Goal: Transaction & Acquisition: Purchase product/service

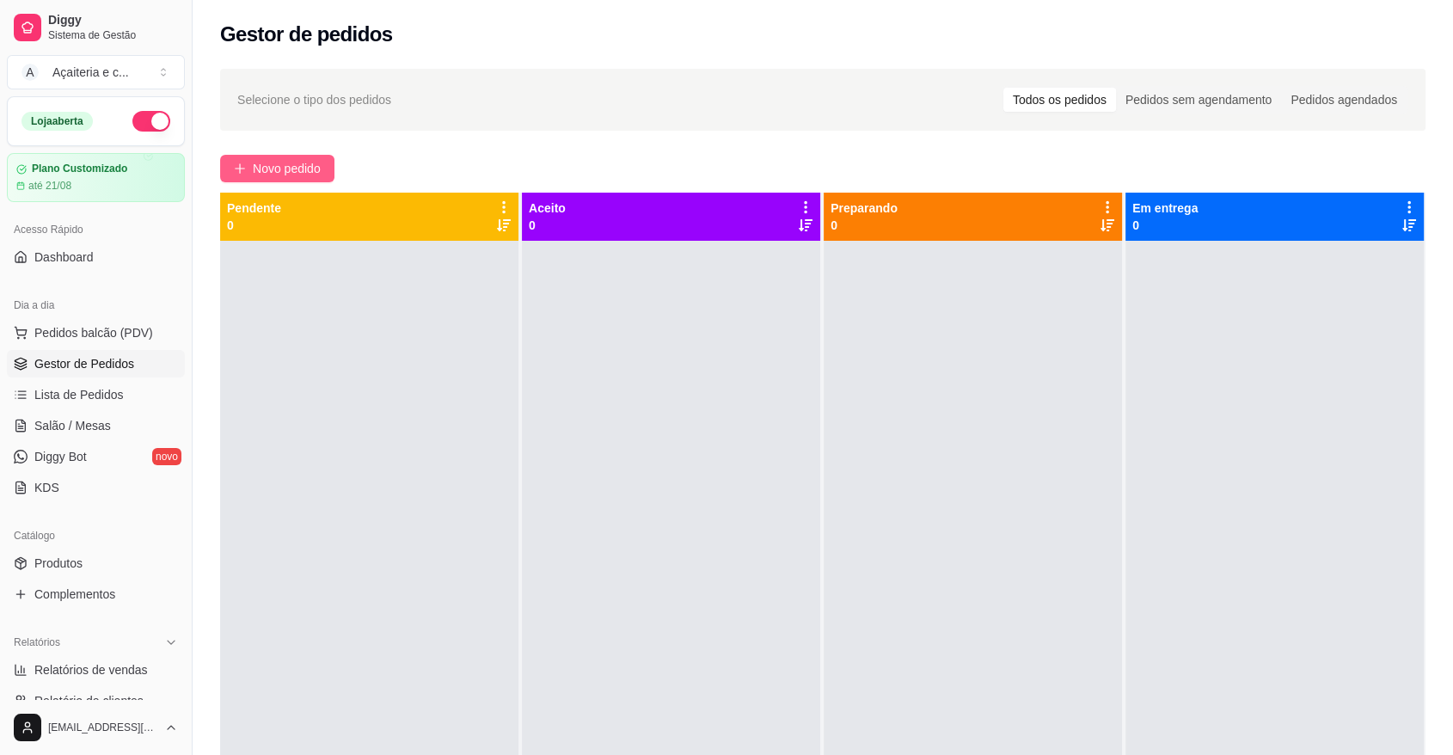
click at [272, 162] on span "Novo pedido" at bounding box center [287, 168] width 68 height 19
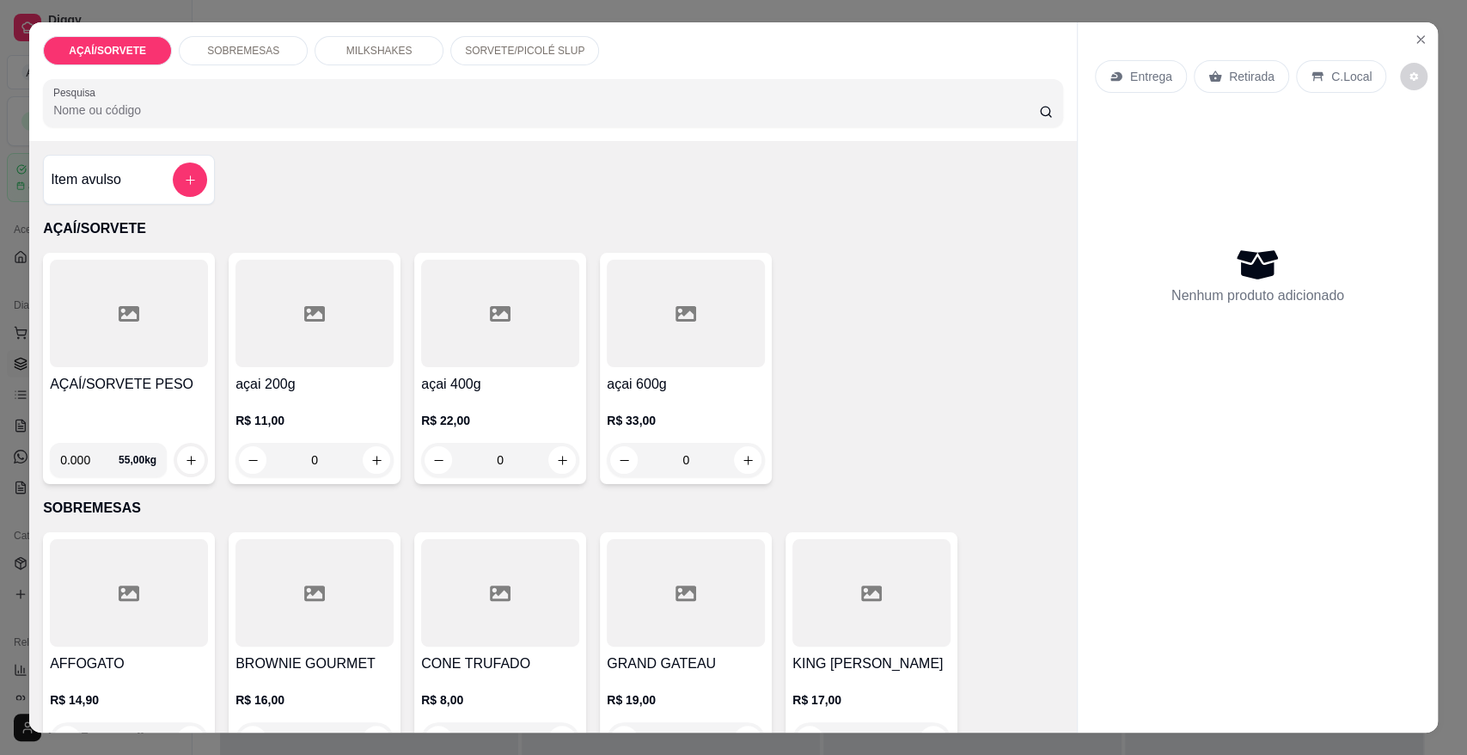
click at [144, 362] on div at bounding box center [129, 313] width 158 height 107
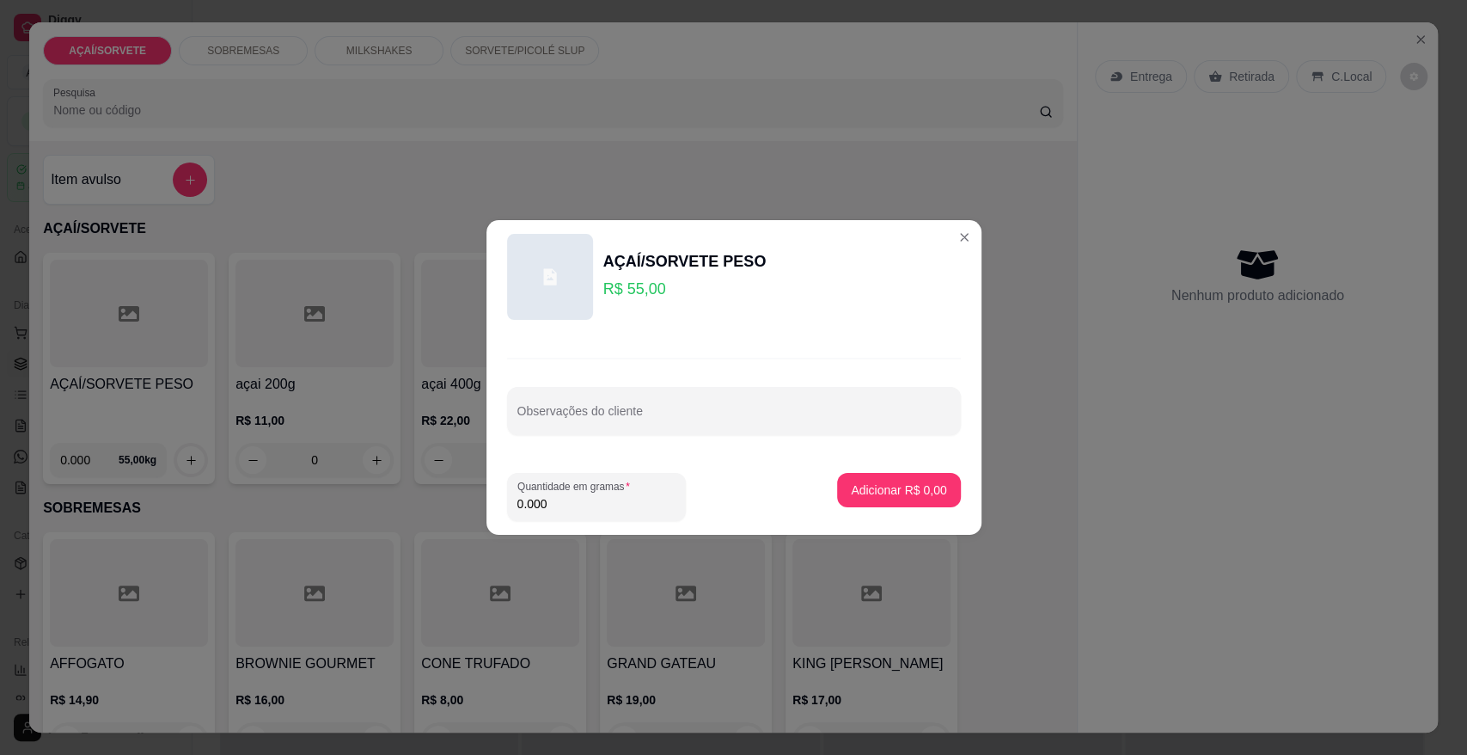
click at [547, 501] on input "0.000" at bounding box center [596, 503] width 158 height 17
type input "0.122"
click at [848, 478] on button "Adicionar R$ 6,71" at bounding box center [898, 491] width 119 height 34
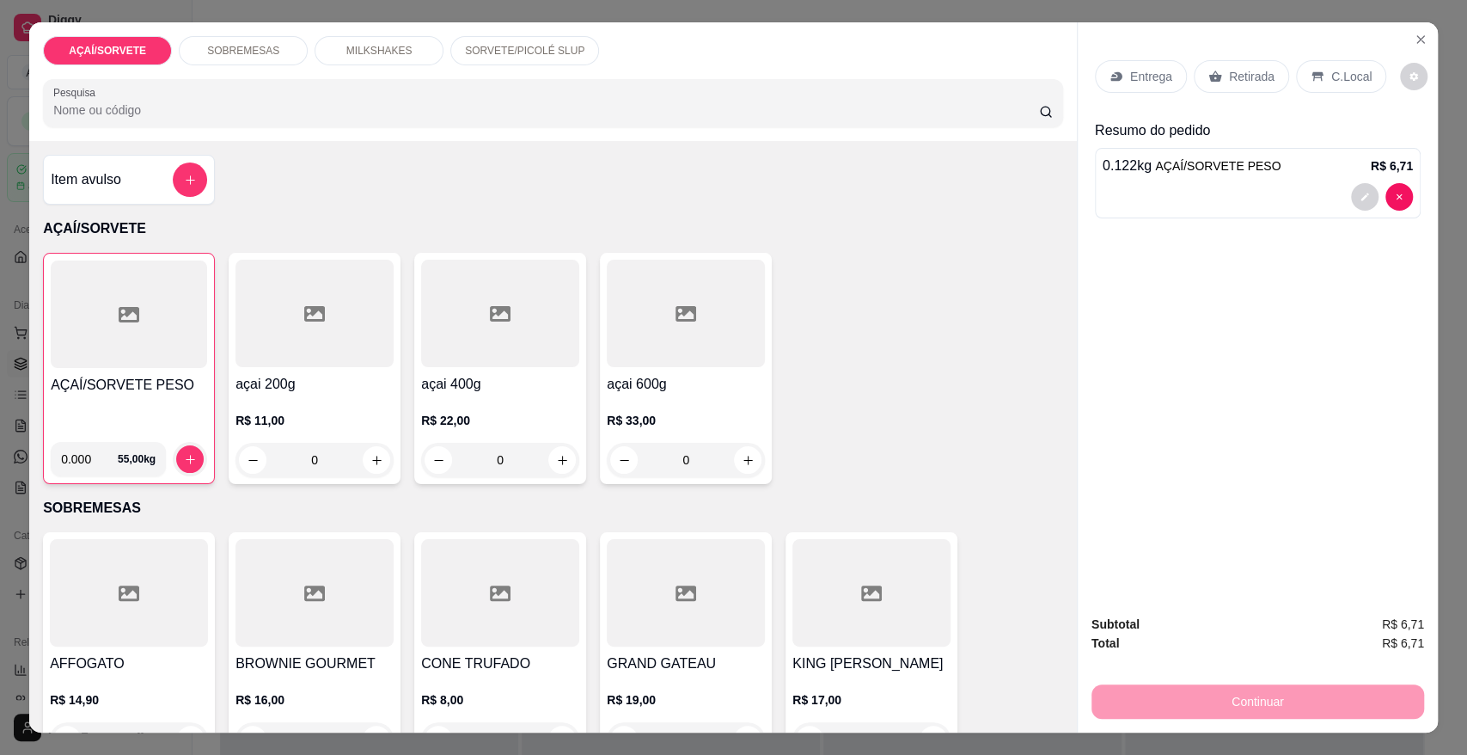
click at [336, 52] on div "MILKSHAKES" at bounding box center [379, 50] width 129 height 29
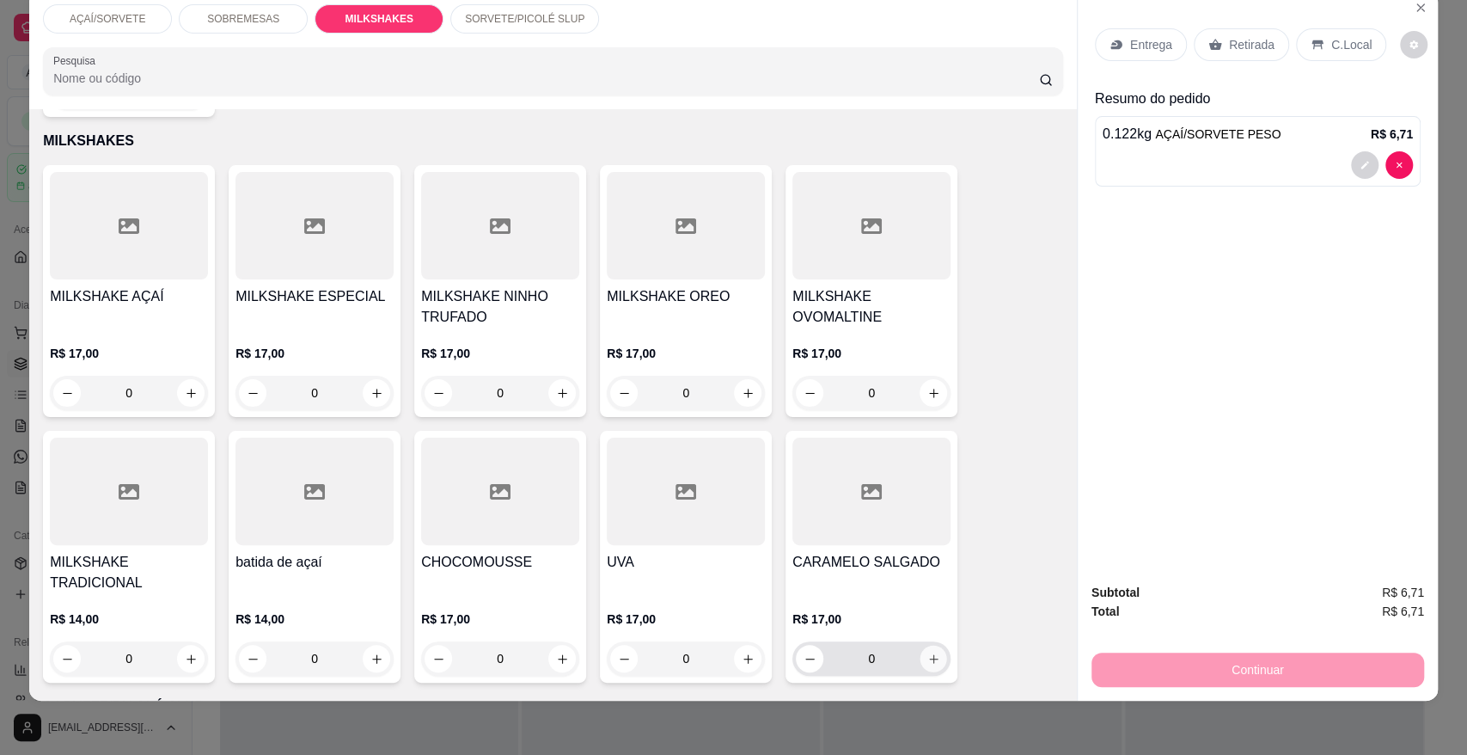
click at [927, 652] on icon "increase-product-quantity" at bounding box center [933, 658] width 13 height 13
type input "1"
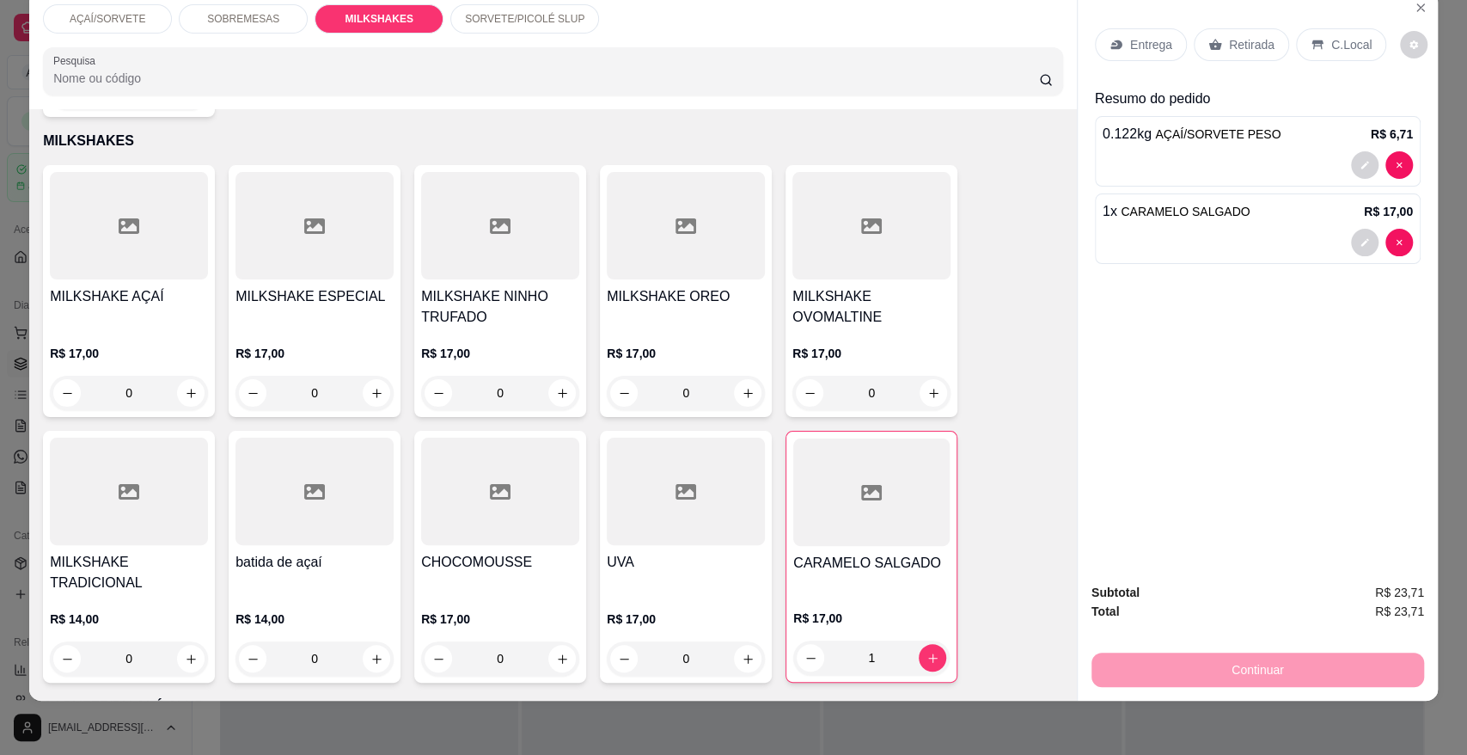
click at [1251, 45] on p "Retirada" at bounding box center [1252, 44] width 46 height 17
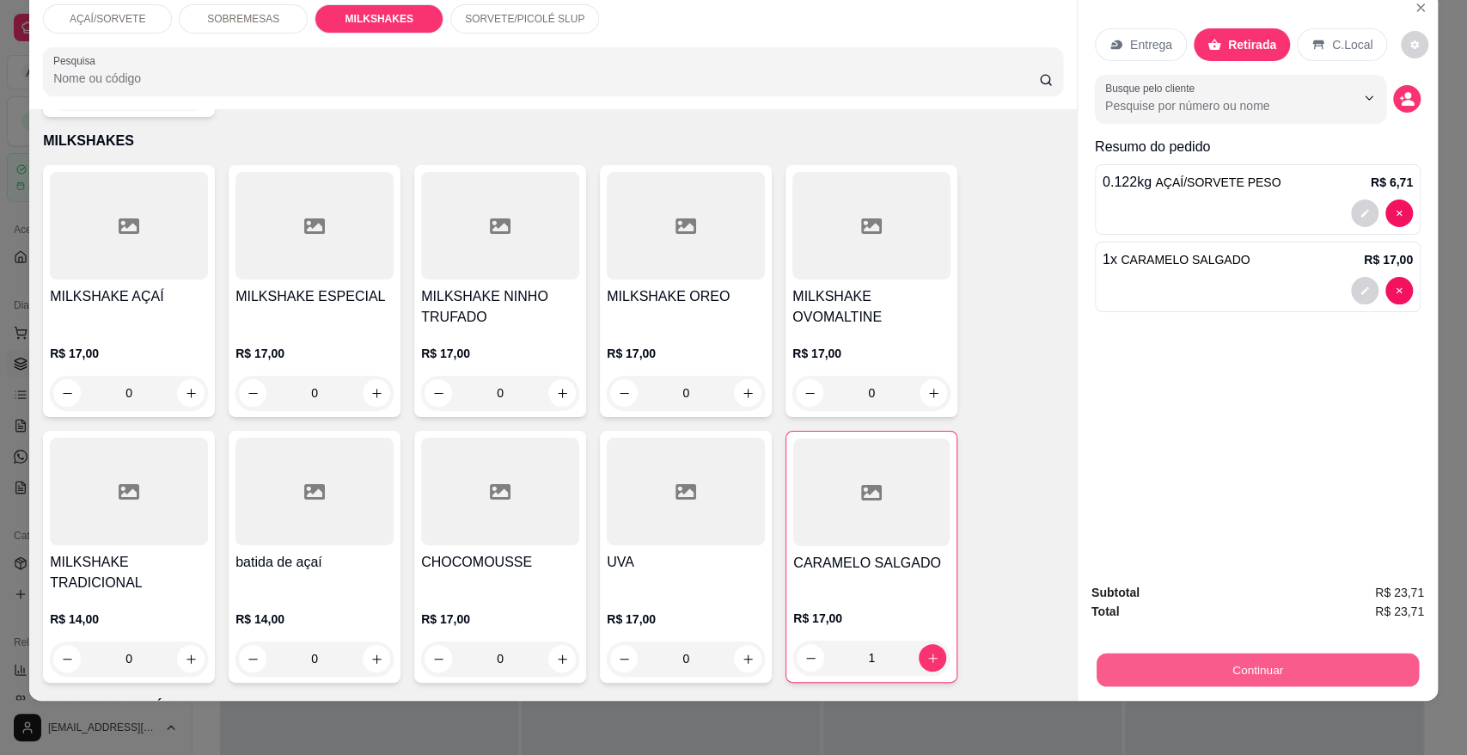
click at [1299, 657] on button "Continuar" at bounding box center [1258, 669] width 322 height 34
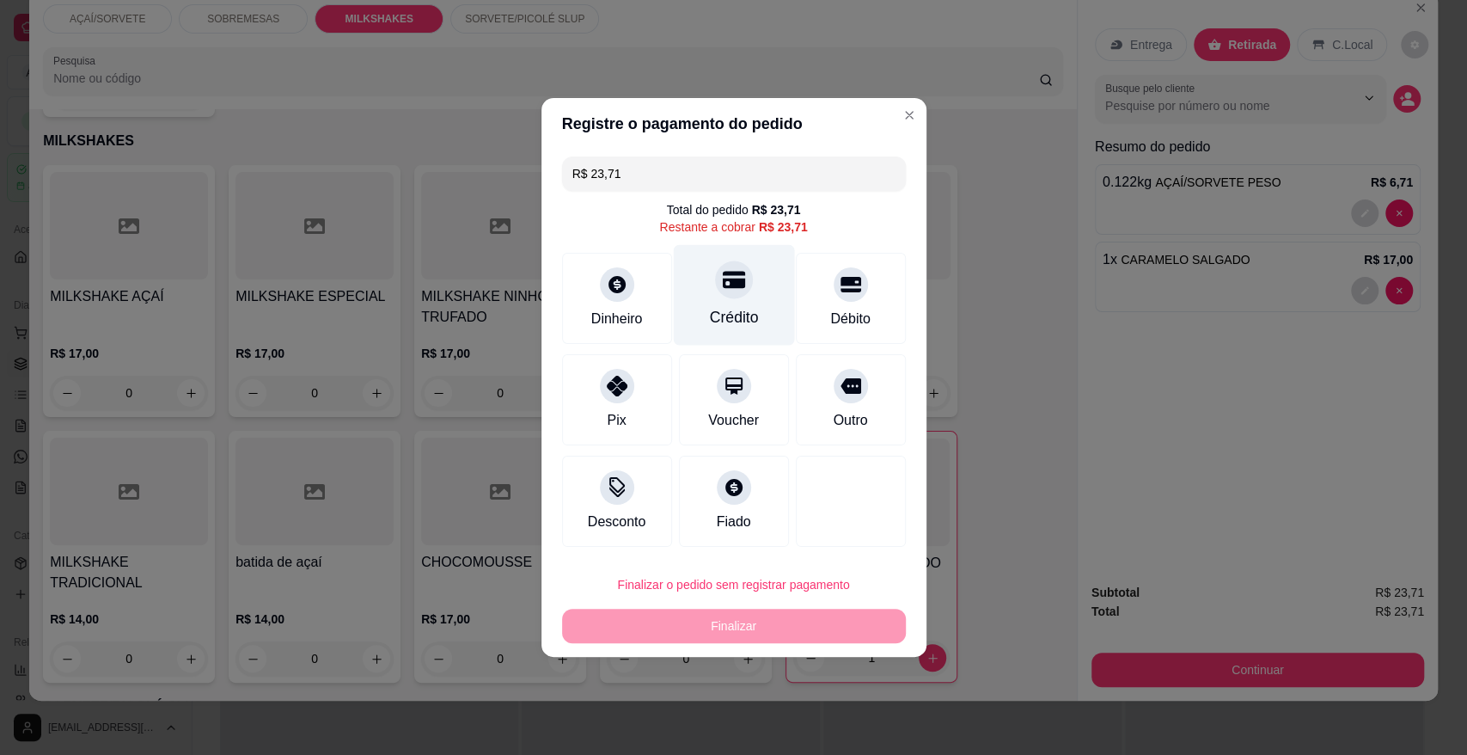
click at [742, 306] on div "Crédito" at bounding box center [733, 317] width 49 height 22
type input "R$ 0,00"
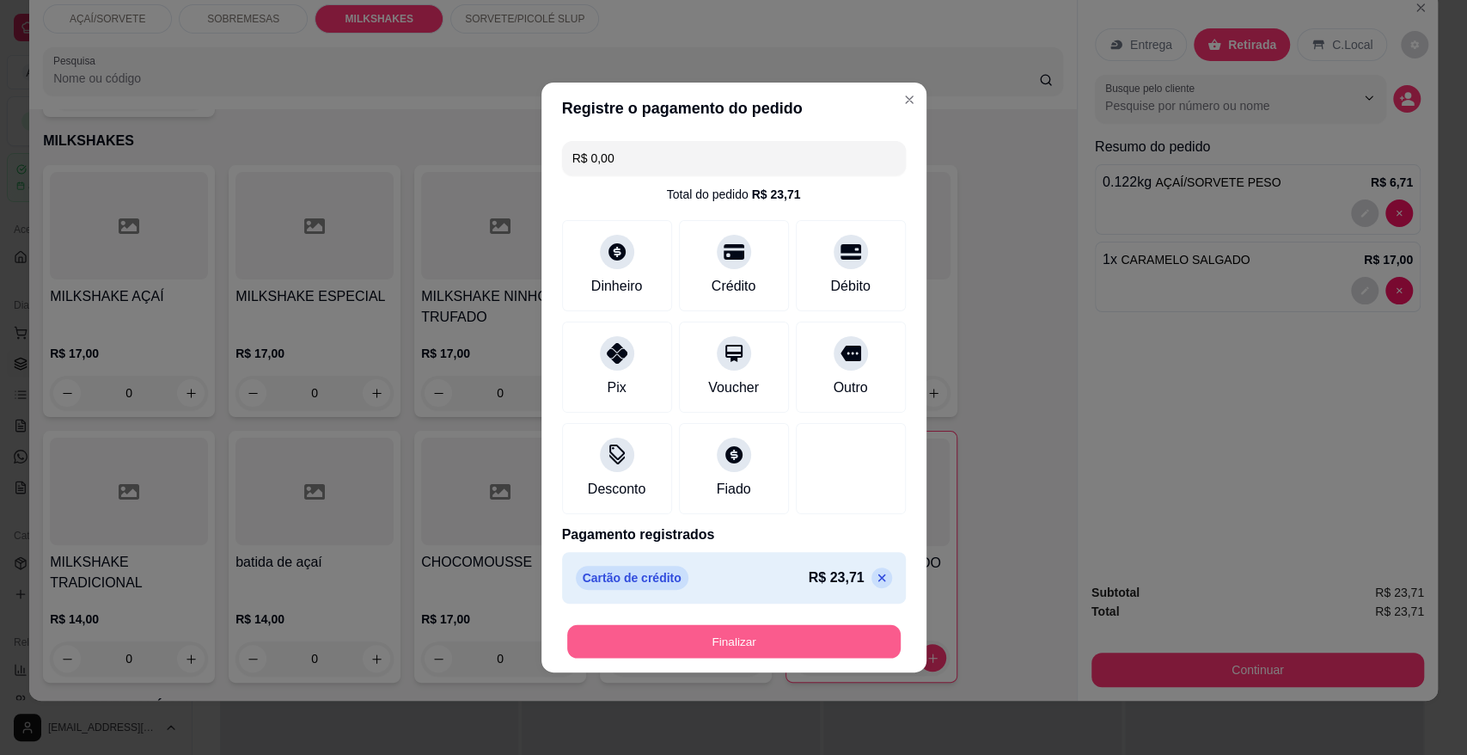
click at [740, 639] on button "Finalizar" at bounding box center [734, 642] width 334 height 34
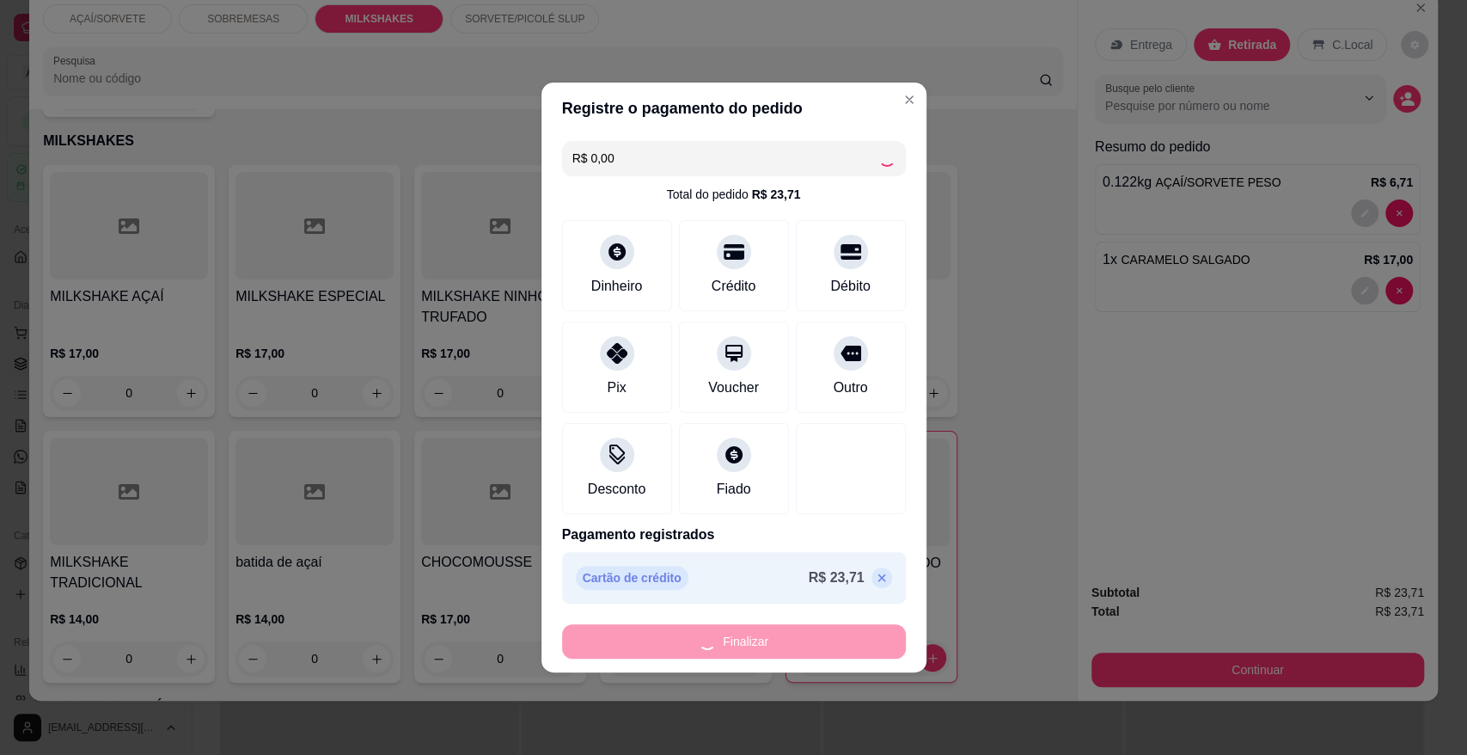
type input "0"
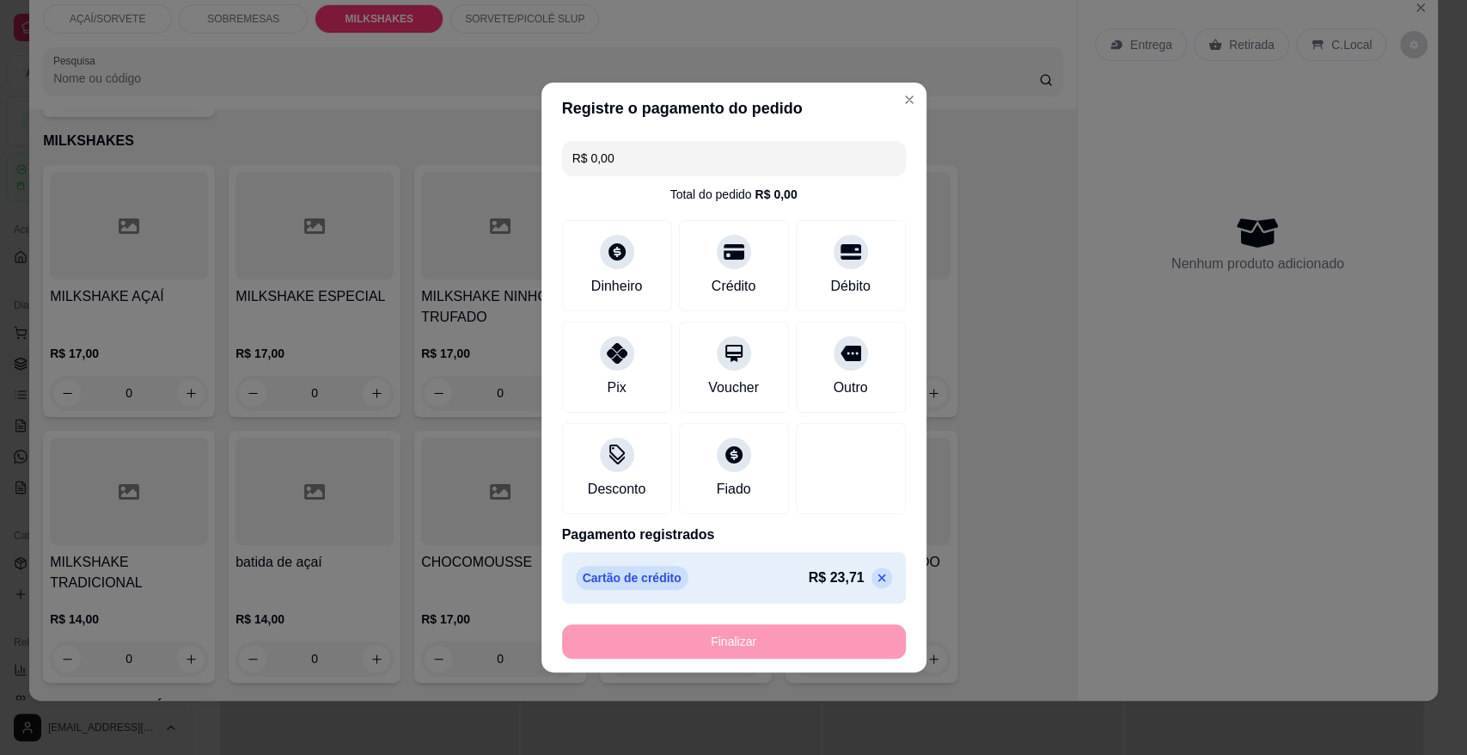
type input "-R$ 23,71"
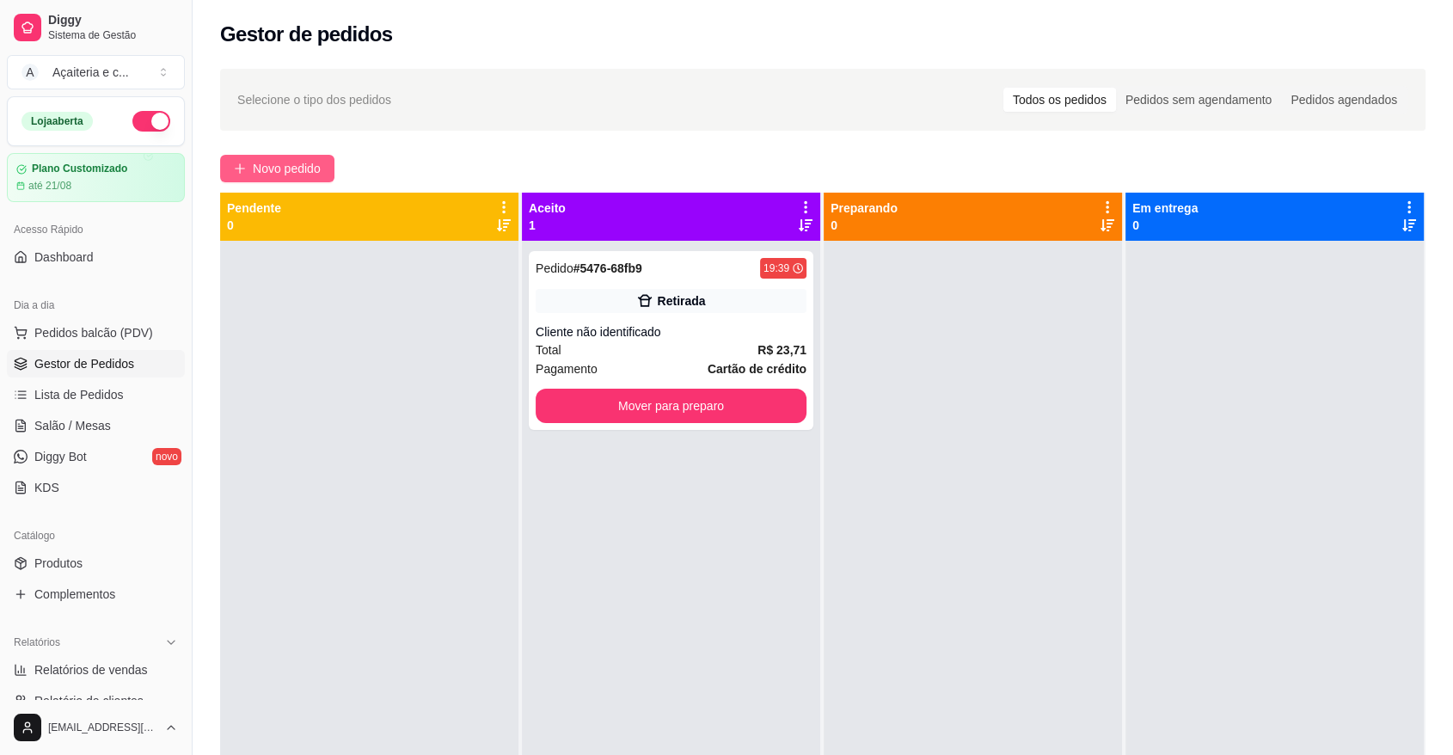
click at [265, 177] on span "Novo pedido" at bounding box center [287, 168] width 68 height 19
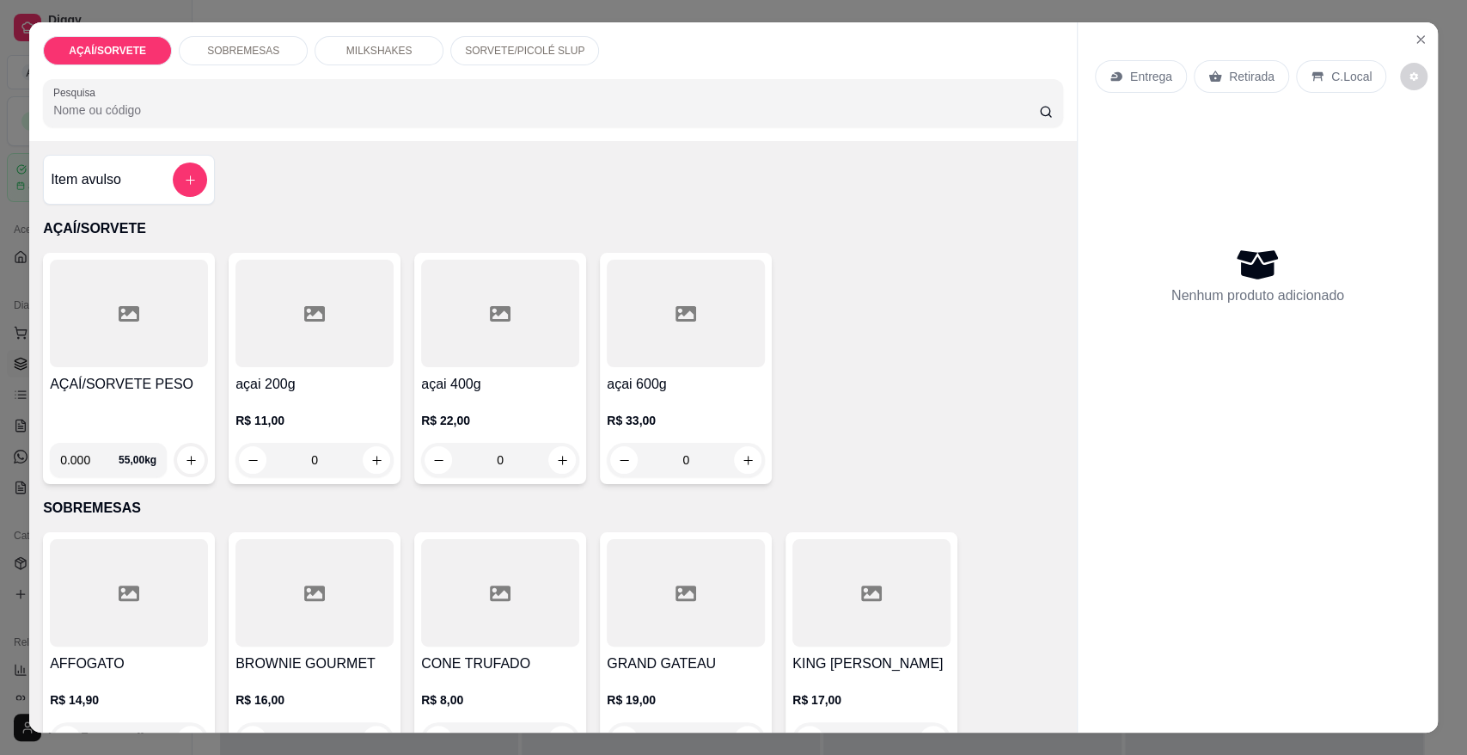
click at [168, 390] on h4 "AÇAÍ/SORVETE PESO" at bounding box center [129, 384] width 158 height 21
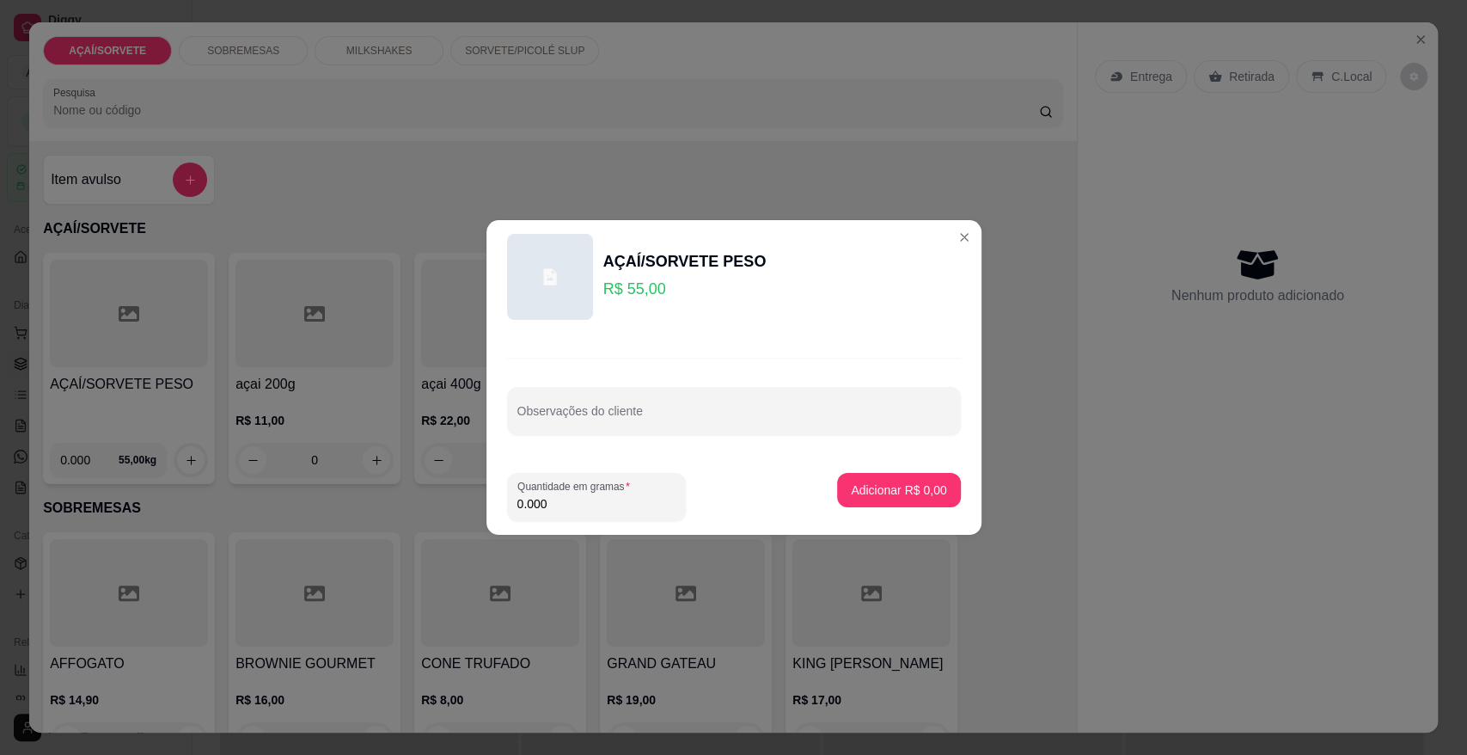
click at [549, 499] on input "0.000" at bounding box center [596, 503] width 158 height 17
type input "0.194"
click at [860, 479] on button "Adicionar R$ 10,67" at bounding box center [896, 491] width 126 height 34
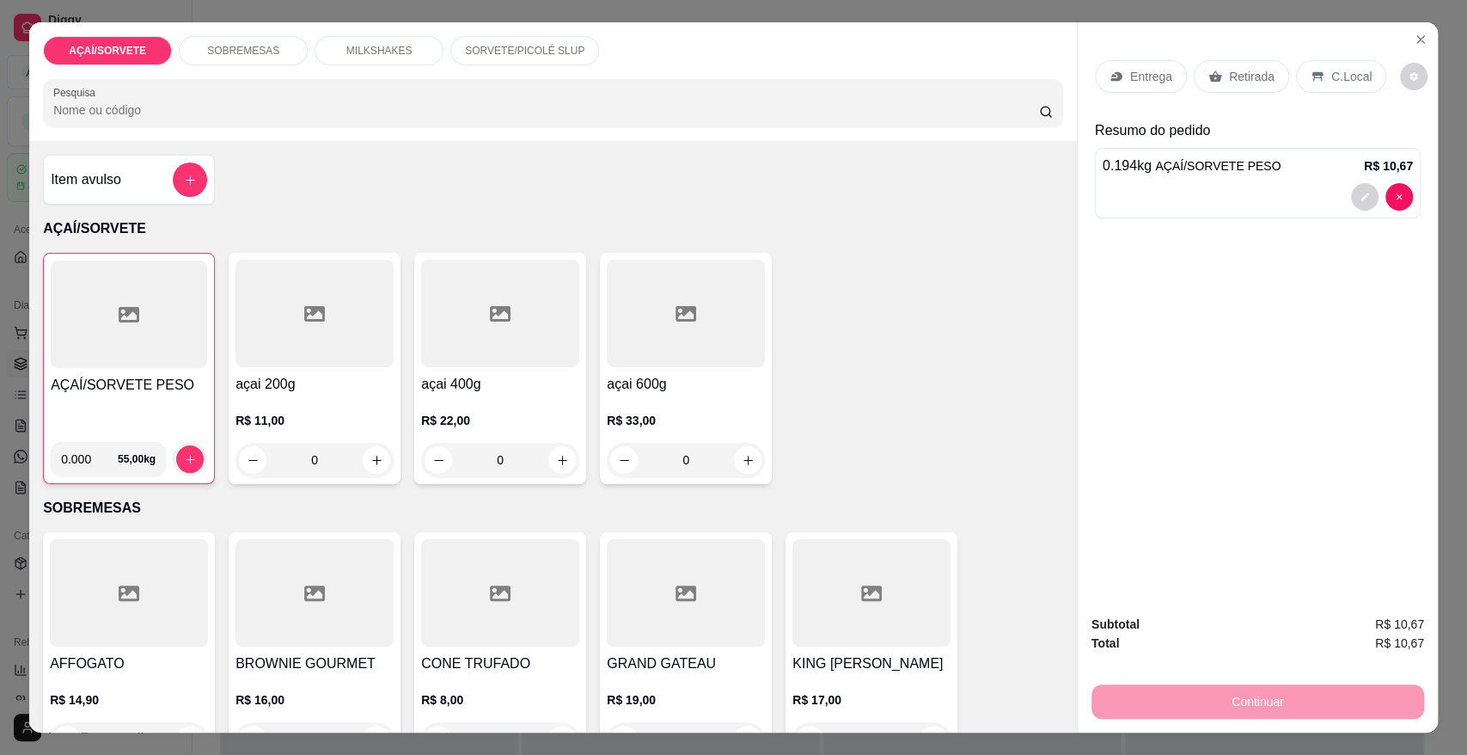
click at [102, 364] on div at bounding box center [129, 313] width 156 height 107
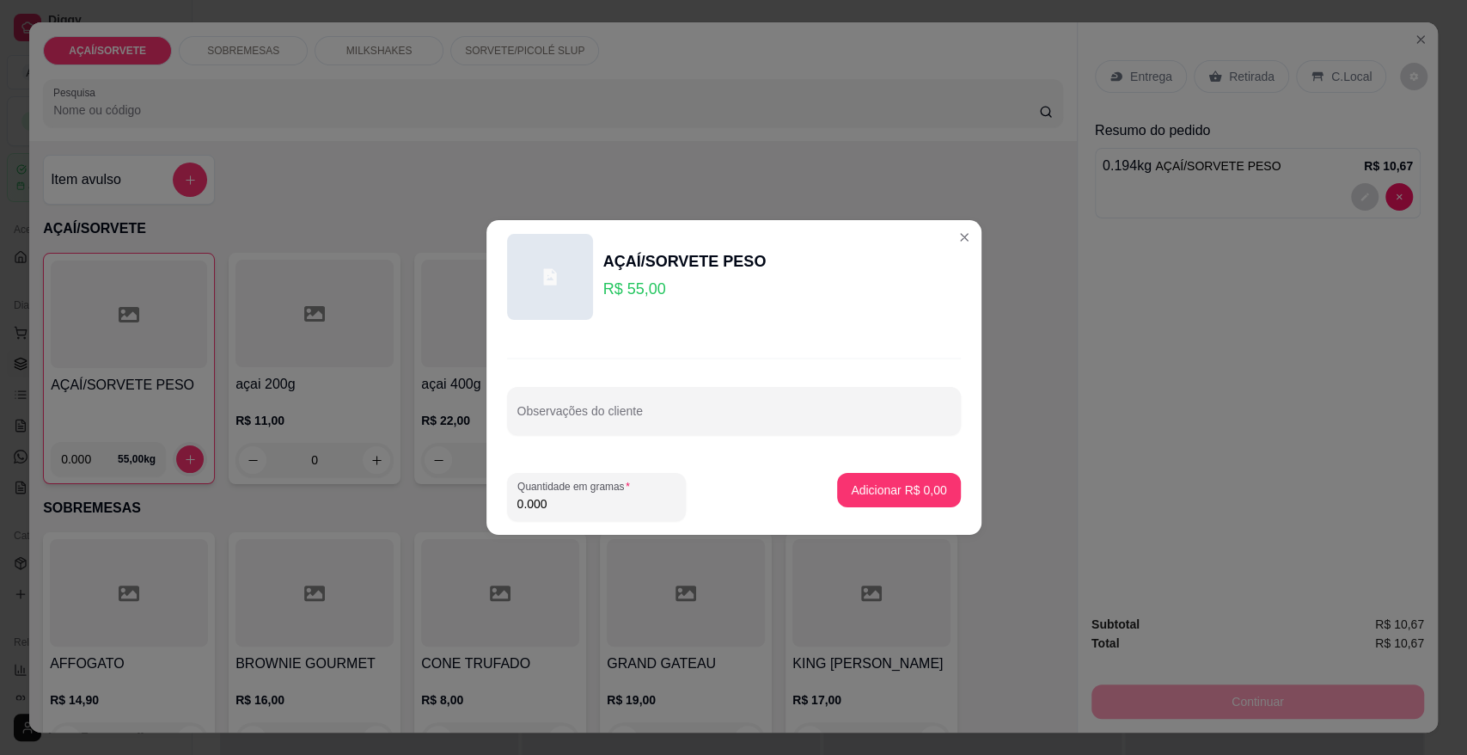
click at [553, 509] on input "0.000" at bounding box center [596, 503] width 158 height 17
type input "0.148"
click at [884, 493] on p "Adicionar R$ 8,14" at bounding box center [899, 489] width 93 height 16
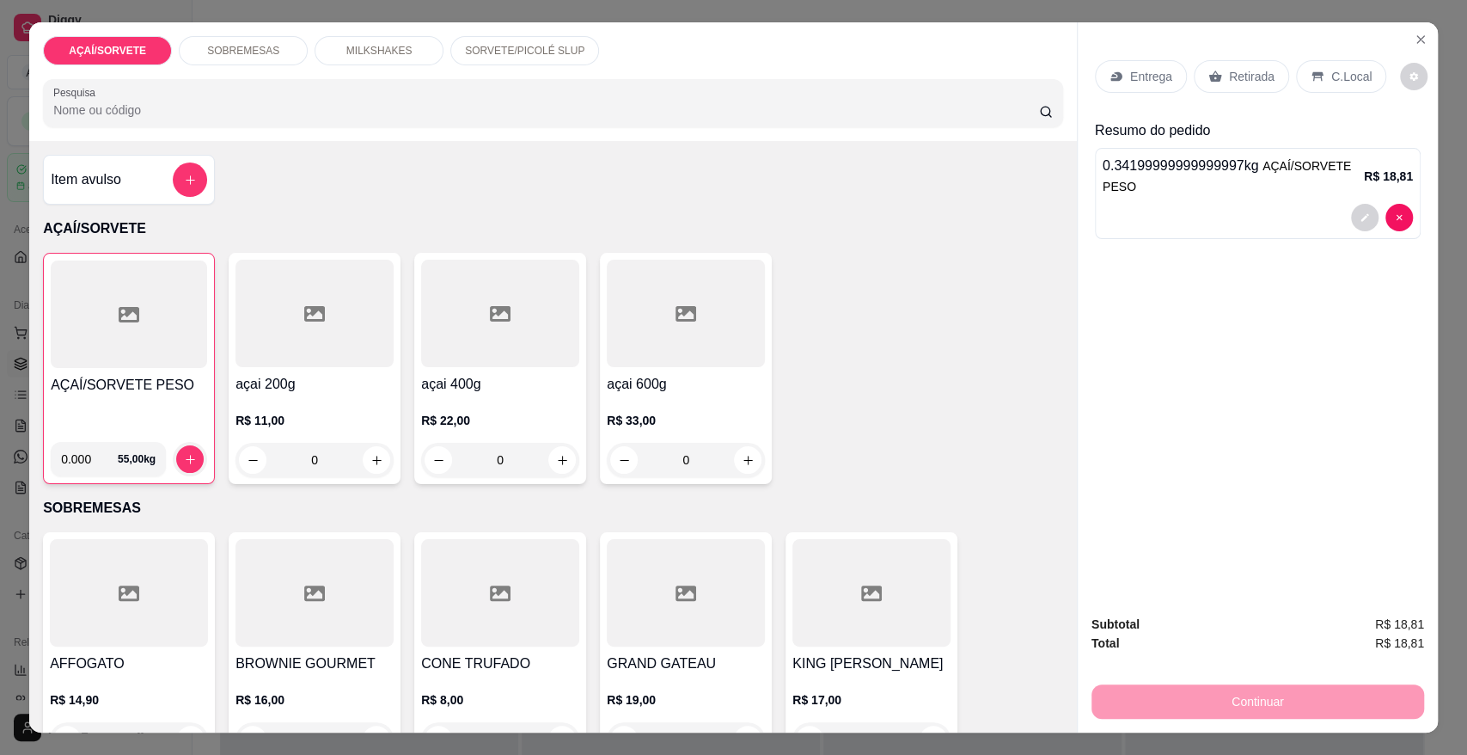
click at [103, 407] on div "AÇAÍ/SORVETE PESO" at bounding box center [129, 401] width 156 height 53
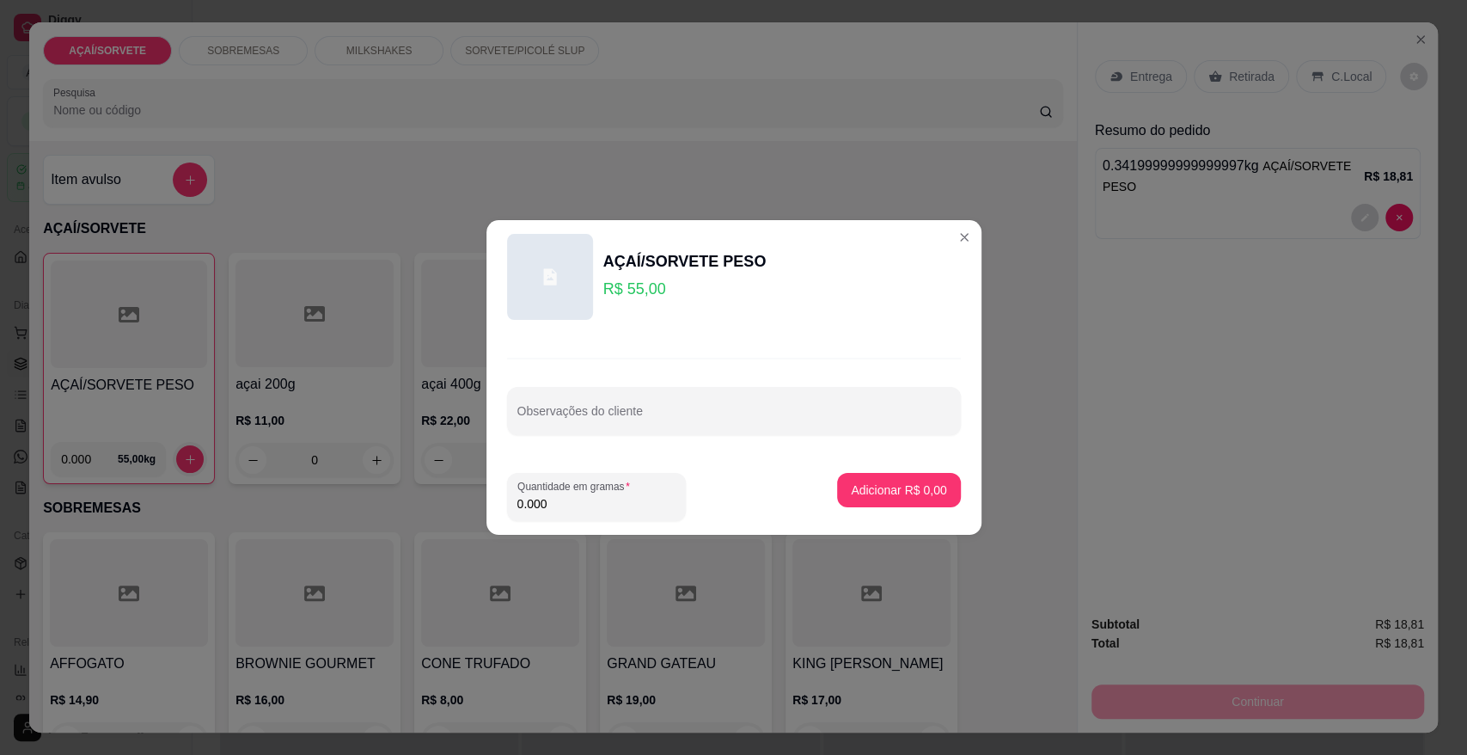
click at [550, 500] on input "0.000" at bounding box center [596, 503] width 158 height 17
type input "0.234"
click at [859, 478] on button "Adicionar R$ 12,87" at bounding box center [896, 491] width 126 height 34
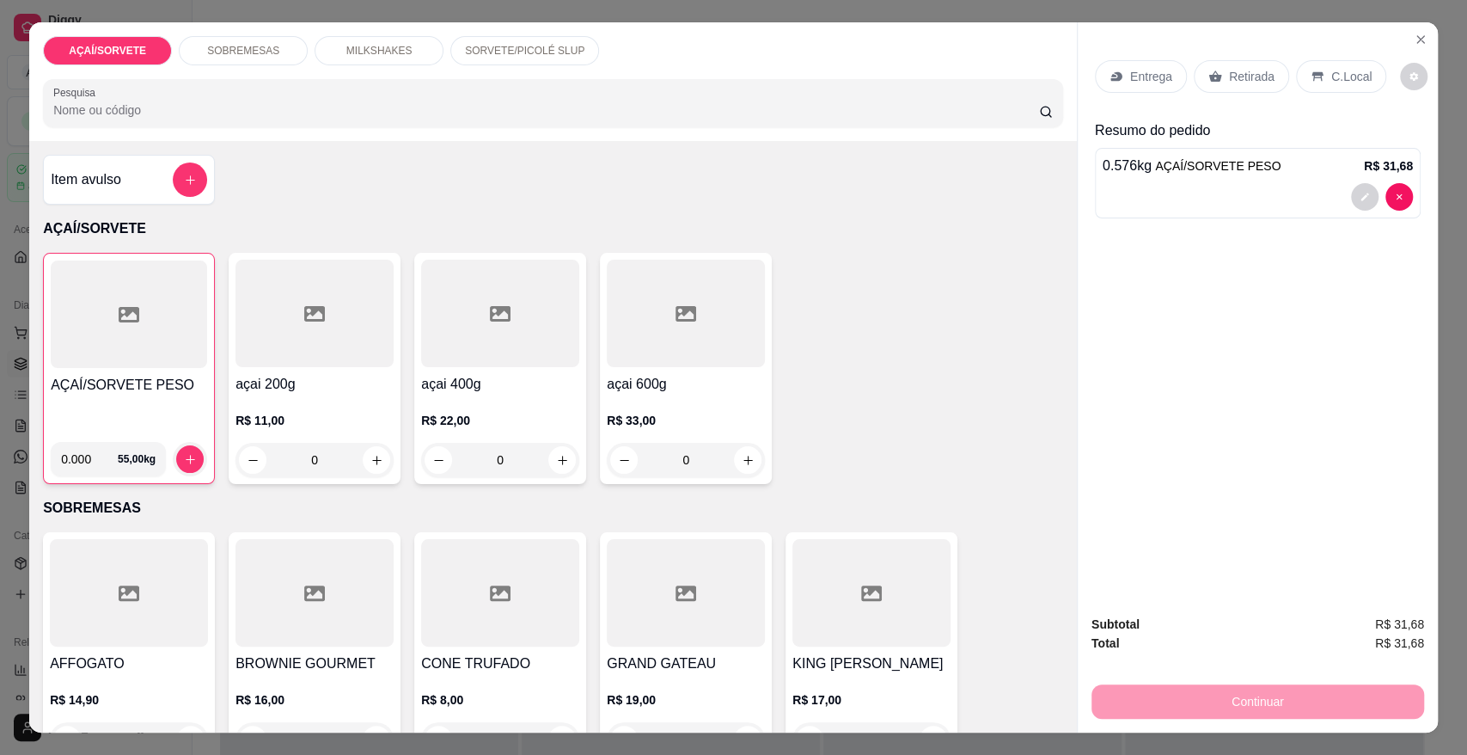
click at [142, 392] on h4 "AÇAÍ/SORVETE PESO" at bounding box center [129, 385] width 156 height 21
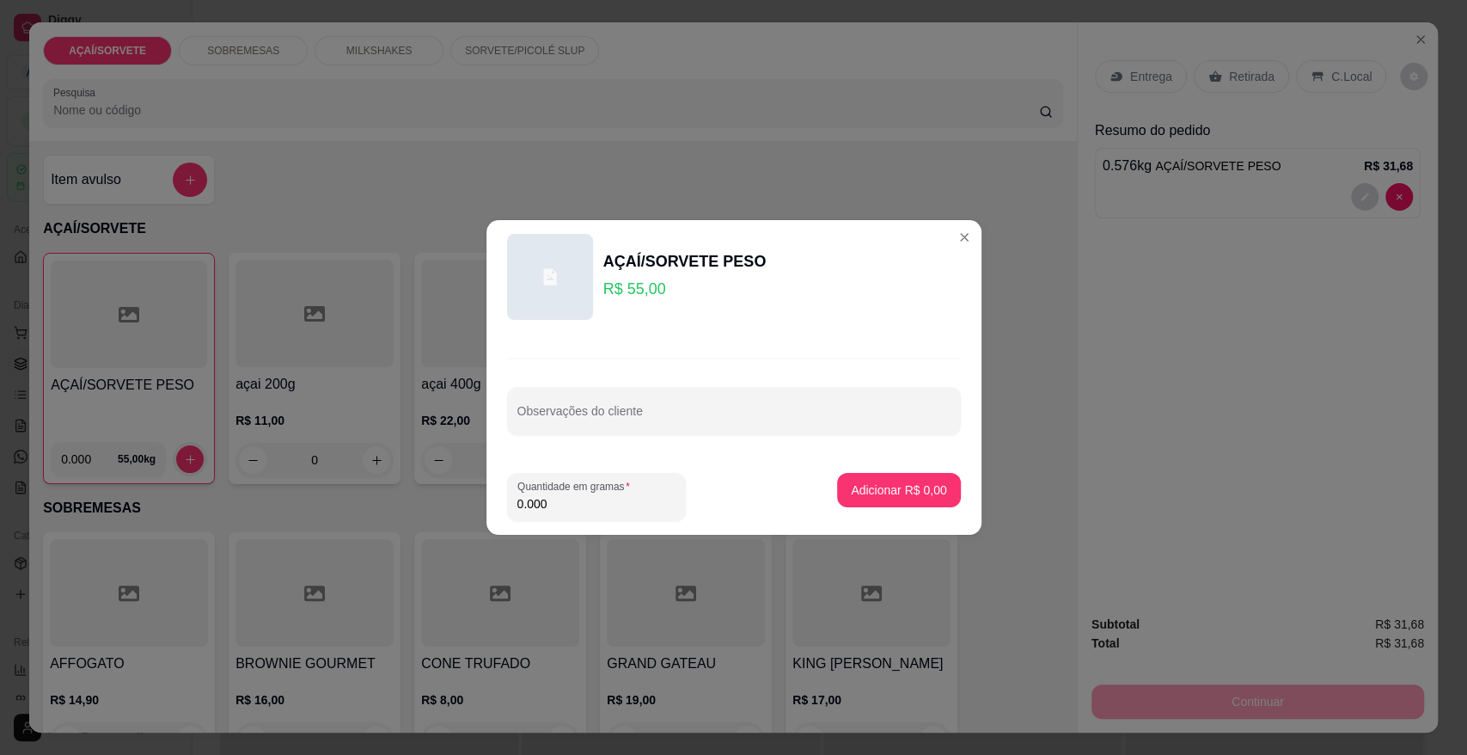
click at [568, 510] on input "0.000" at bounding box center [596, 503] width 158 height 17
type input "0.260"
click at [869, 495] on p "Adicionar R$ 14,30" at bounding box center [896, 489] width 100 height 16
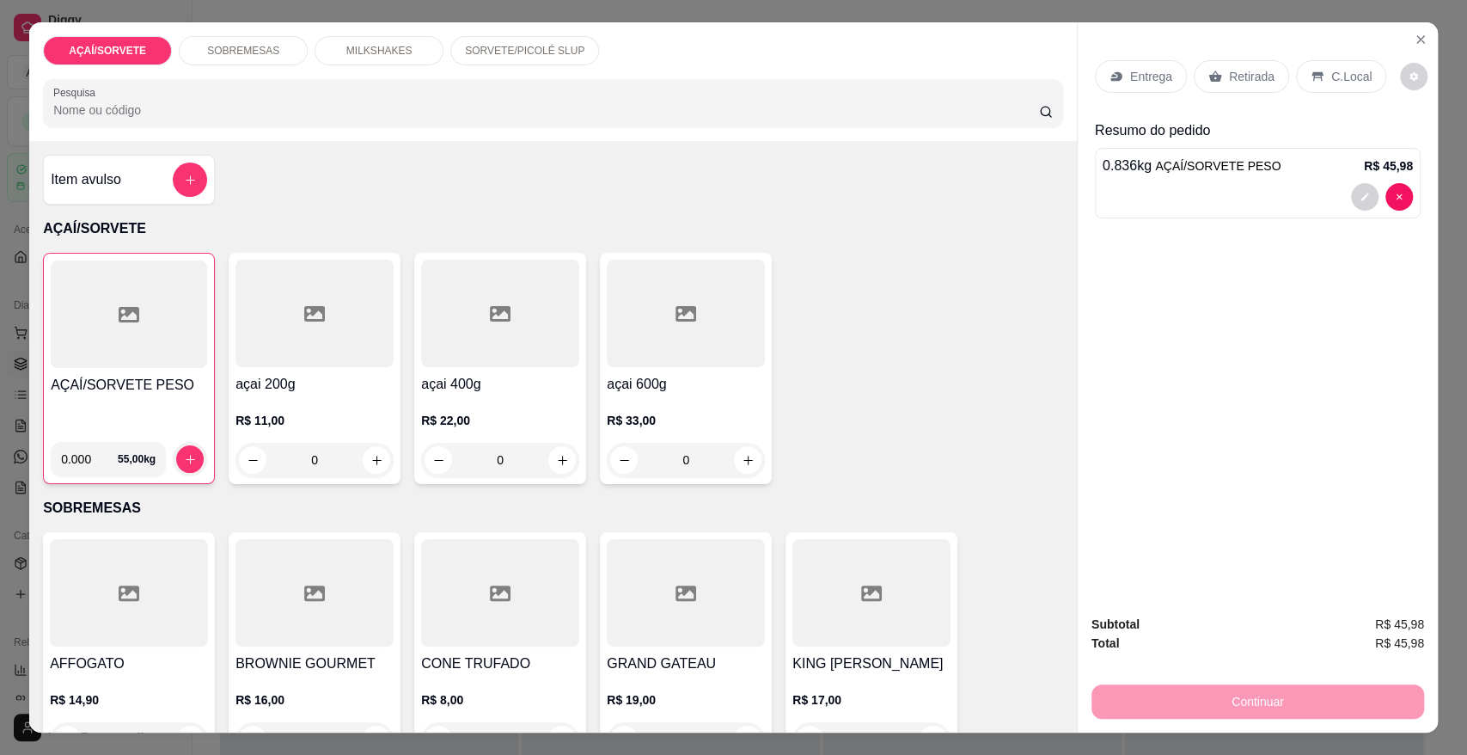
click at [1228, 66] on div "Retirada" at bounding box center [1241, 76] width 95 height 33
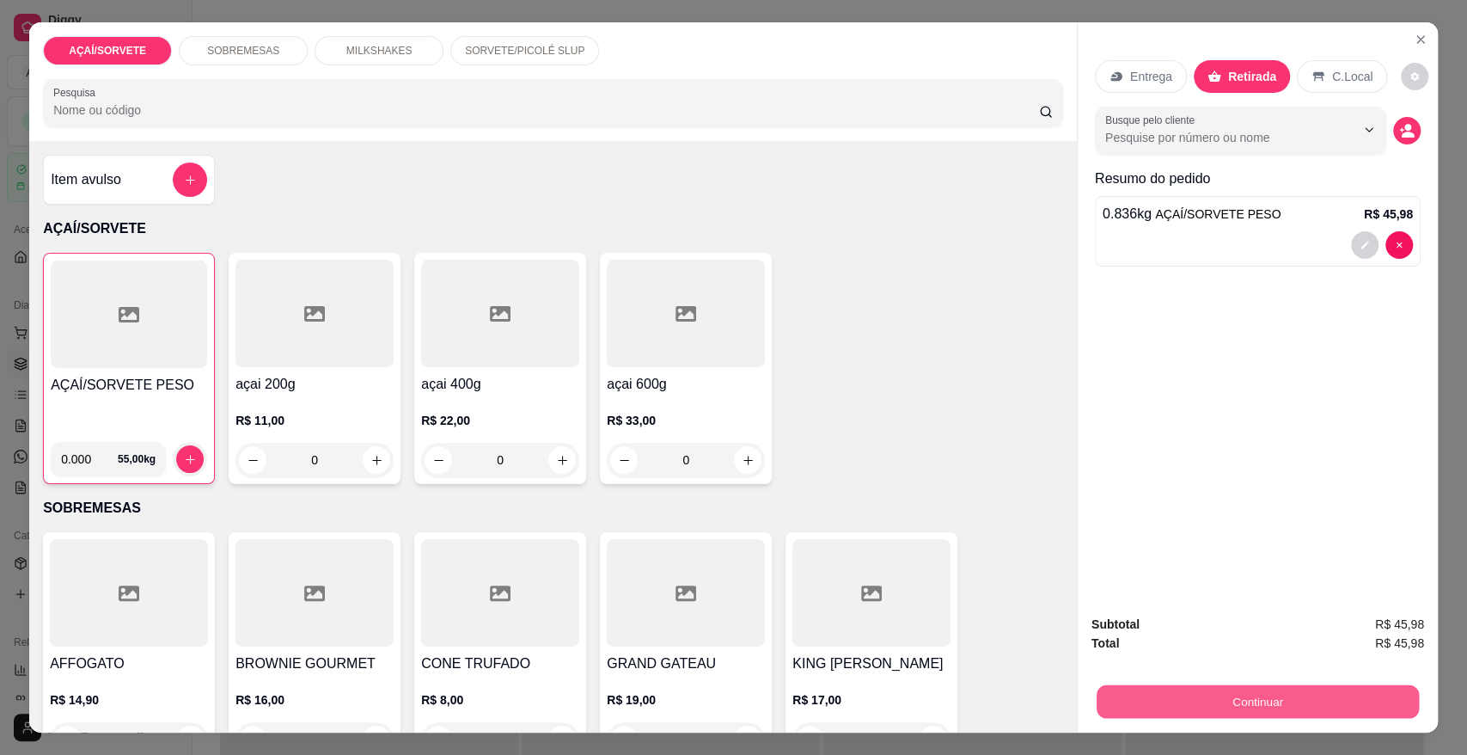
click at [1261, 709] on button "Continuar" at bounding box center [1258, 701] width 322 height 34
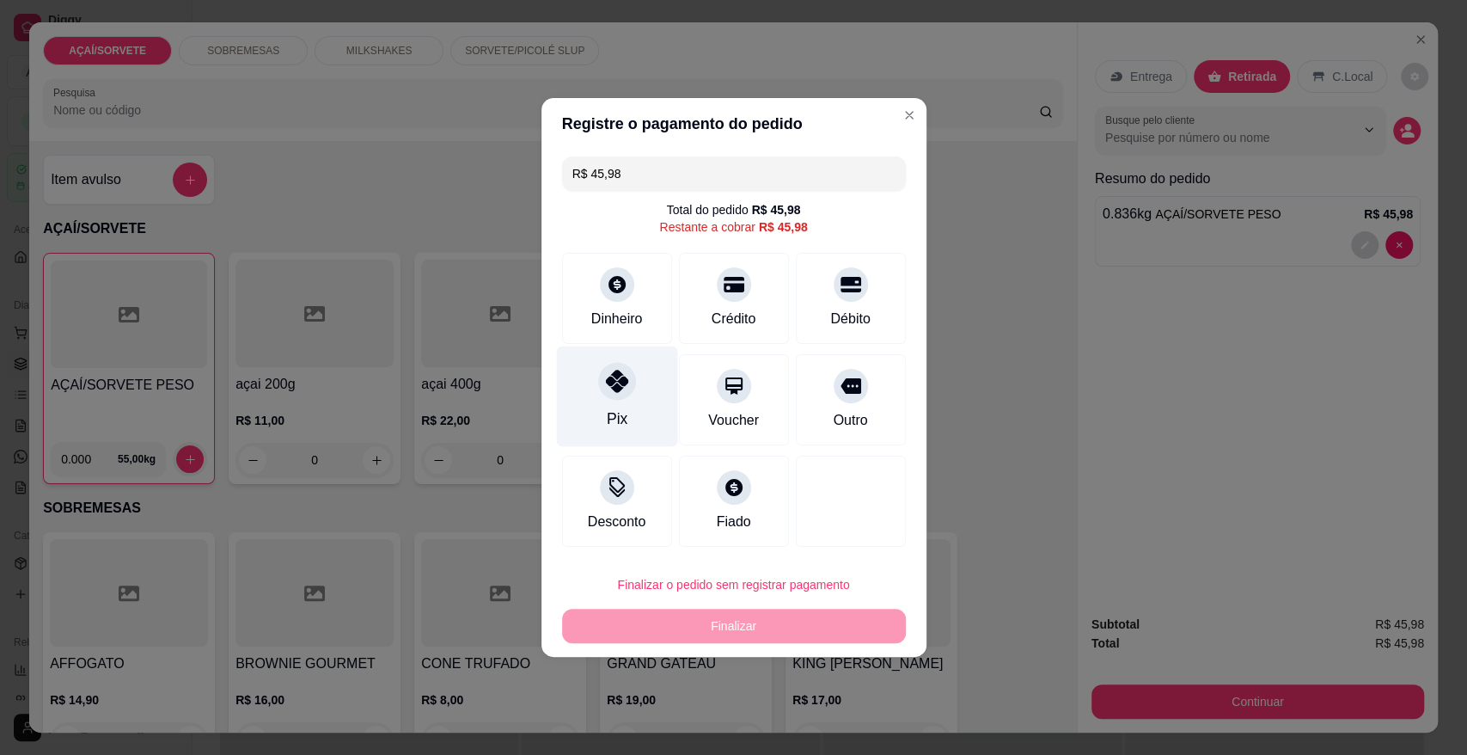
click at [644, 392] on div "Pix" at bounding box center [616, 396] width 121 height 101
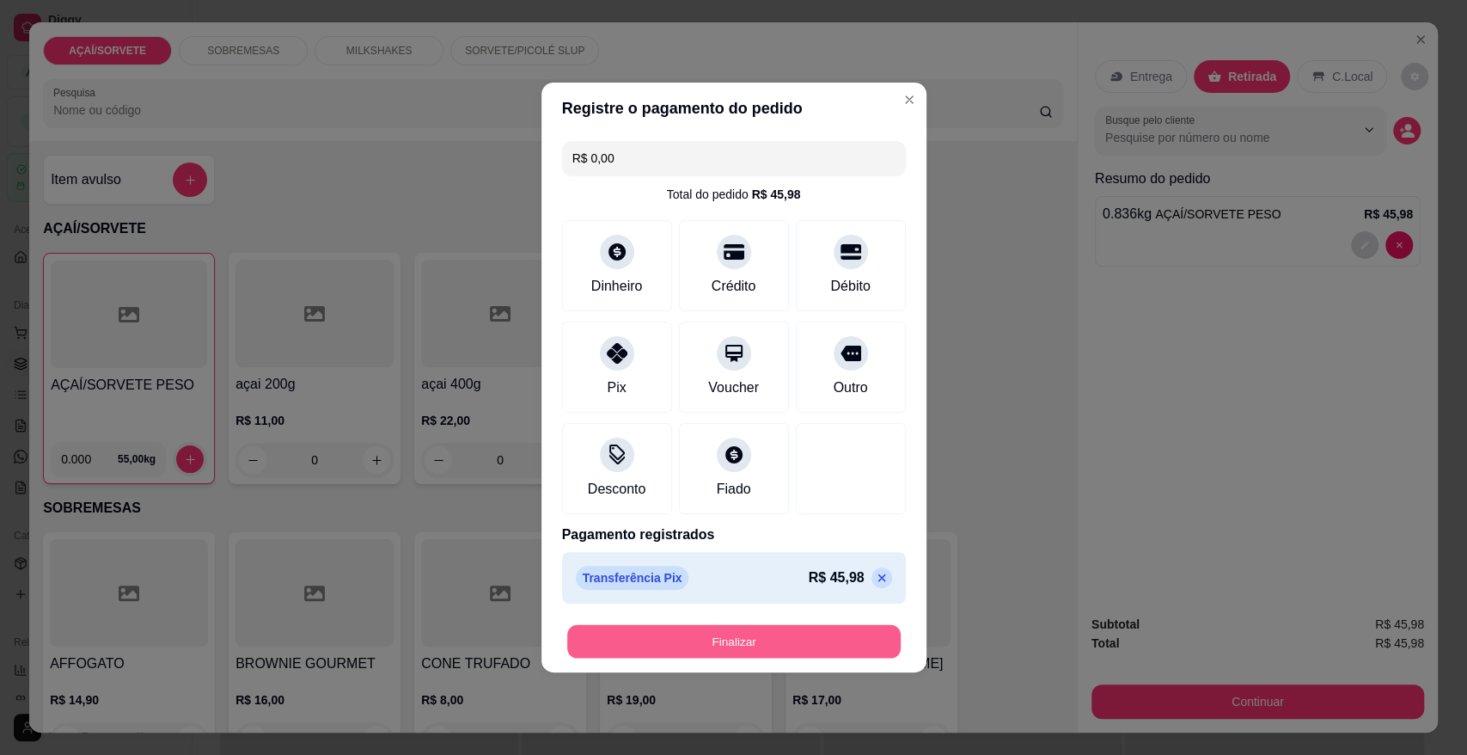
click at [722, 634] on button "Finalizar" at bounding box center [734, 642] width 334 height 34
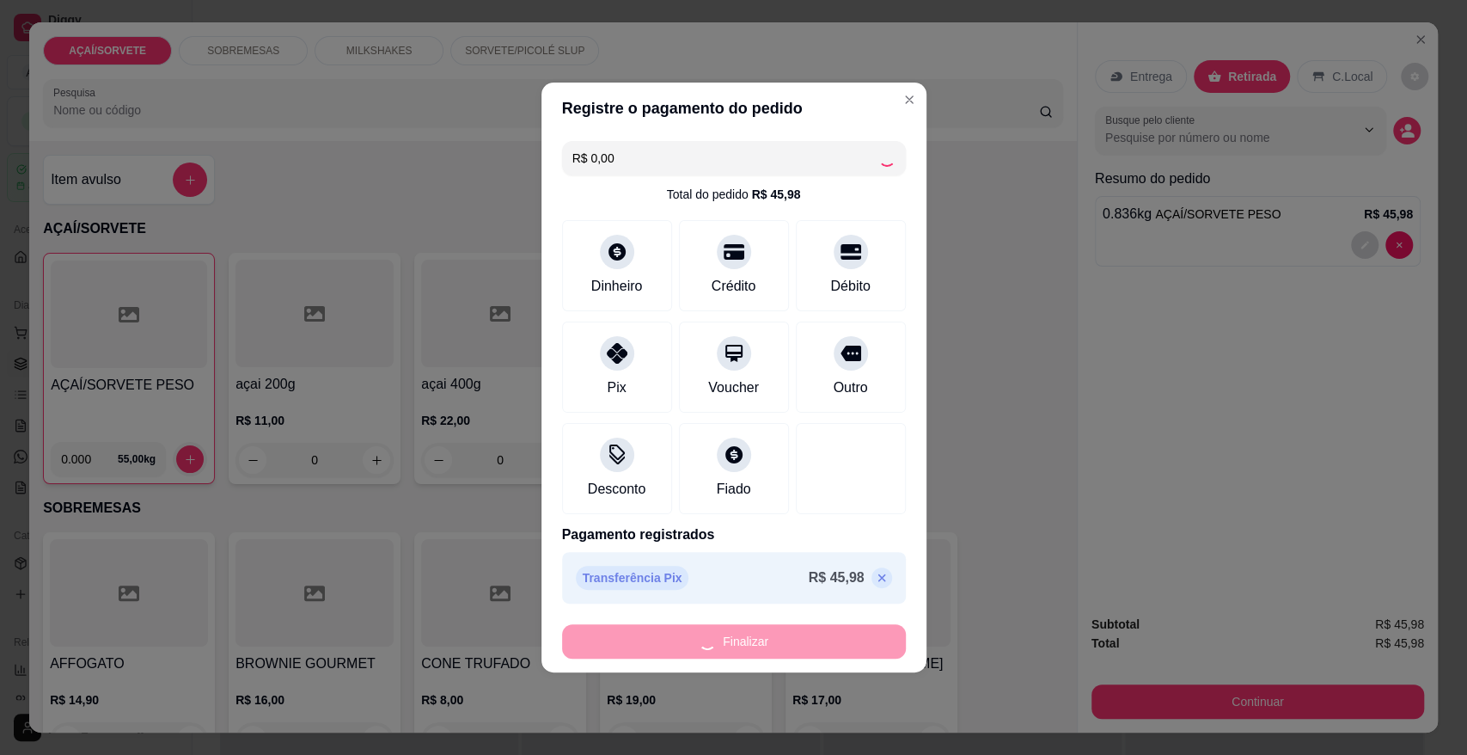
type input "-R$ 45,98"
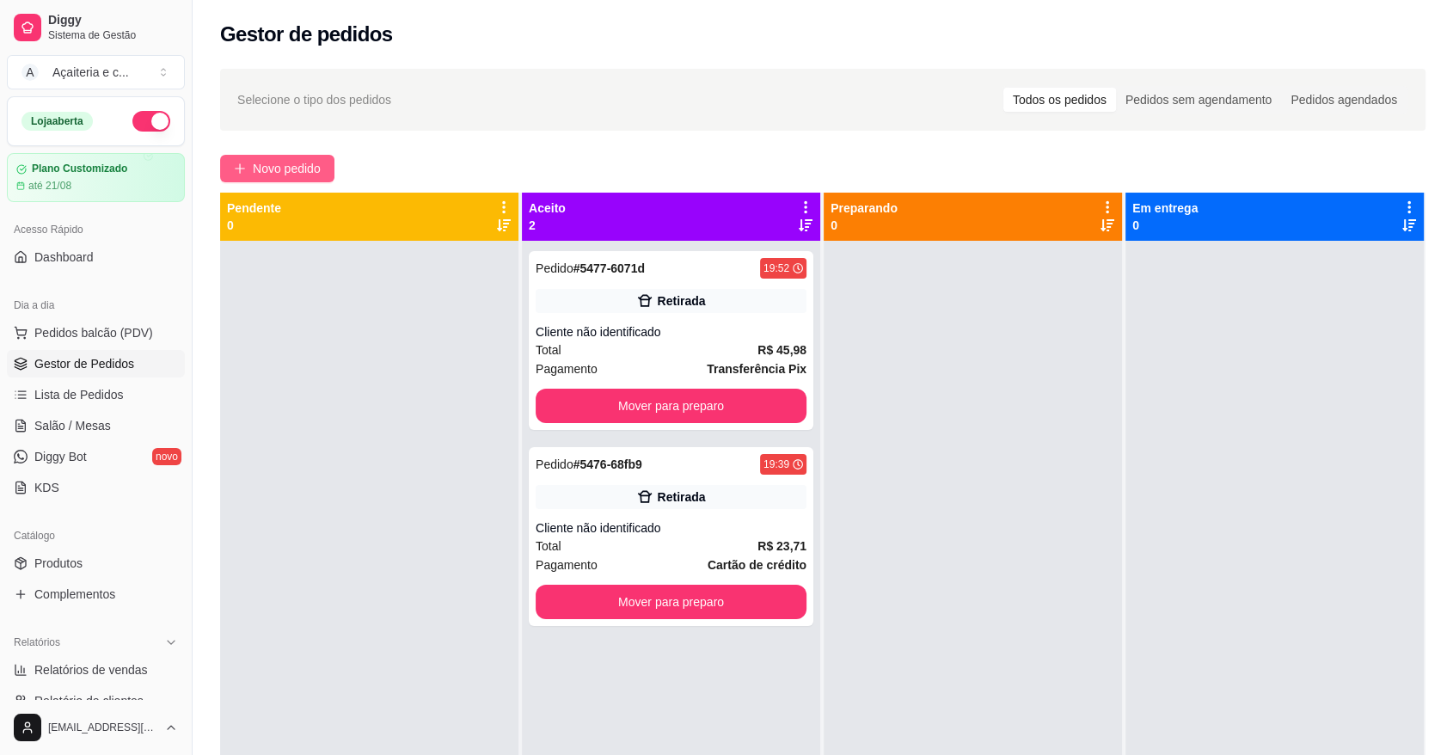
click at [297, 175] on span "Novo pedido" at bounding box center [287, 168] width 68 height 19
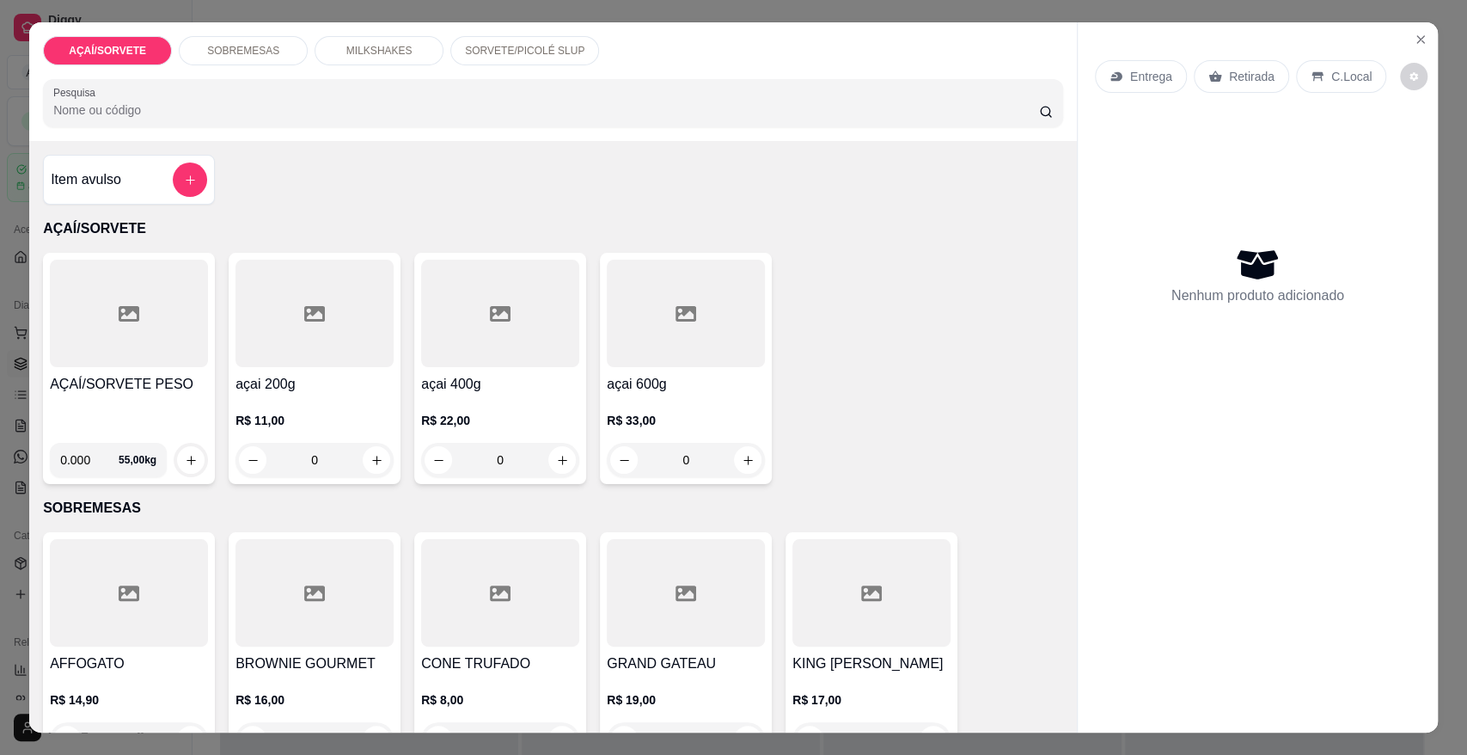
click at [386, 57] on p "MILKSHAKES" at bounding box center [379, 51] width 66 height 14
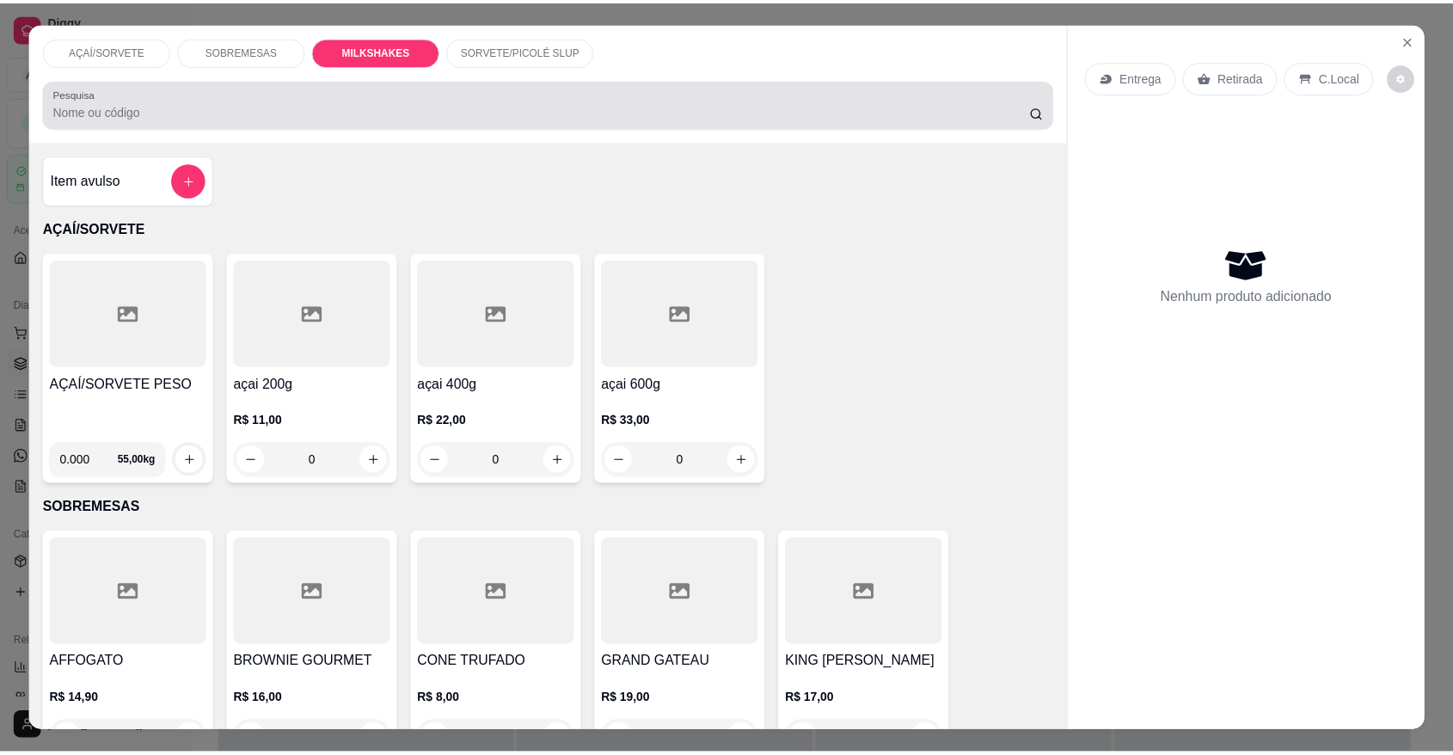
scroll to position [32, 0]
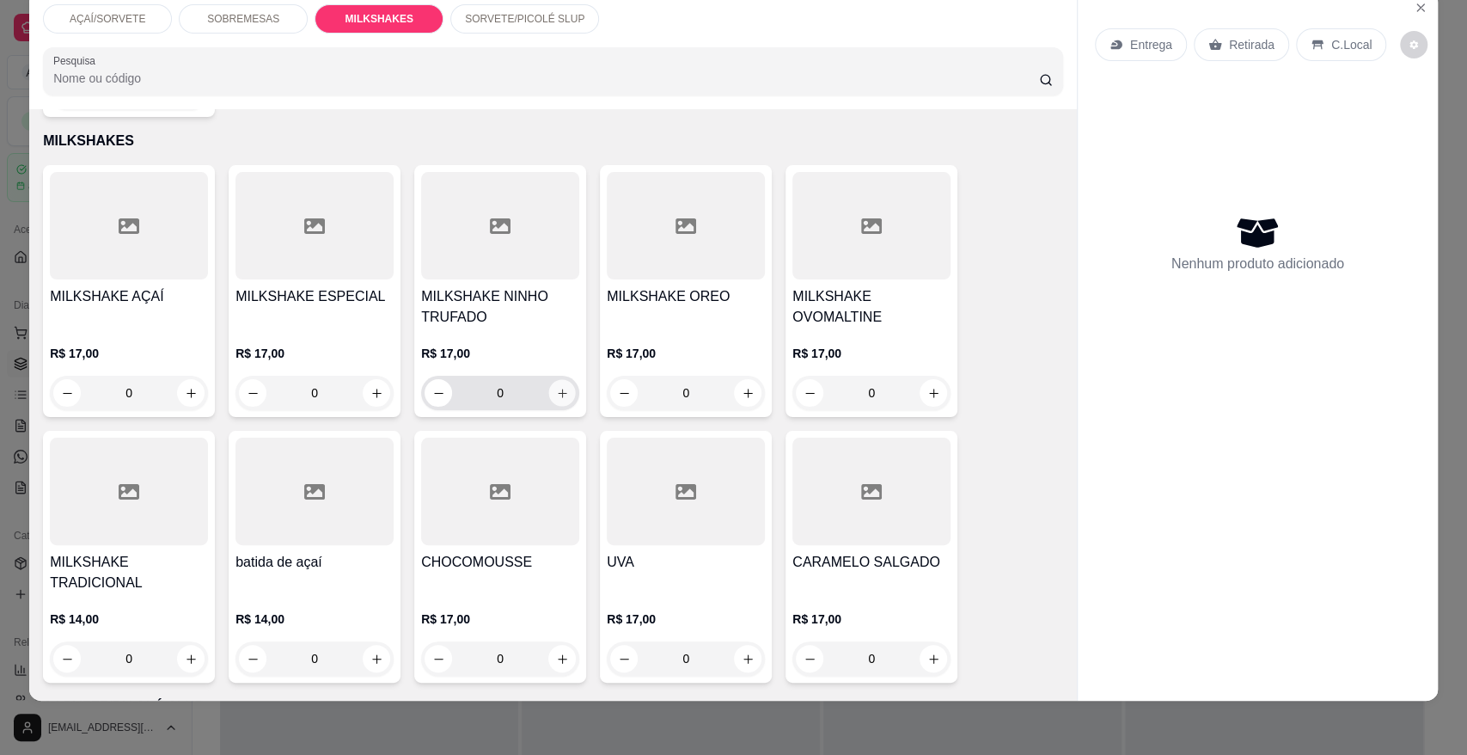
click at [561, 380] on button "increase-product-quantity" at bounding box center [562, 393] width 27 height 27
type input "1"
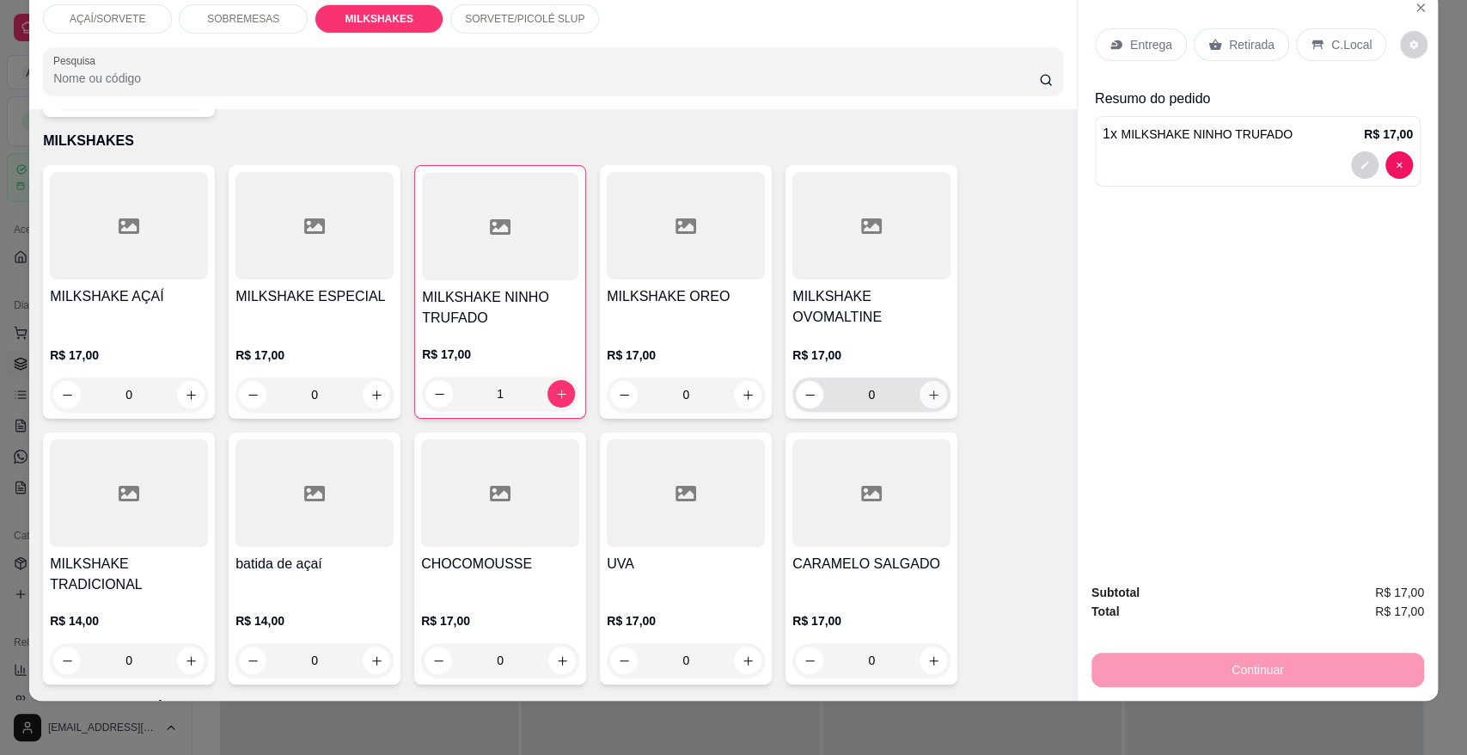
click at [927, 389] on icon "increase-product-quantity" at bounding box center [933, 395] width 13 height 13
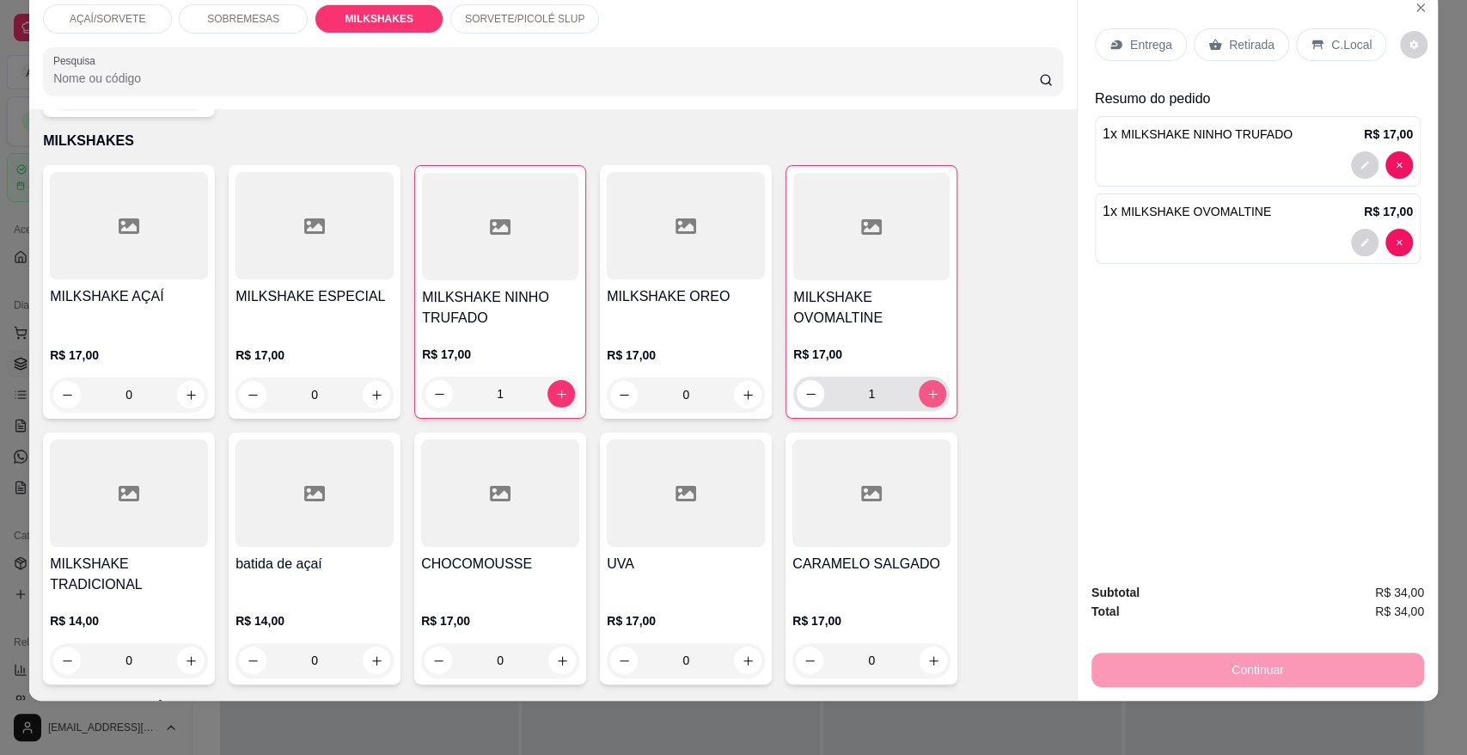
type input "1"
click at [1233, 51] on p "Retirada" at bounding box center [1252, 44] width 46 height 17
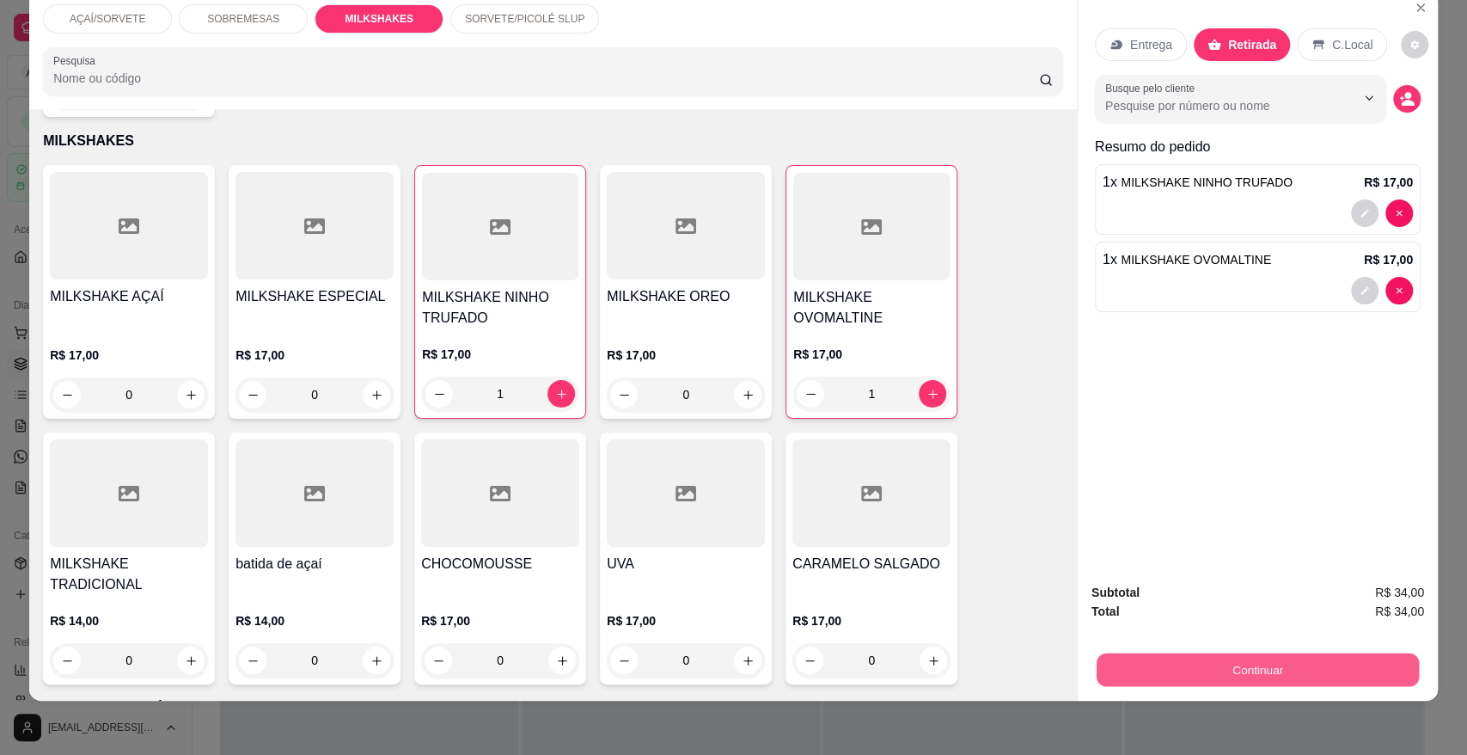
click at [1254, 658] on button "Continuar" at bounding box center [1258, 669] width 322 height 34
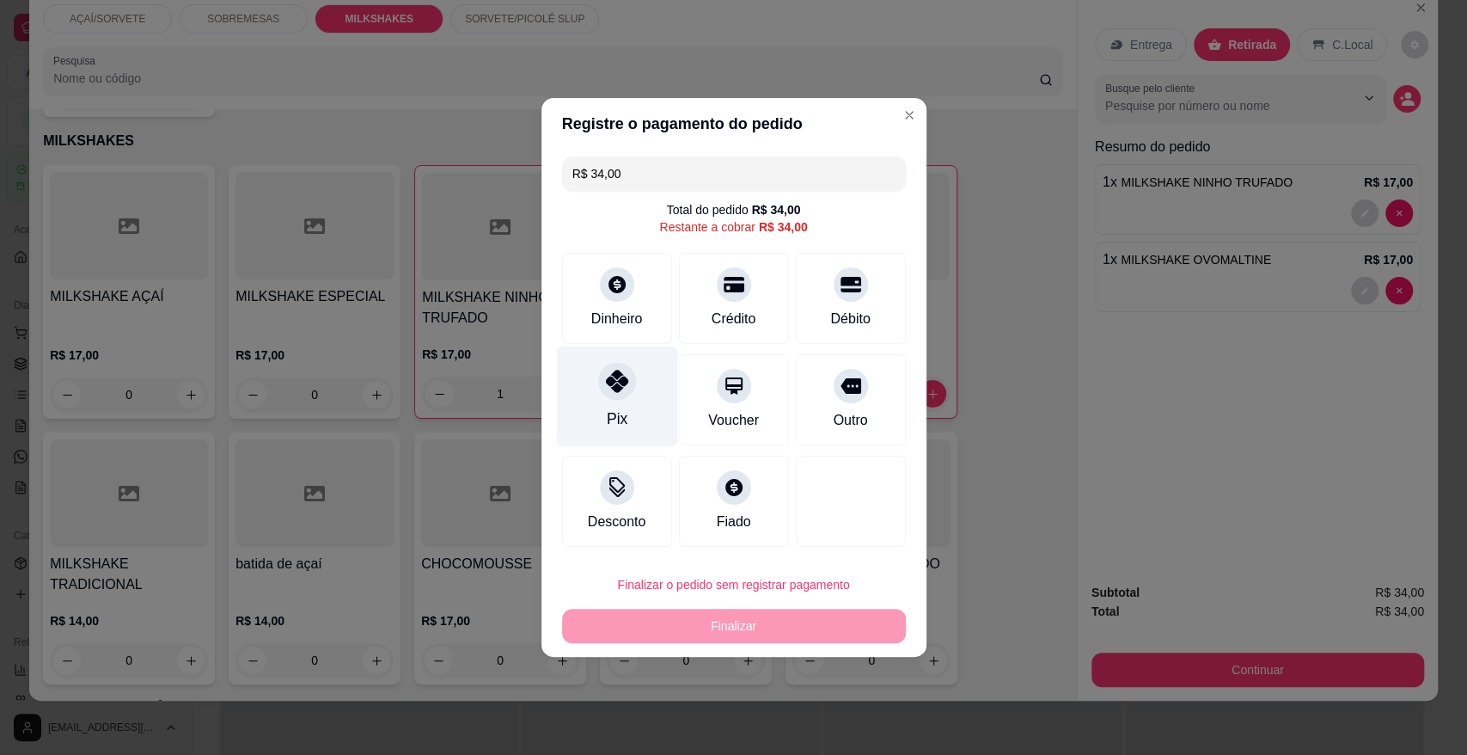
click at [627, 409] on div "Pix" at bounding box center [616, 396] width 121 height 101
type input "R$ 0,00"
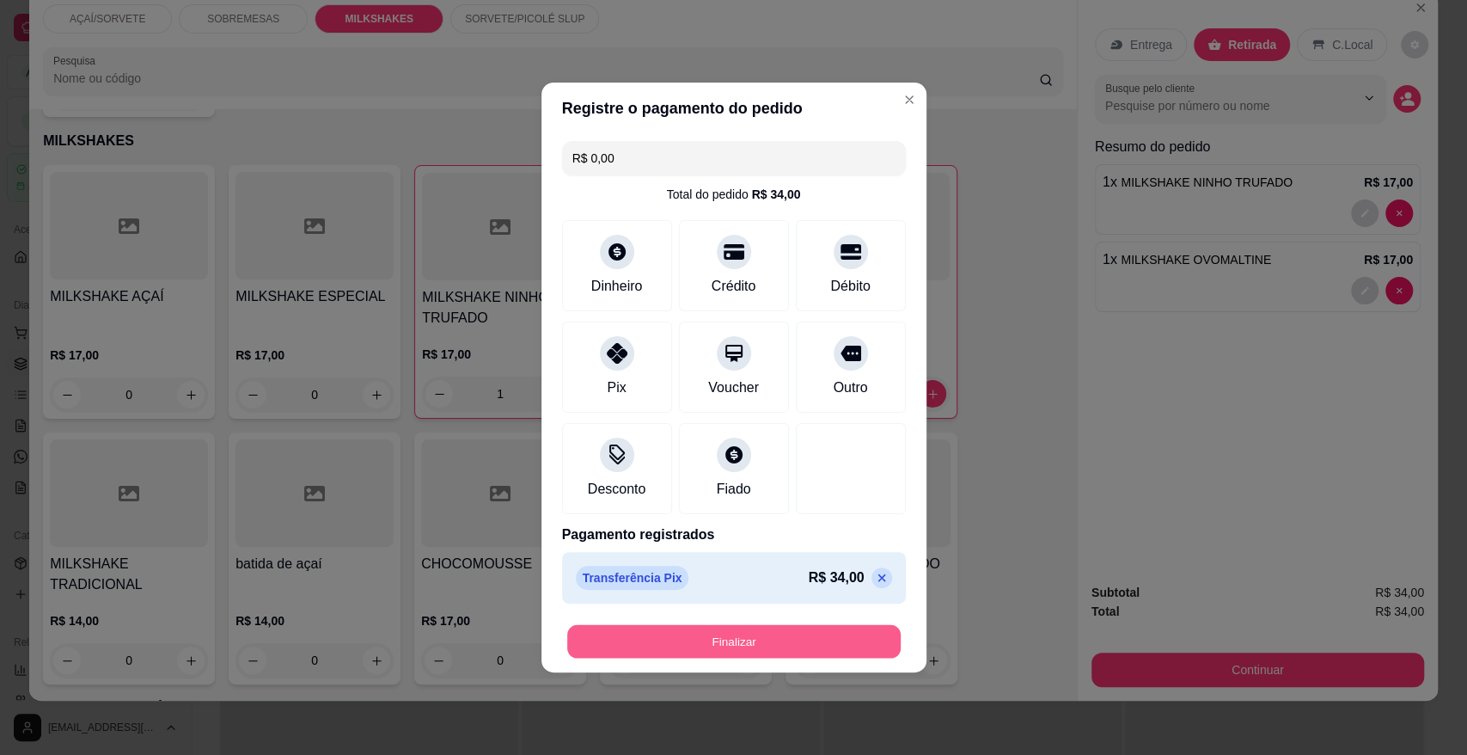
click at [707, 634] on button "Finalizar" at bounding box center [734, 642] width 334 height 34
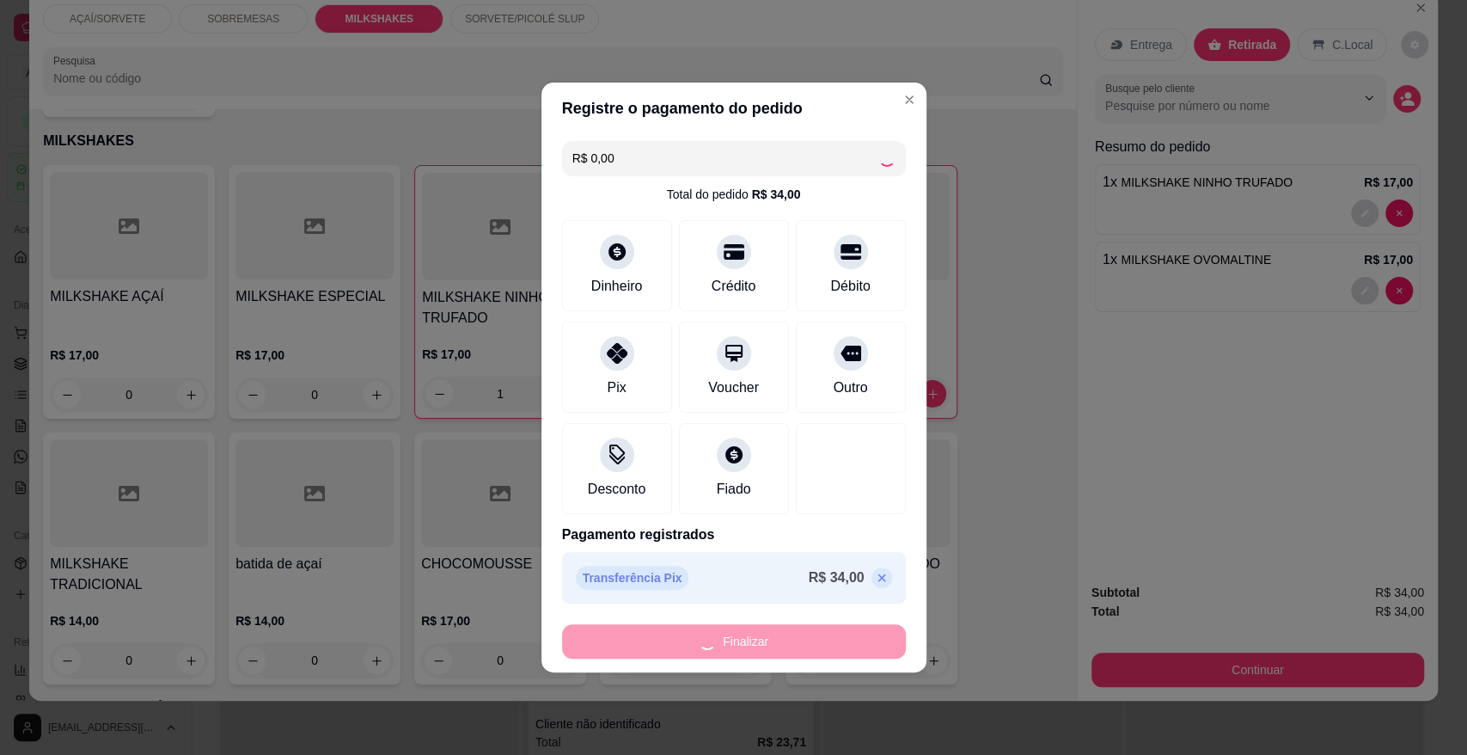
type input "0"
type input "-R$ 34,00"
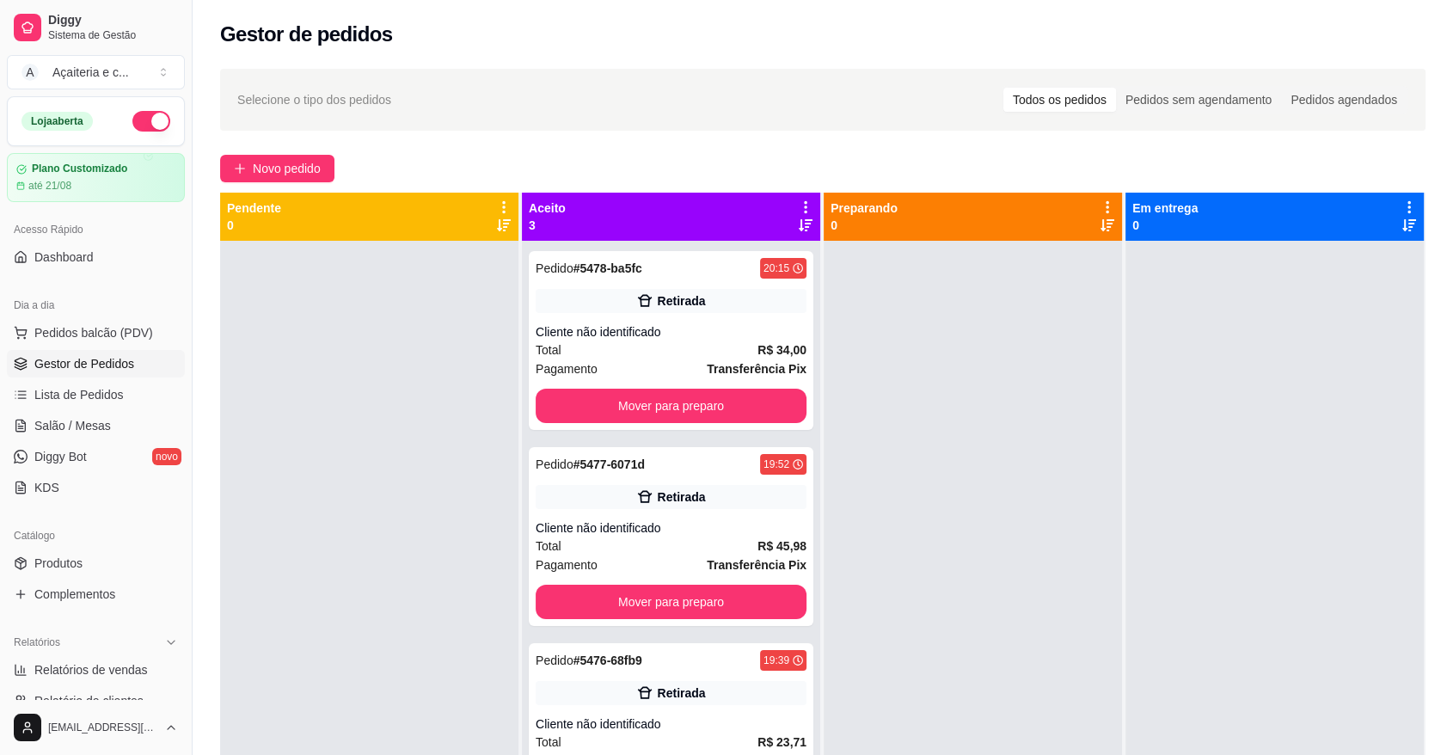
click at [707, 634] on div "Pedido # 5478-ba5fc 20:15 Retirada Cliente não identificado Total R$ 34,00 Paga…" at bounding box center [671, 618] width 298 height 755
click at [253, 172] on span "Novo pedido" at bounding box center [287, 168] width 68 height 19
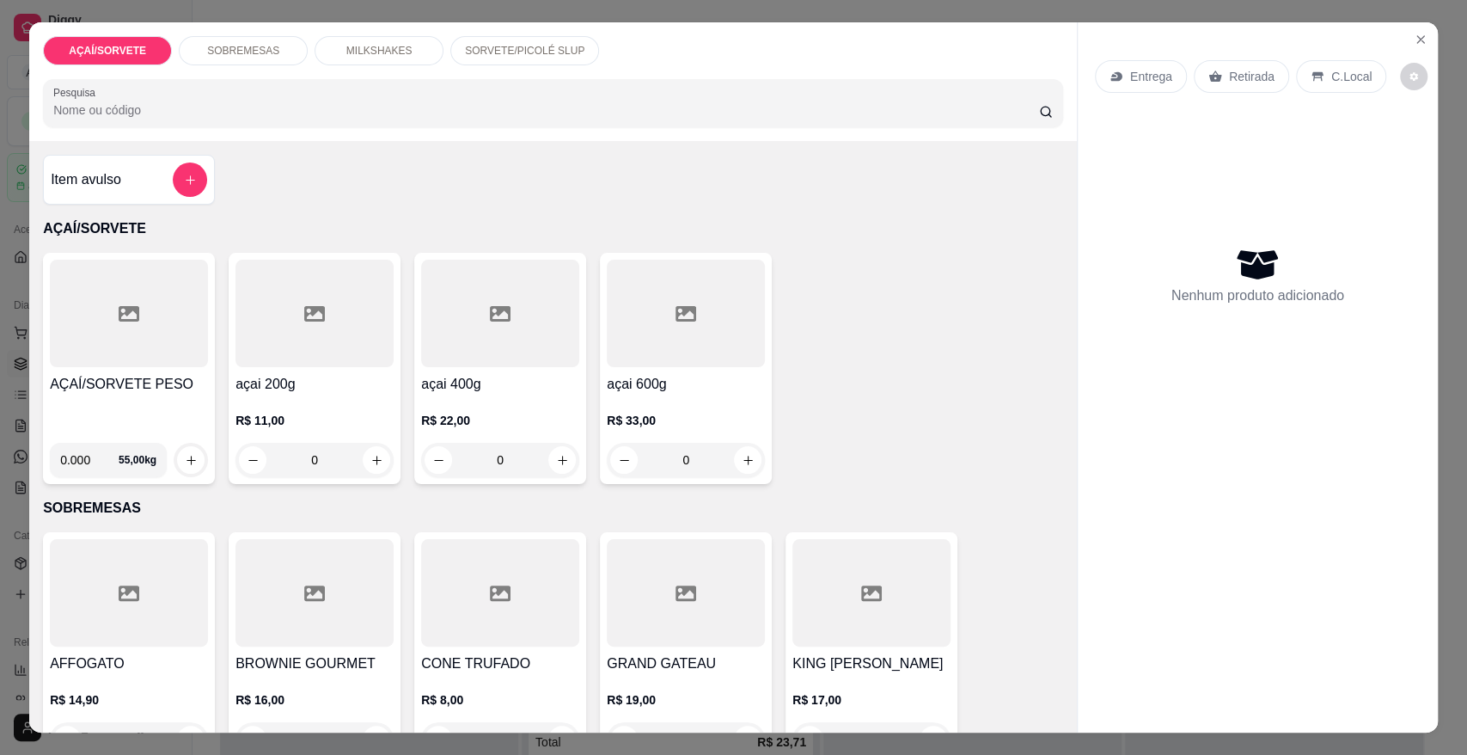
click at [168, 382] on h4 "AÇAÍ/SORVETE PESO" at bounding box center [129, 384] width 158 height 21
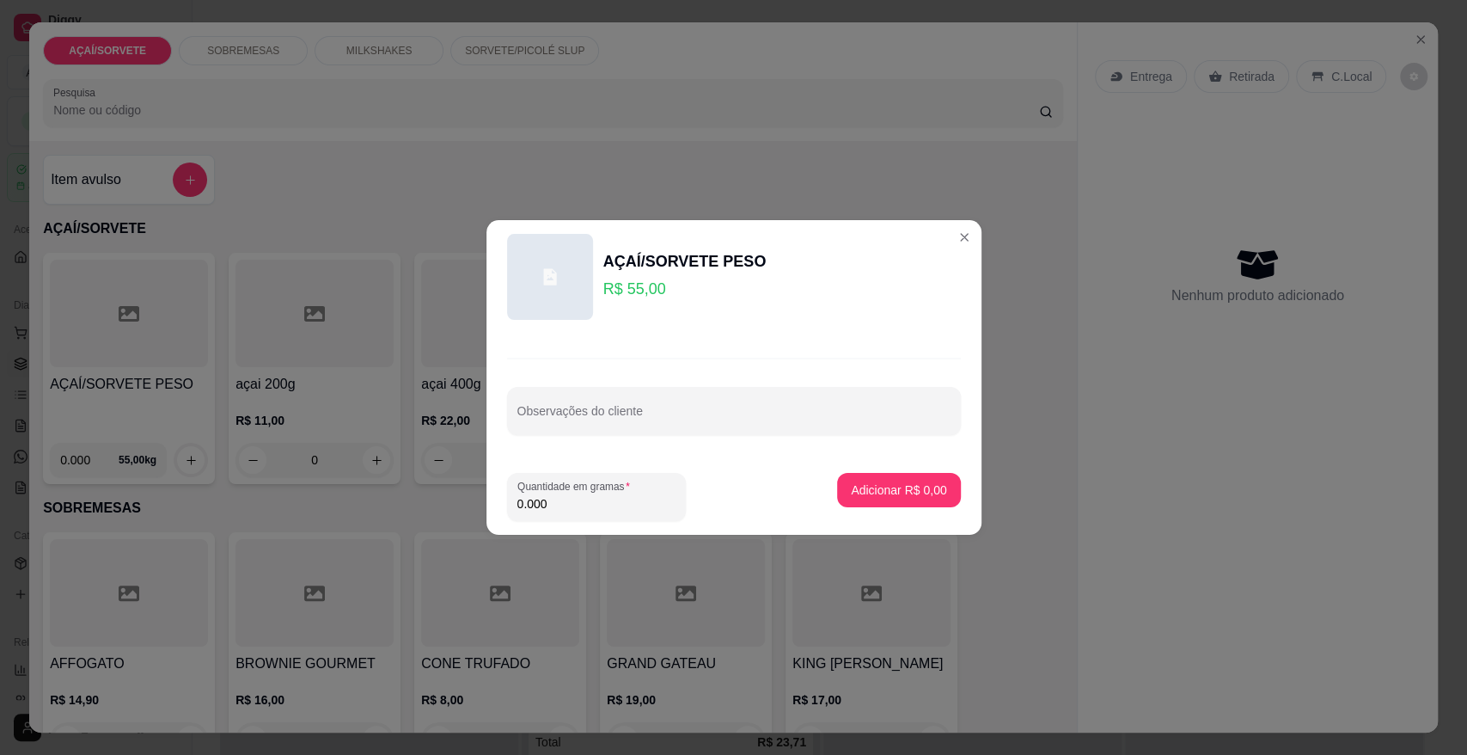
click at [547, 505] on input "0.000" at bounding box center [596, 503] width 158 height 17
type input "0.128"
click at [853, 487] on p "Adicionar R$ 7,04" at bounding box center [899, 489] width 93 height 16
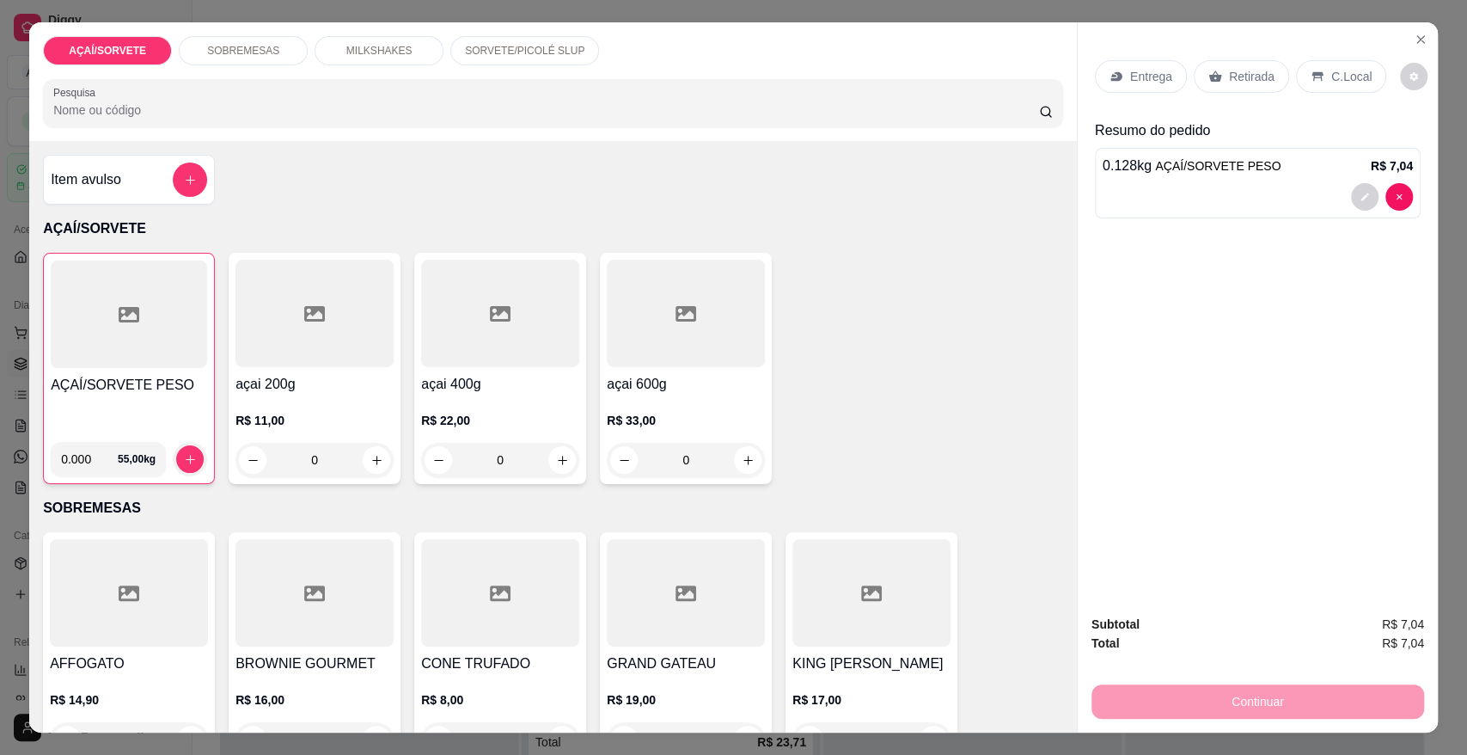
click at [1259, 75] on p "Retirada" at bounding box center [1252, 76] width 46 height 17
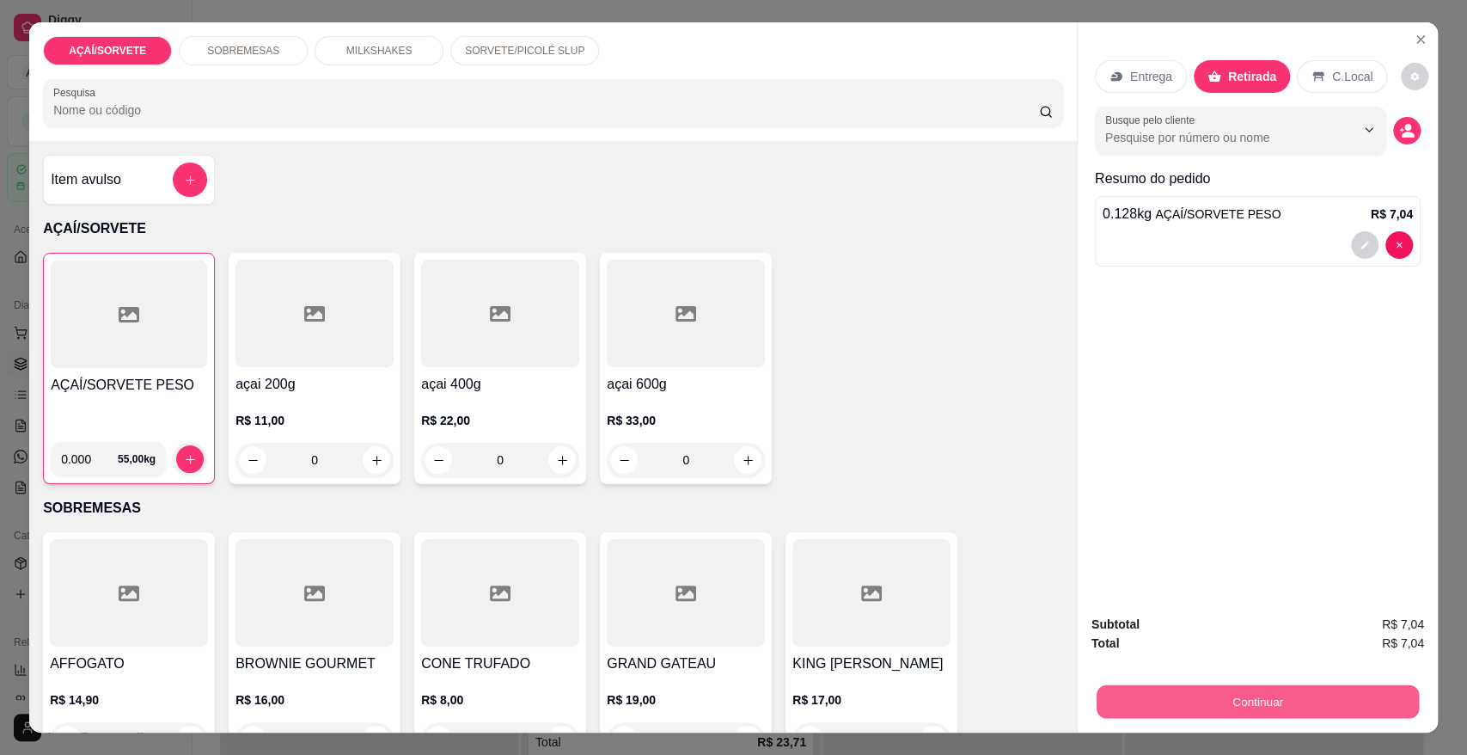
click at [1233, 689] on button "Continuar" at bounding box center [1258, 701] width 322 height 34
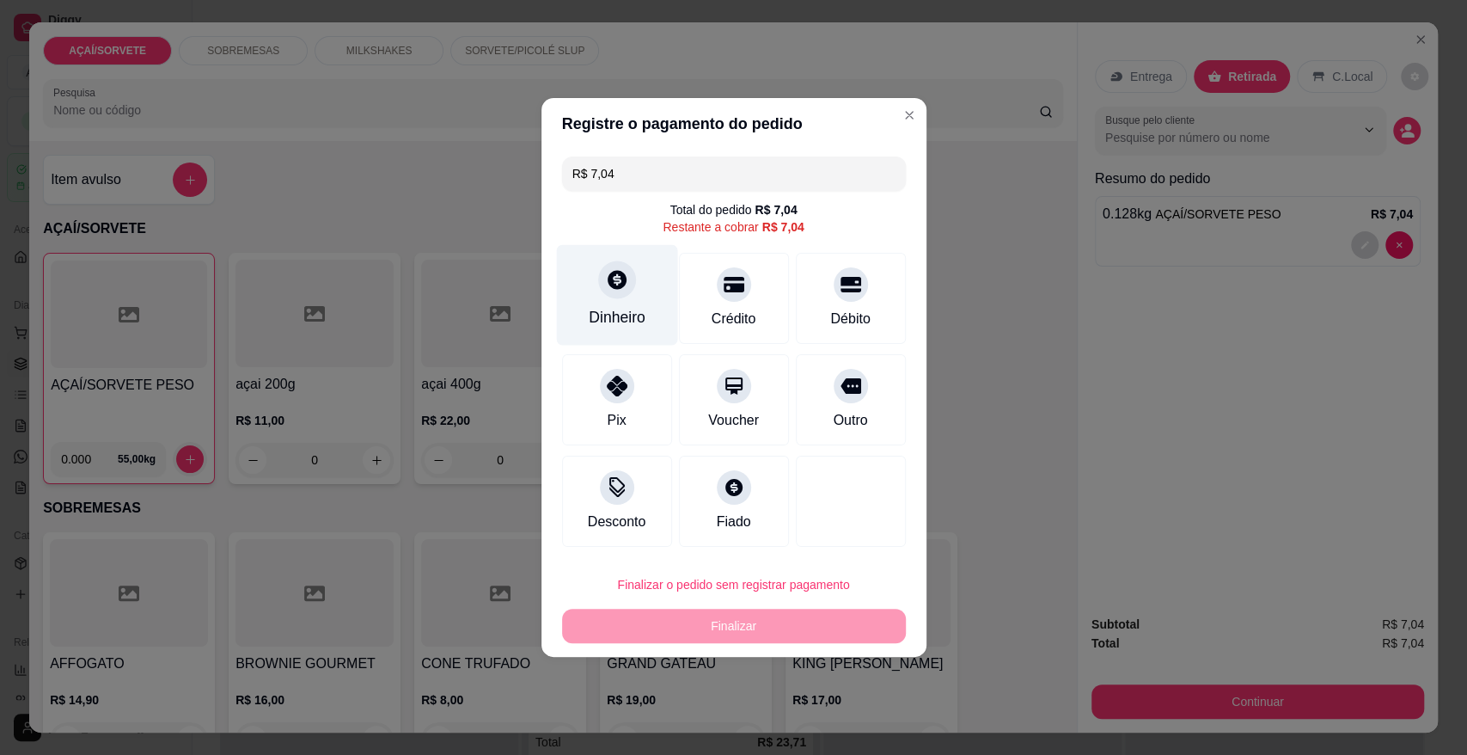
click at [617, 341] on div "Dinheiro" at bounding box center [616, 295] width 121 height 101
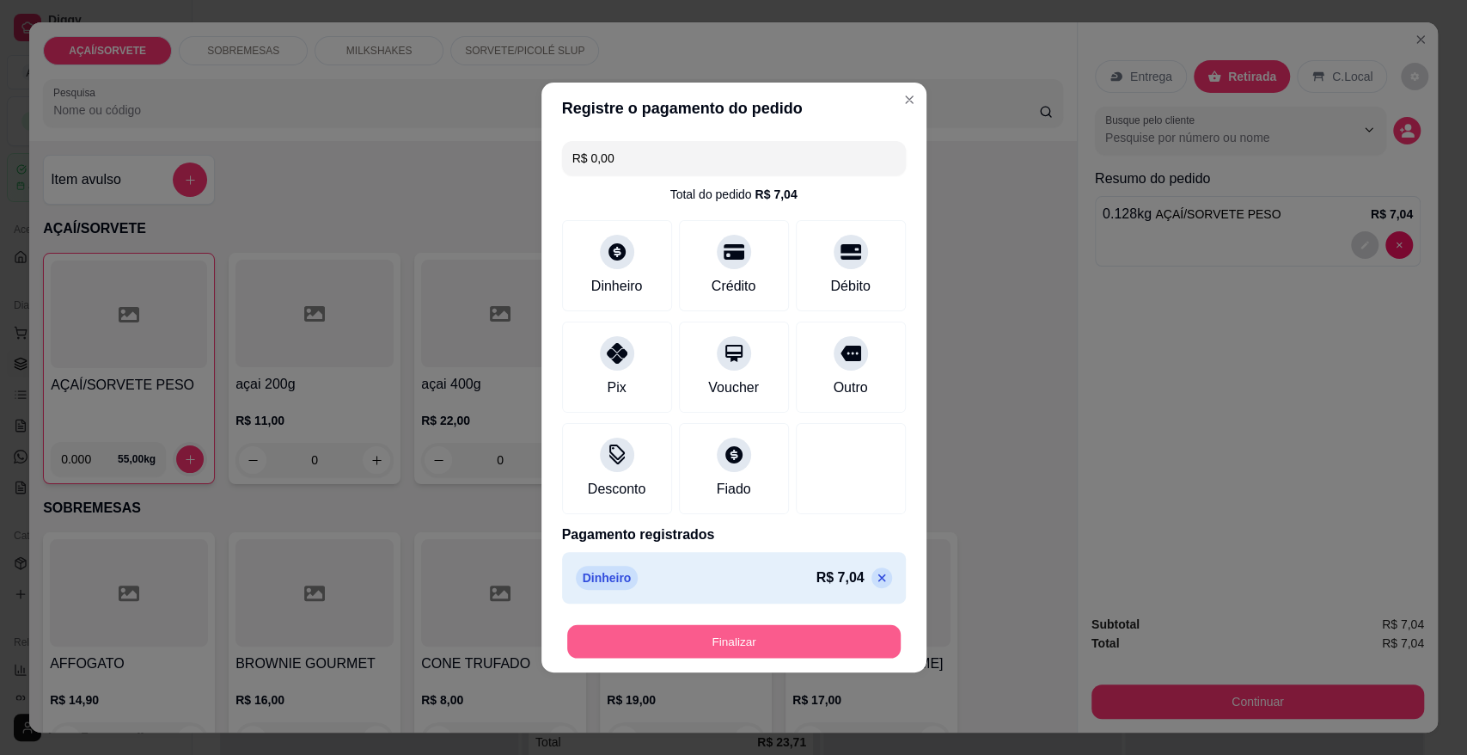
click at [799, 643] on button "Finalizar" at bounding box center [734, 642] width 334 height 34
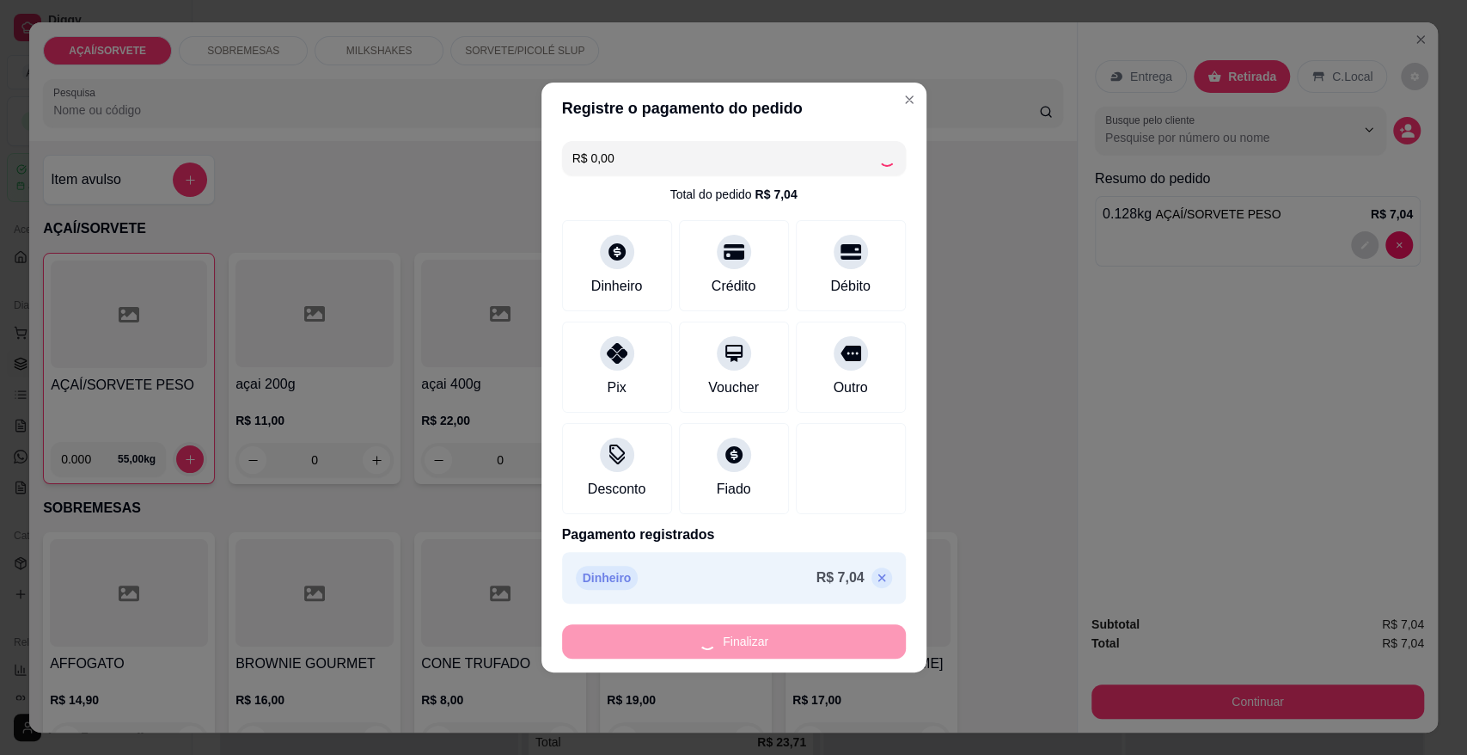
type input "-R$ 7,04"
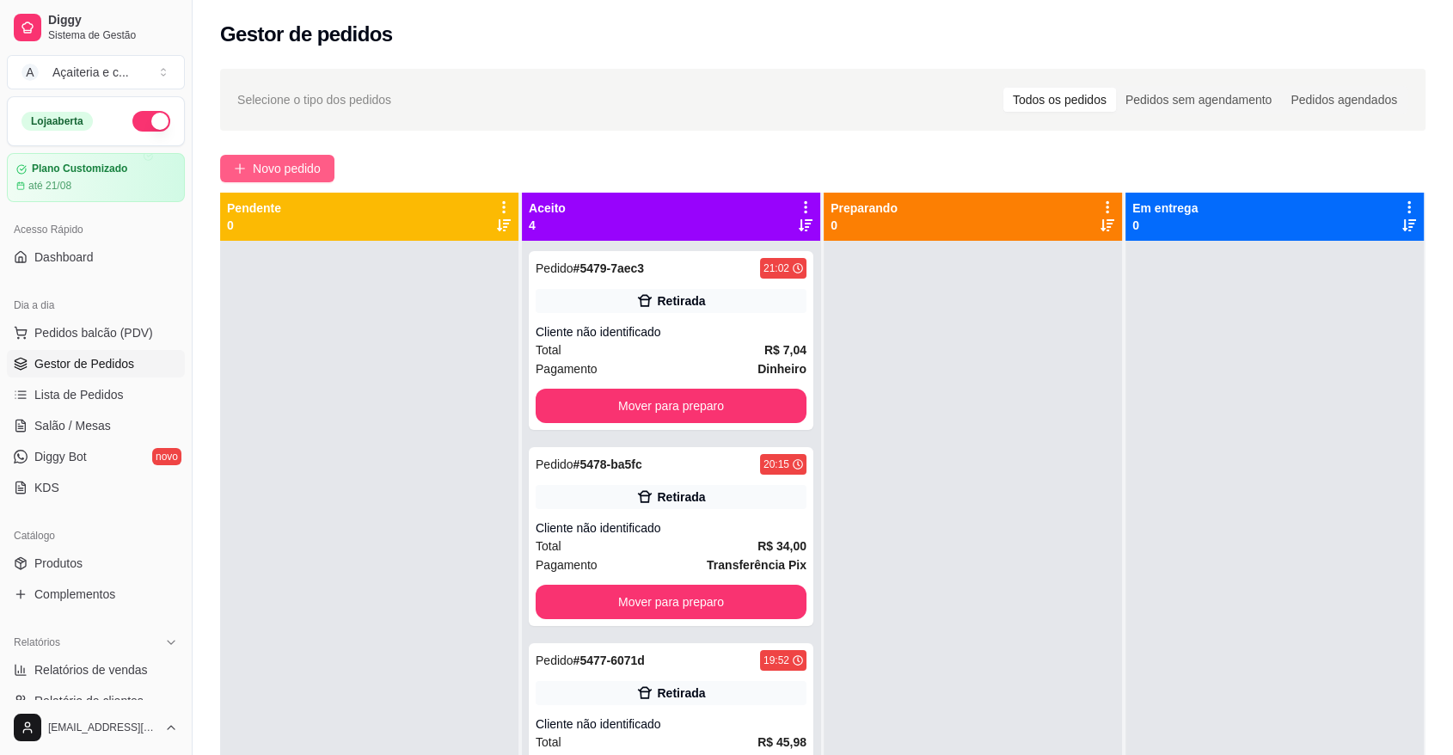
click at [319, 169] on span "Novo pedido" at bounding box center [287, 168] width 68 height 19
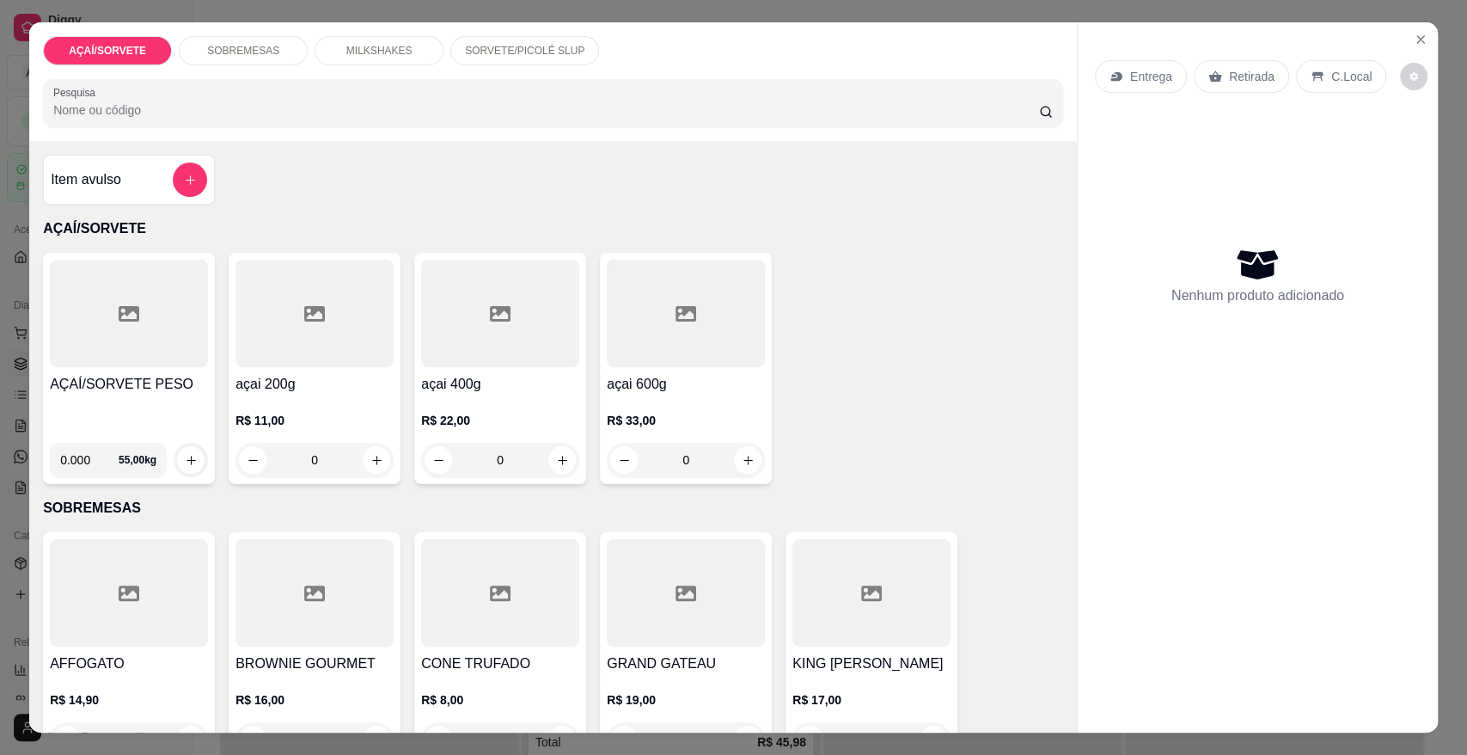
click at [91, 356] on div at bounding box center [129, 313] width 158 height 107
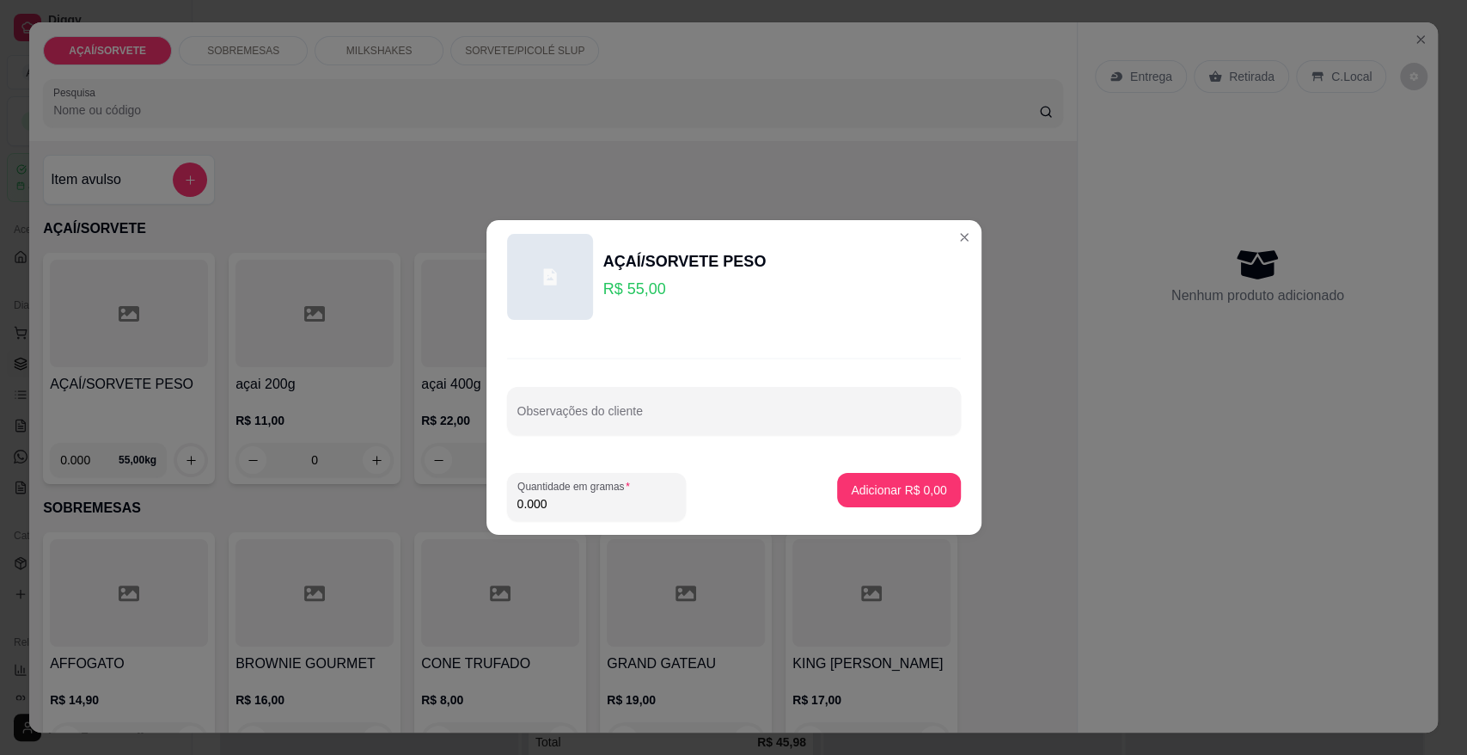
click at [566, 508] on input "0.000" at bounding box center [596, 503] width 158 height 17
type input "0.376"
click at [842, 478] on button "Adicionar R$ 20,68" at bounding box center [896, 491] width 126 height 34
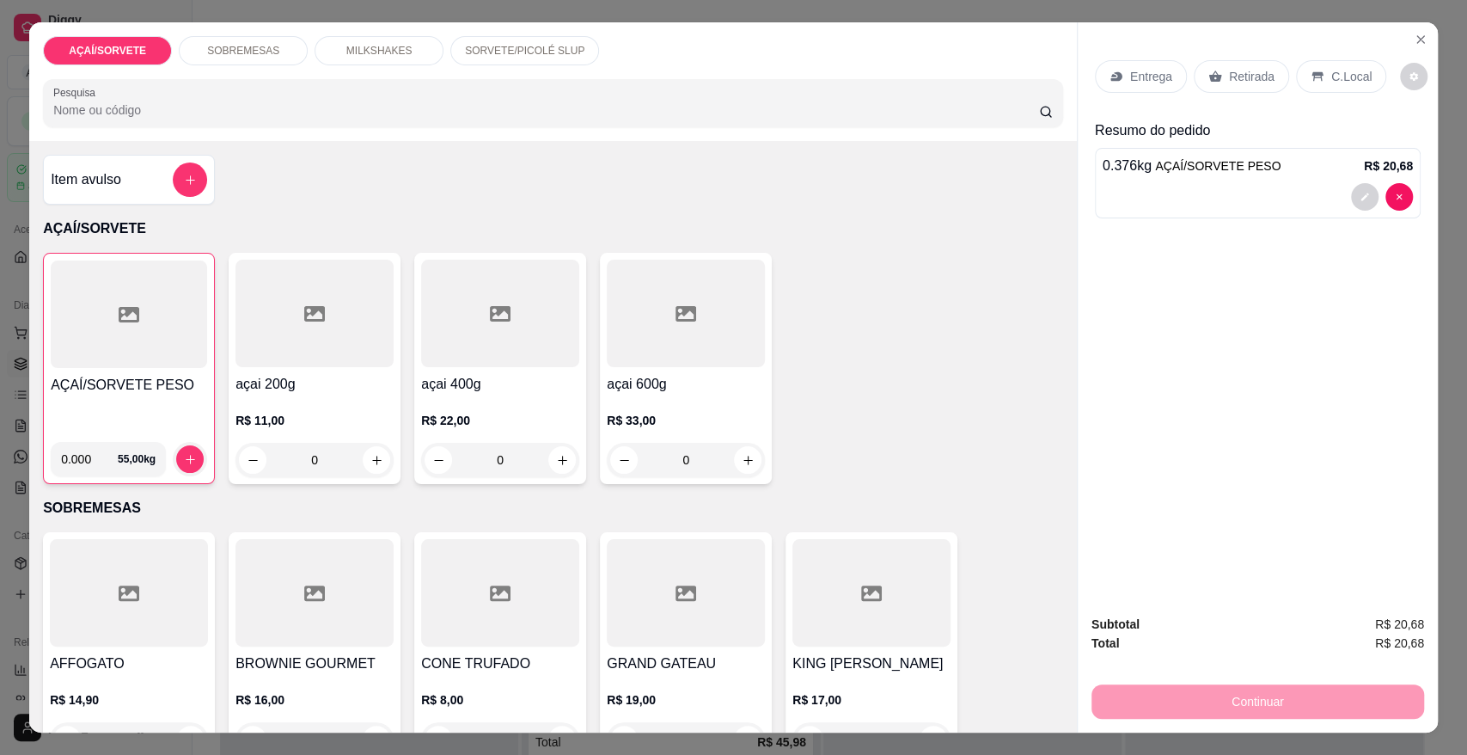
click at [1251, 80] on p "Retirada" at bounding box center [1252, 76] width 46 height 17
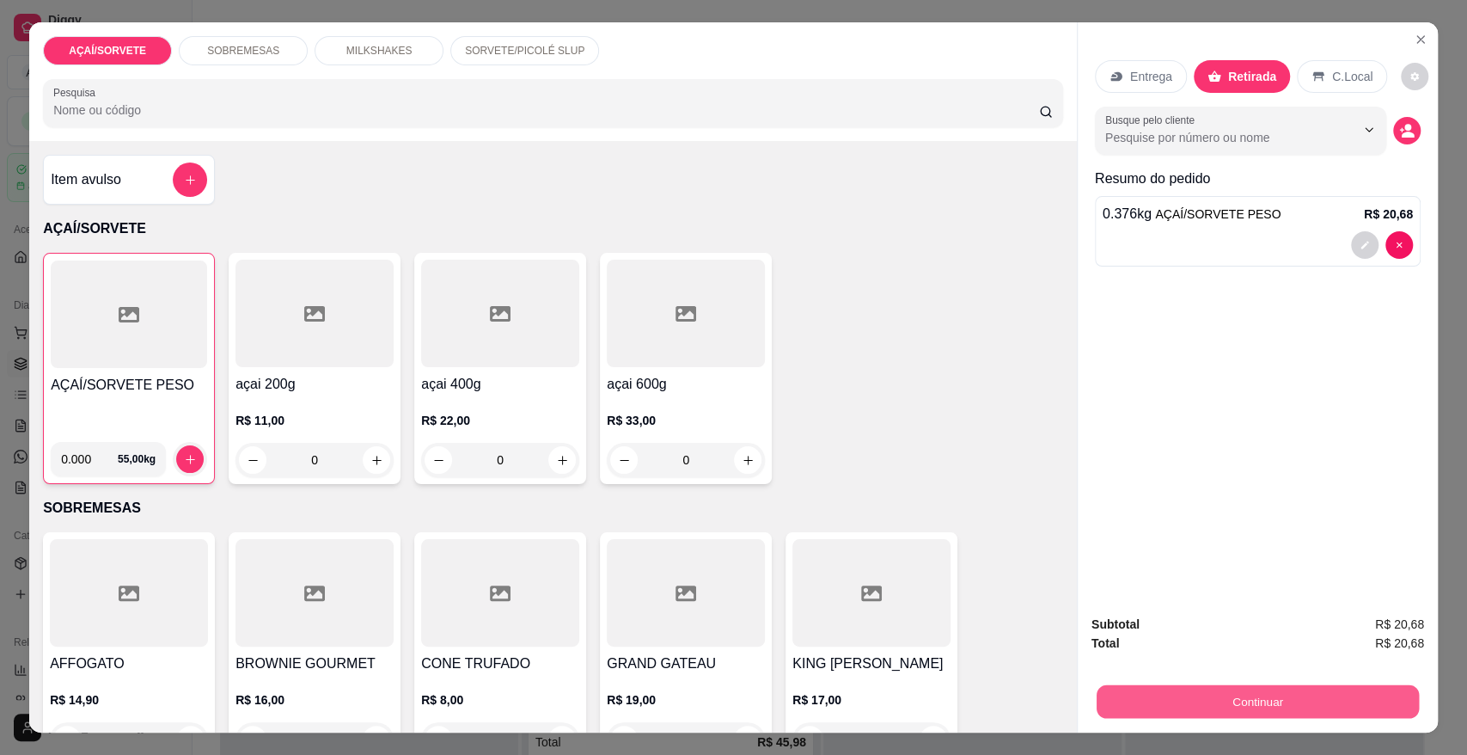
click at [1286, 696] on button "Continuar" at bounding box center [1258, 701] width 322 height 34
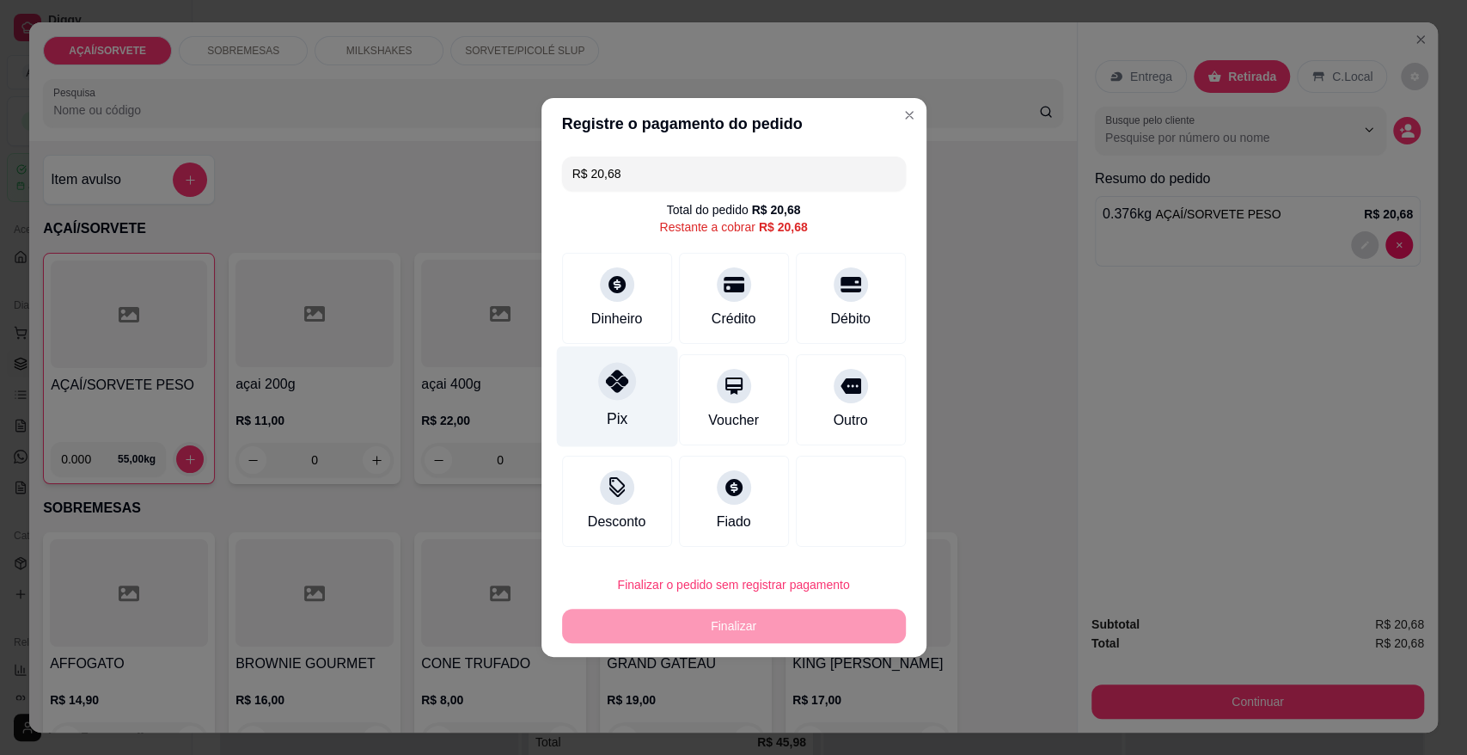
click at [614, 372] on icon at bounding box center [616, 381] width 22 height 22
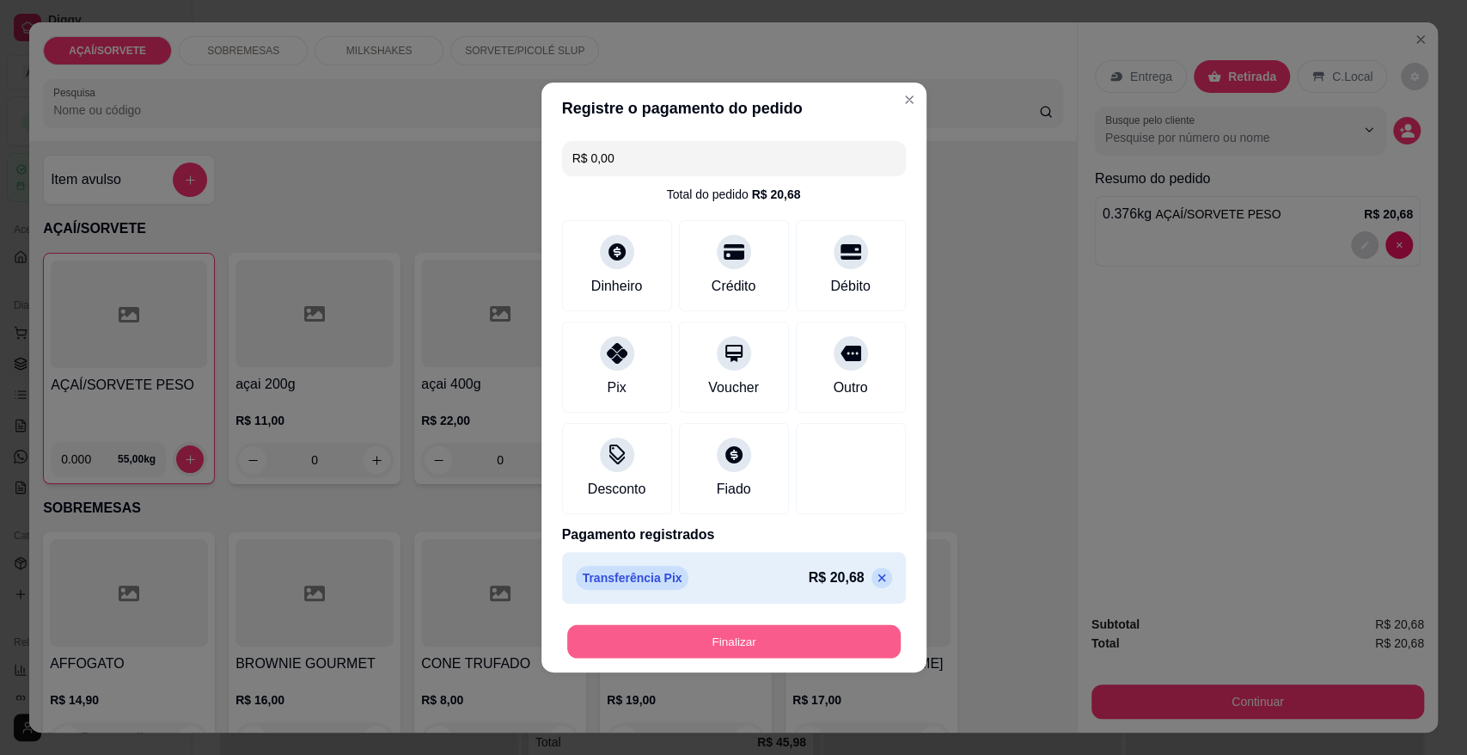
click at [720, 652] on button "Finalizar" at bounding box center [734, 642] width 334 height 34
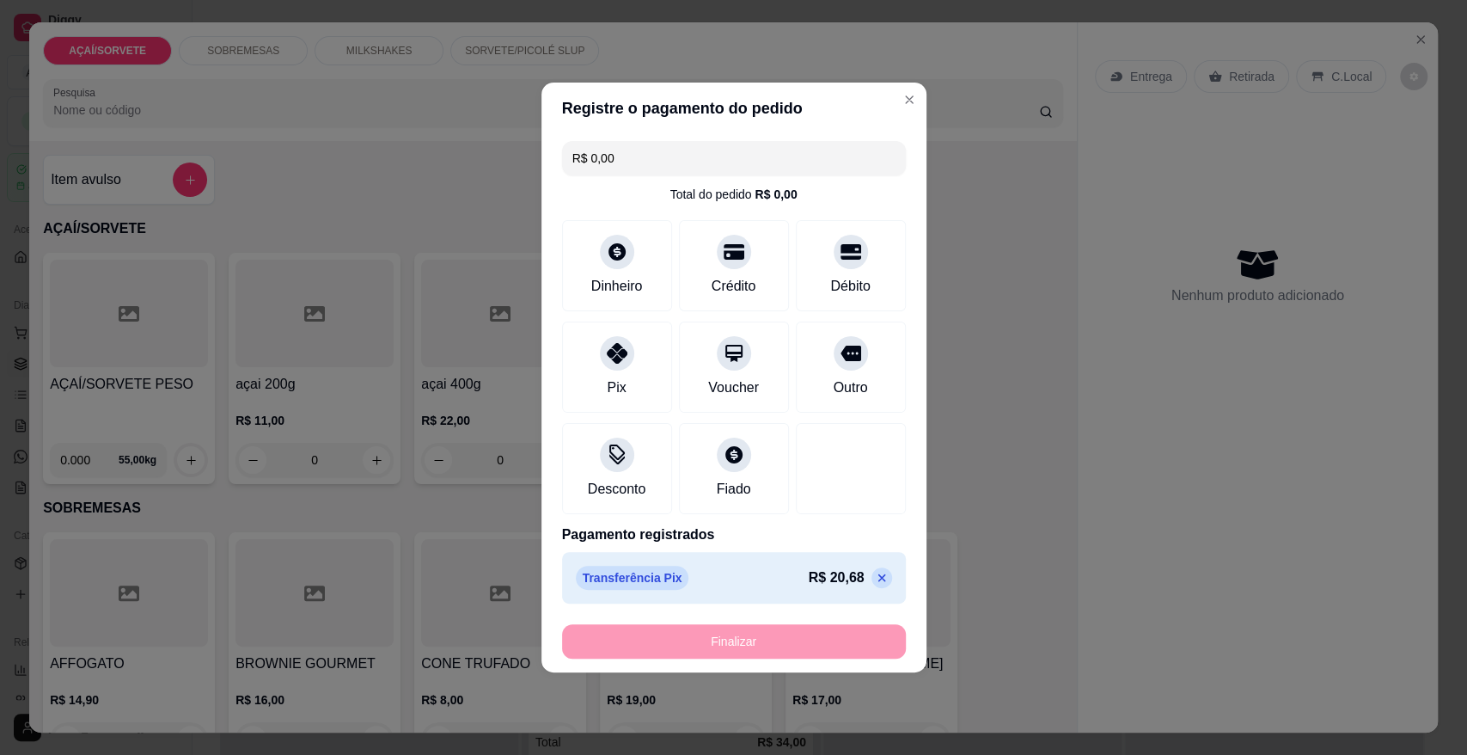
type input "-R$ 20,68"
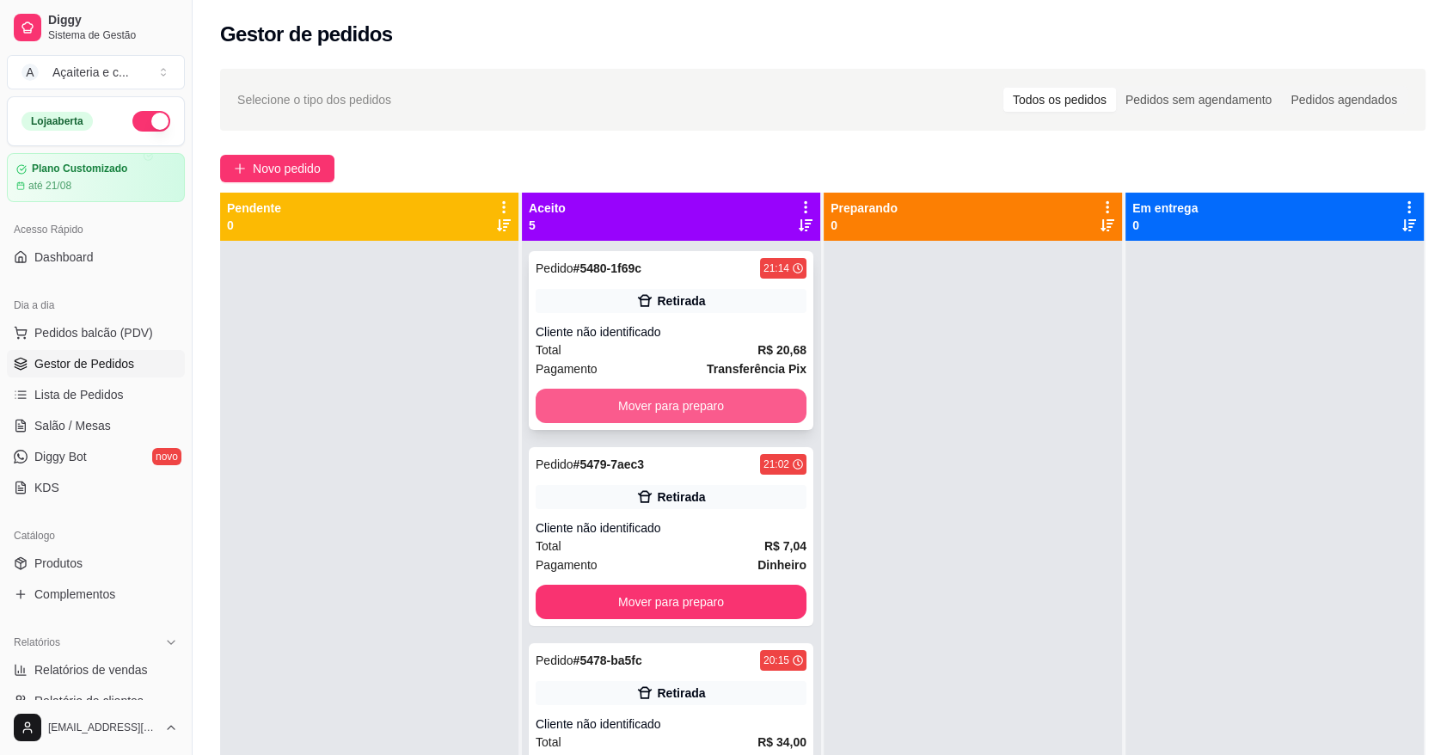
click at [578, 403] on button "Mover para preparo" at bounding box center [671, 406] width 271 height 34
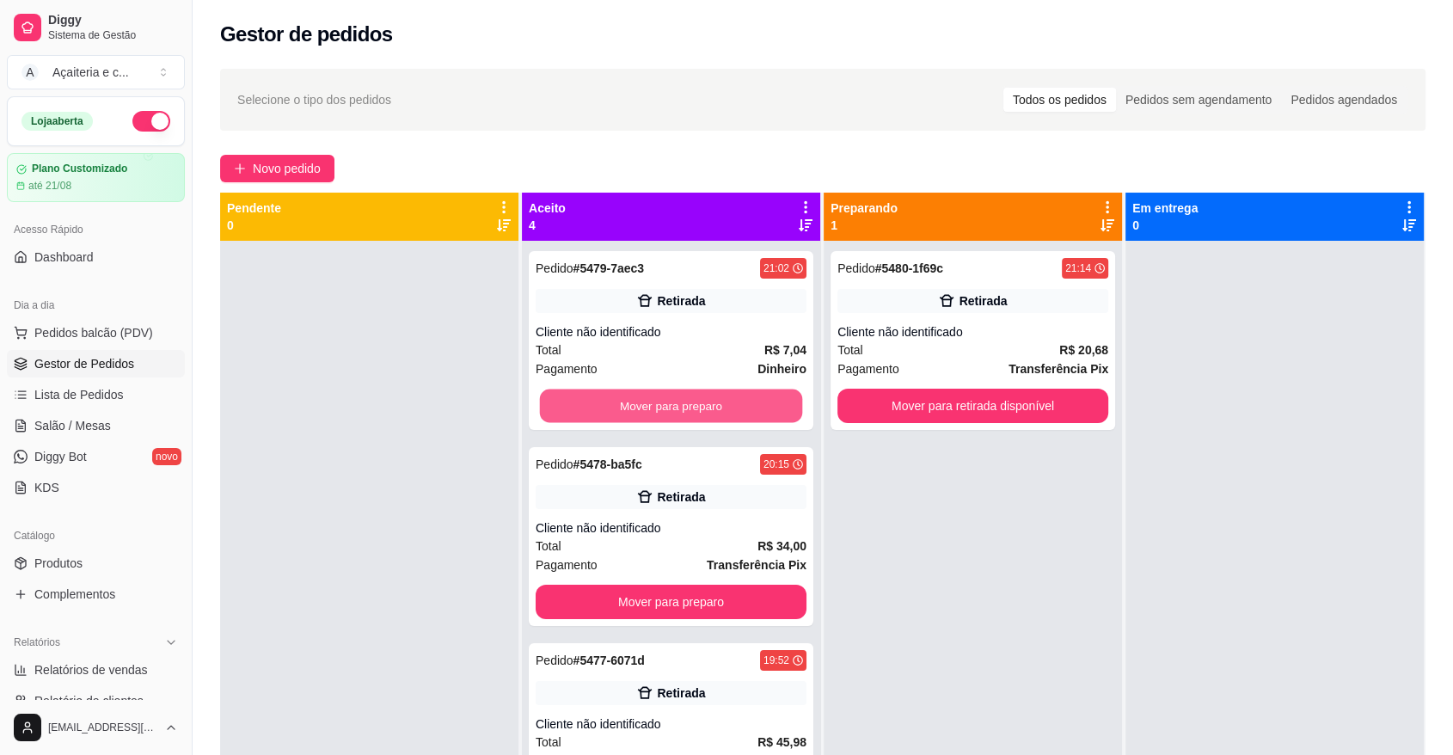
click at [578, 403] on button "Mover para preparo" at bounding box center [671, 406] width 263 height 34
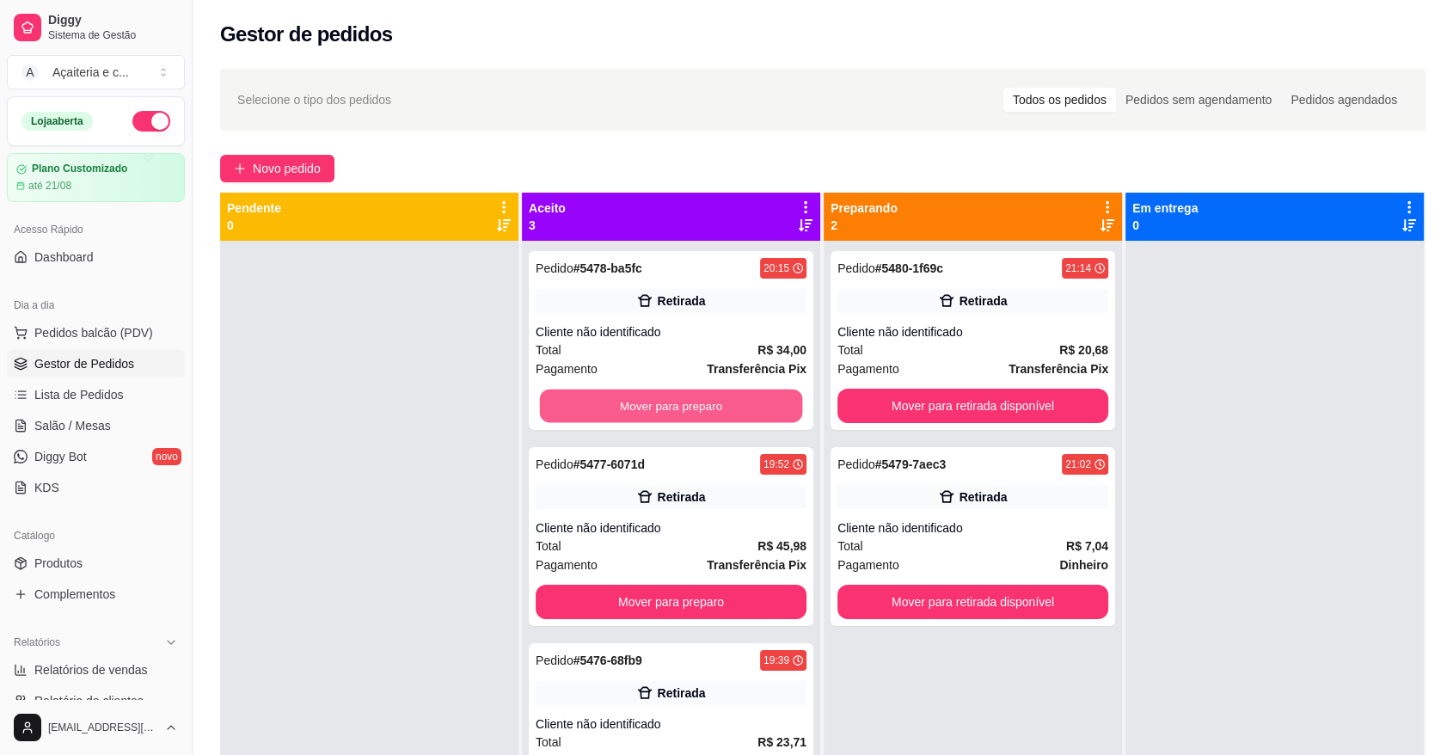
click at [578, 403] on button "Mover para preparo" at bounding box center [671, 406] width 263 height 34
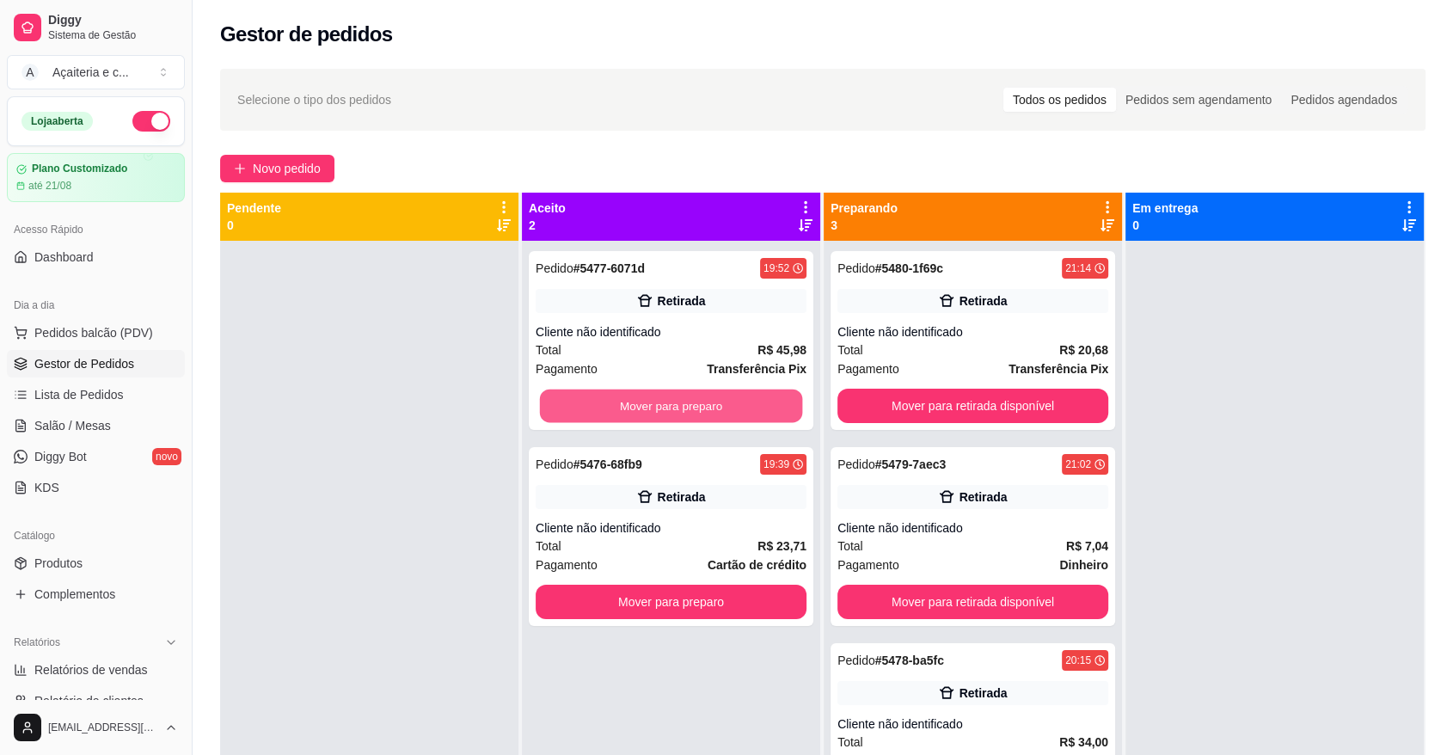
click at [578, 403] on button "Mover para preparo" at bounding box center [671, 406] width 263 height 34
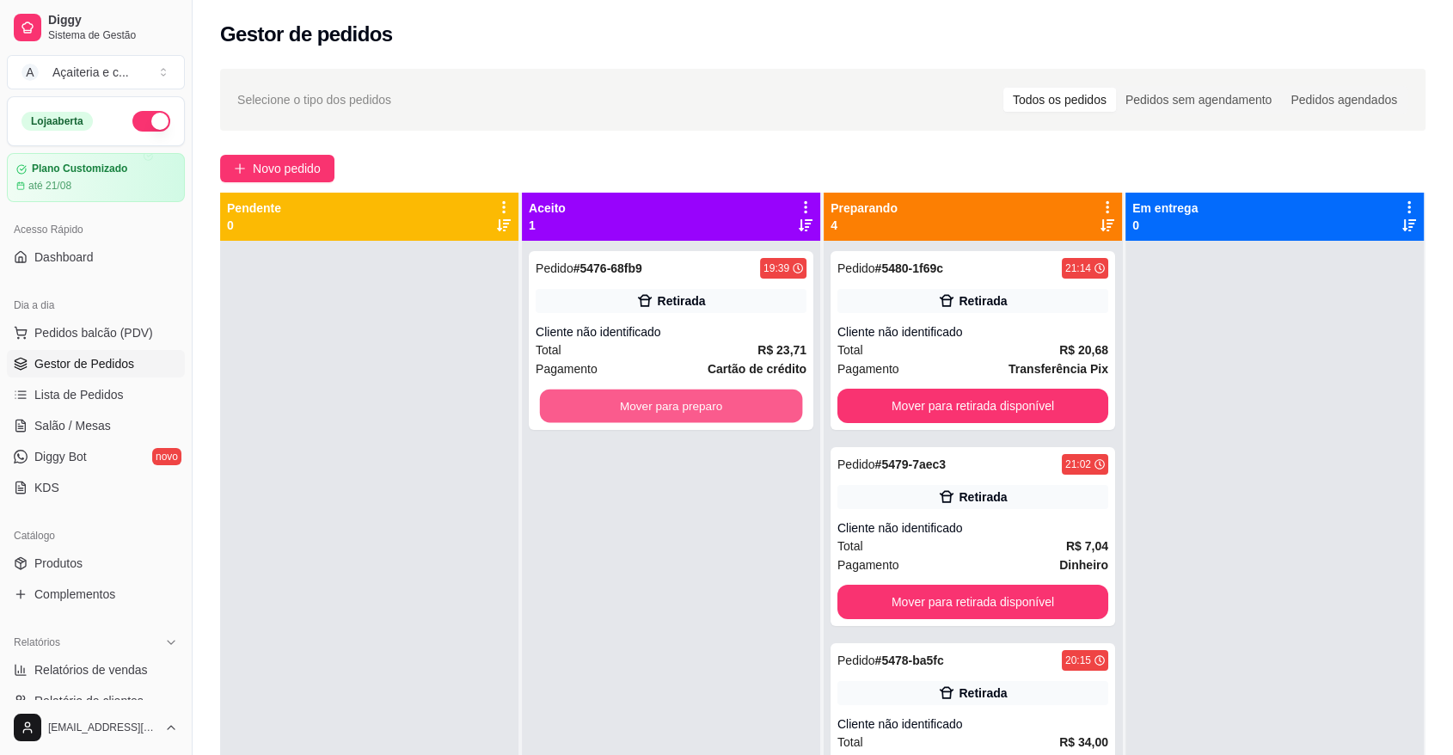
click at [578, 403] on button "Mover para preparo" at bounding box center [671, 406] width 263 height 34
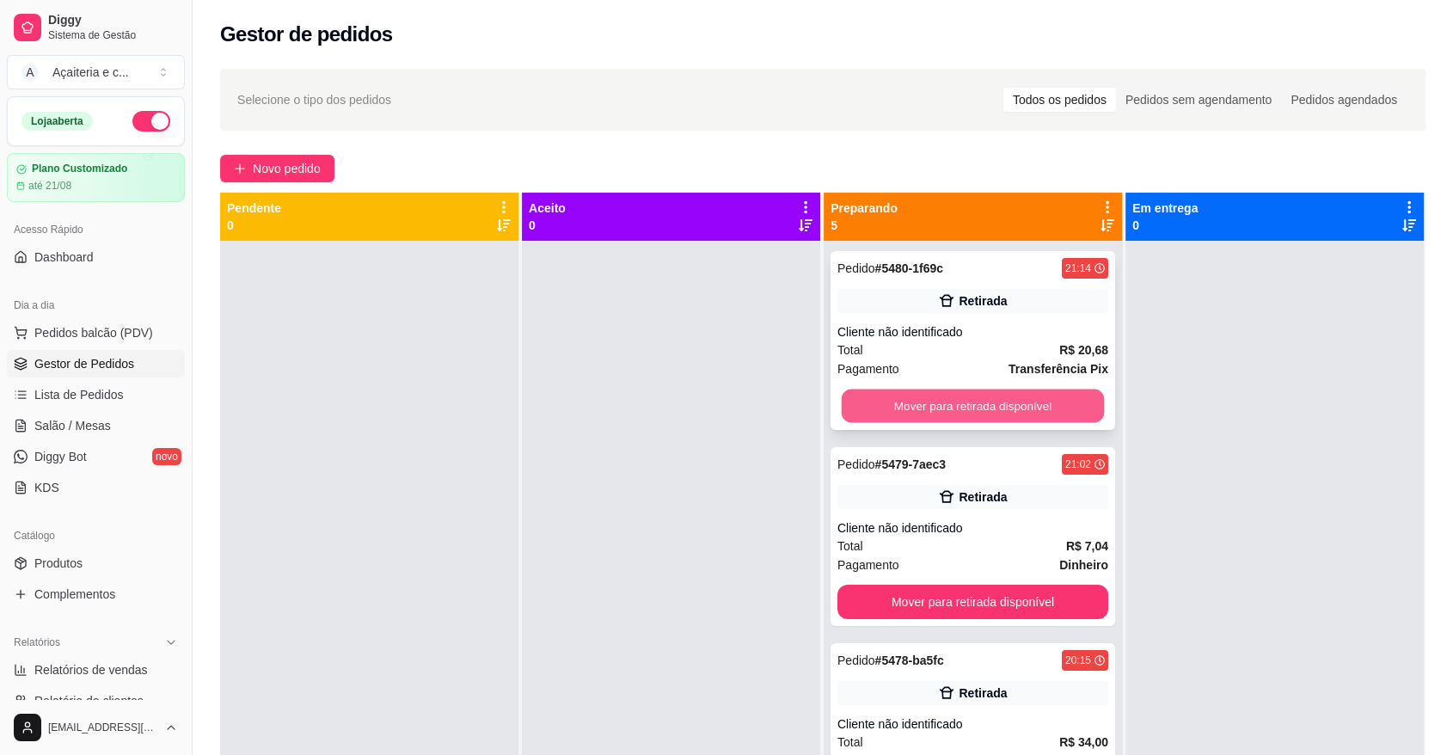
click at [879, 400] on button "Mover para retirada disponível" at bounding box center [973, 406] width 263 height 34
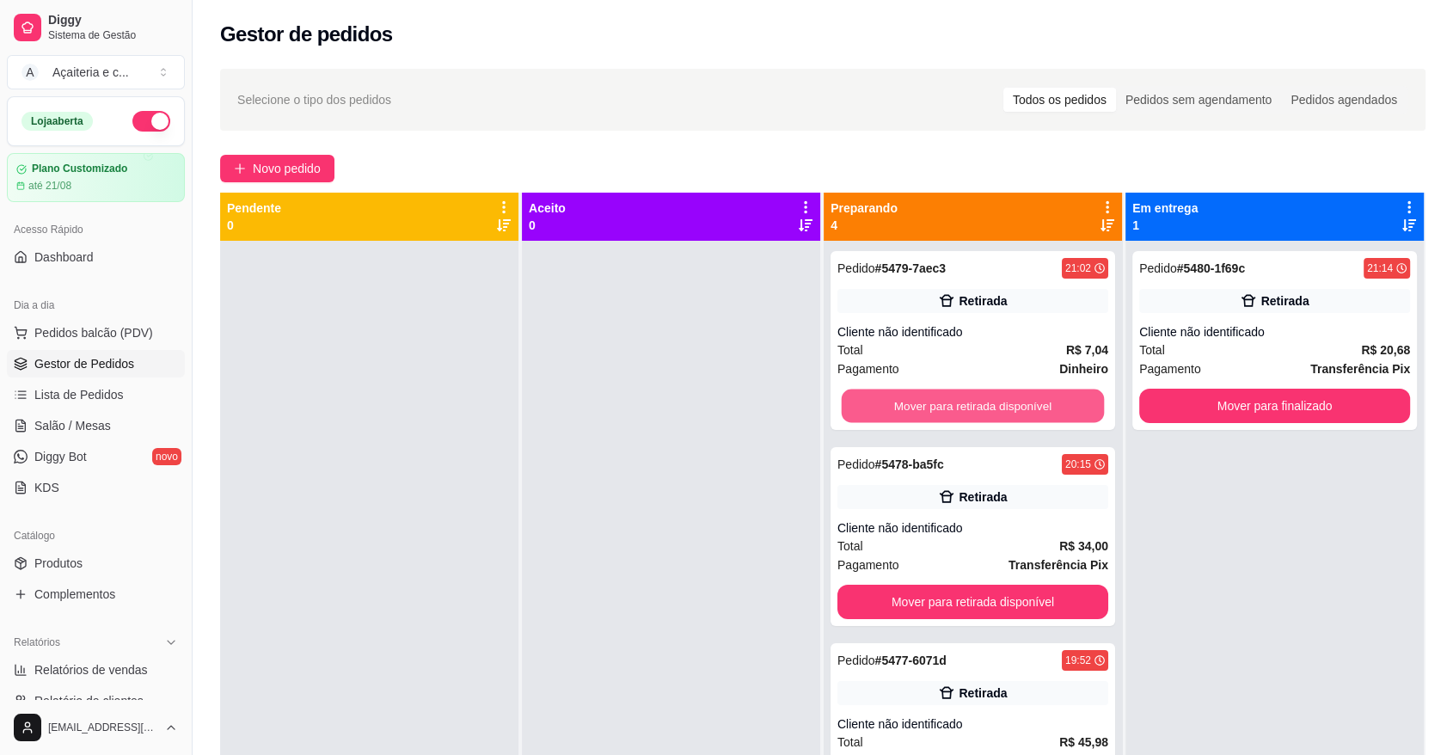
click at [879, 400] on button "Mover para retirada disponível" at bounding box center [973, 406] width 263 height 34
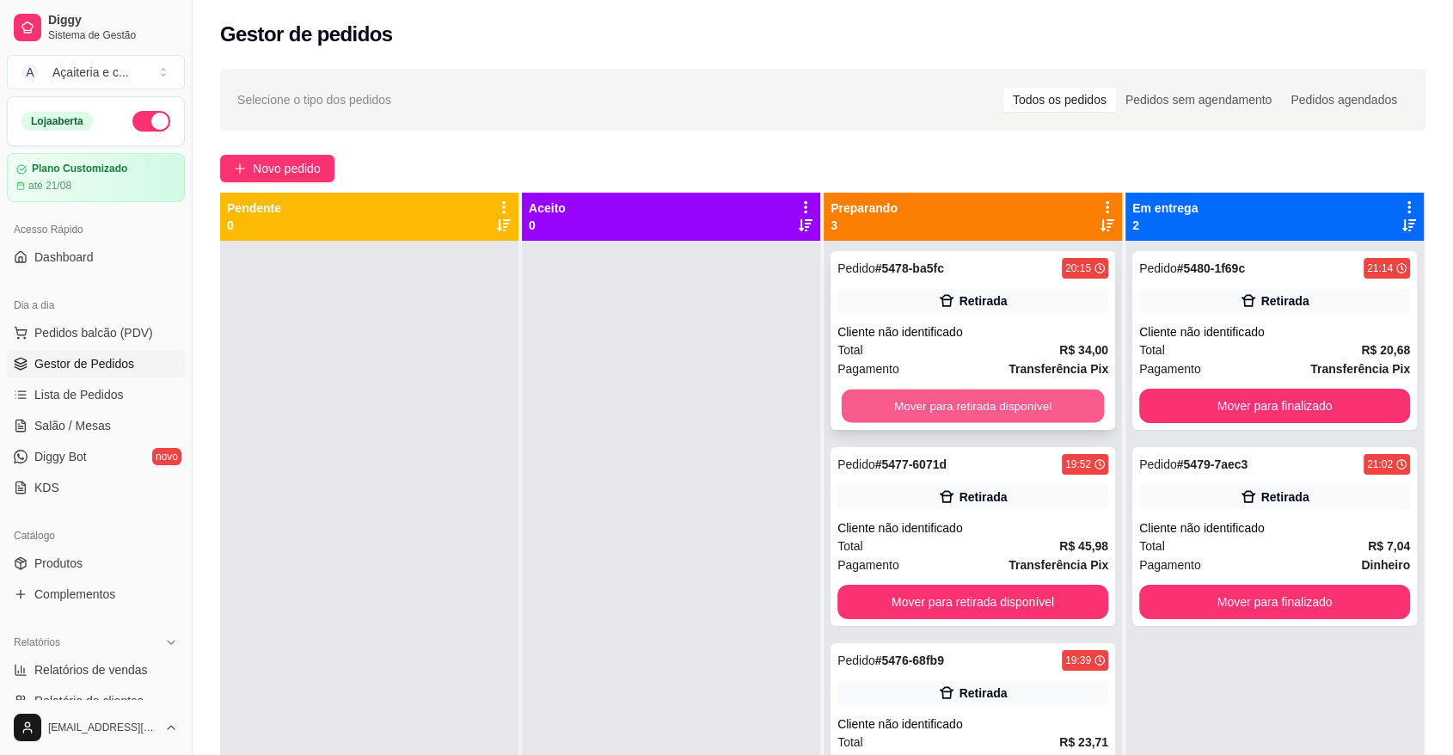
click at [997, 404] on button "Mover para retirada disponível" at bounding box center [973, 406] width 263 height 34
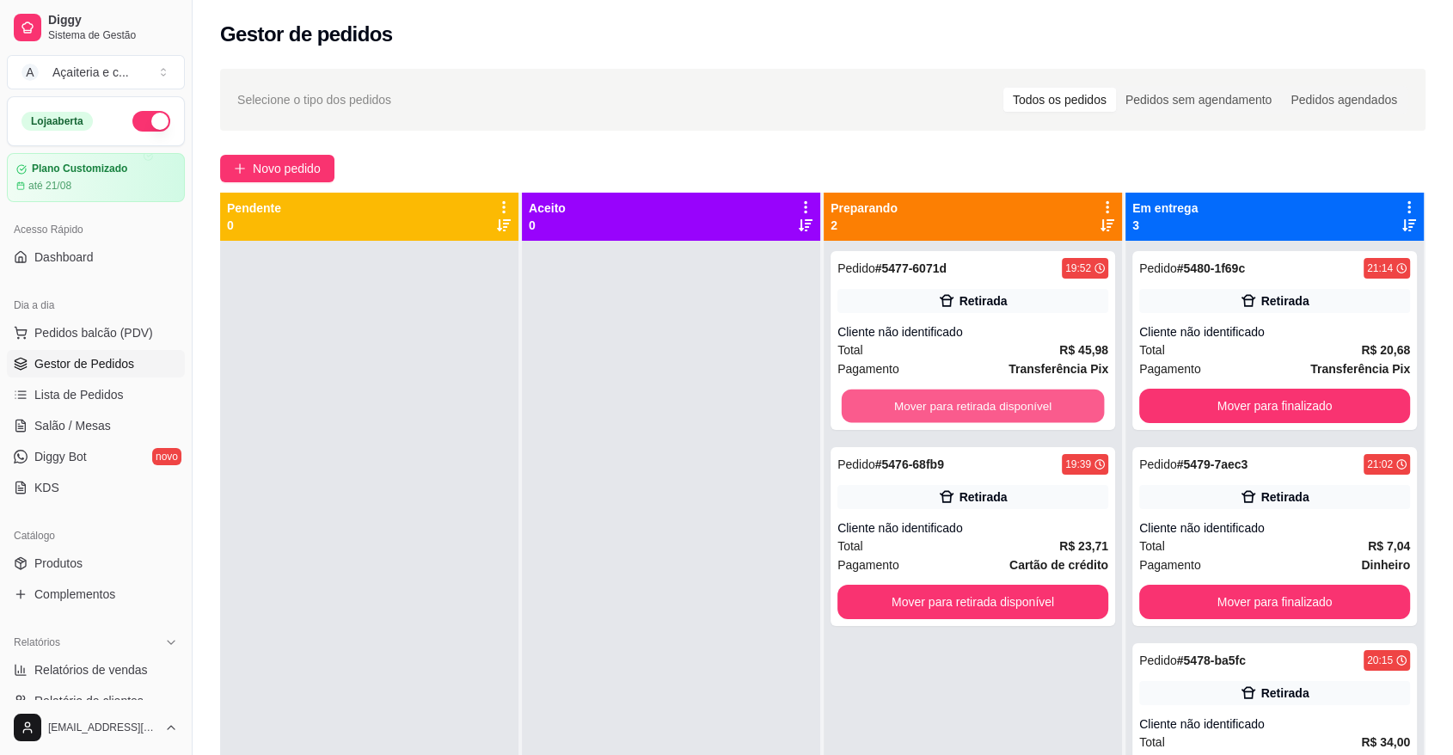
click at [997, 404] on button "Mover para retirada disponível" at bounding box center [973, 406] width 263 height 34
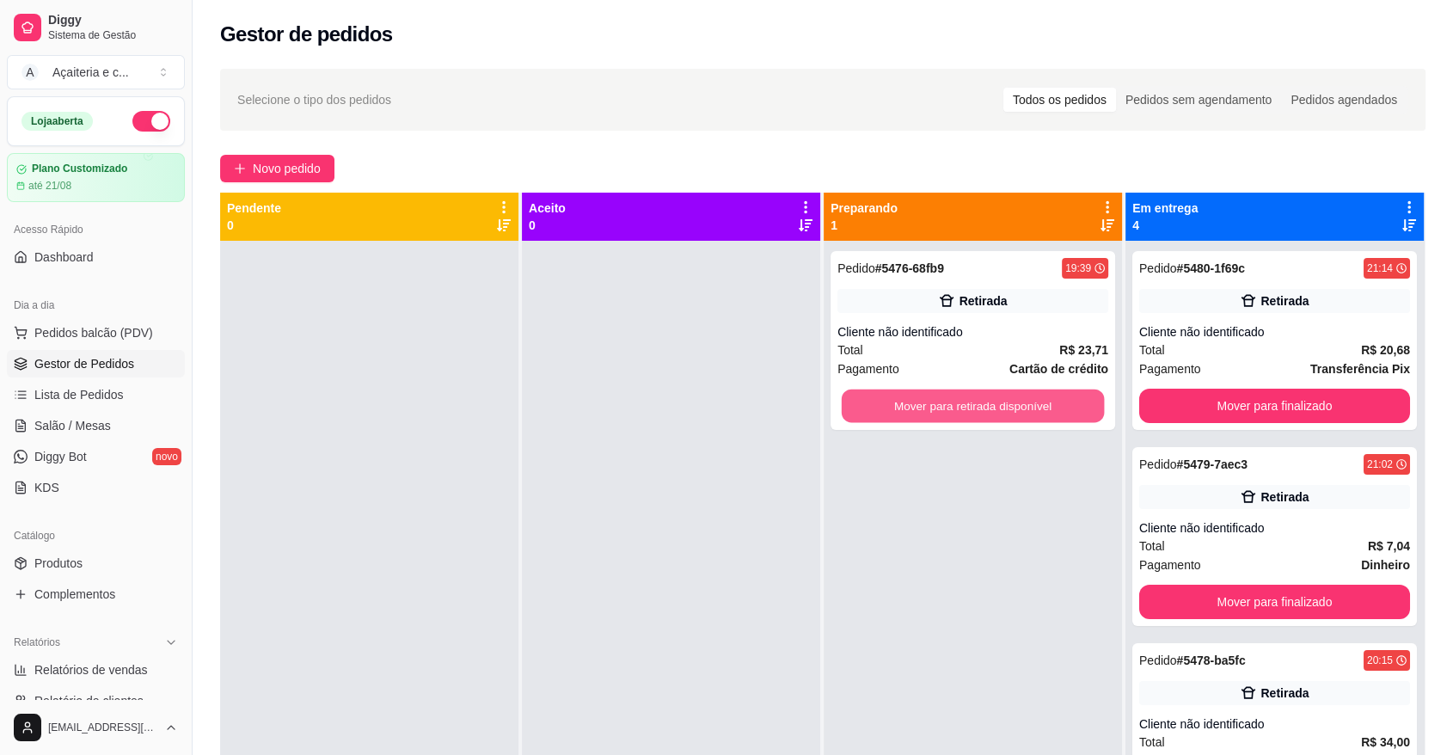
click at [997, 404] on button "Mover para retirada disponível" at bounding box center [973, 406] width 263 height 34
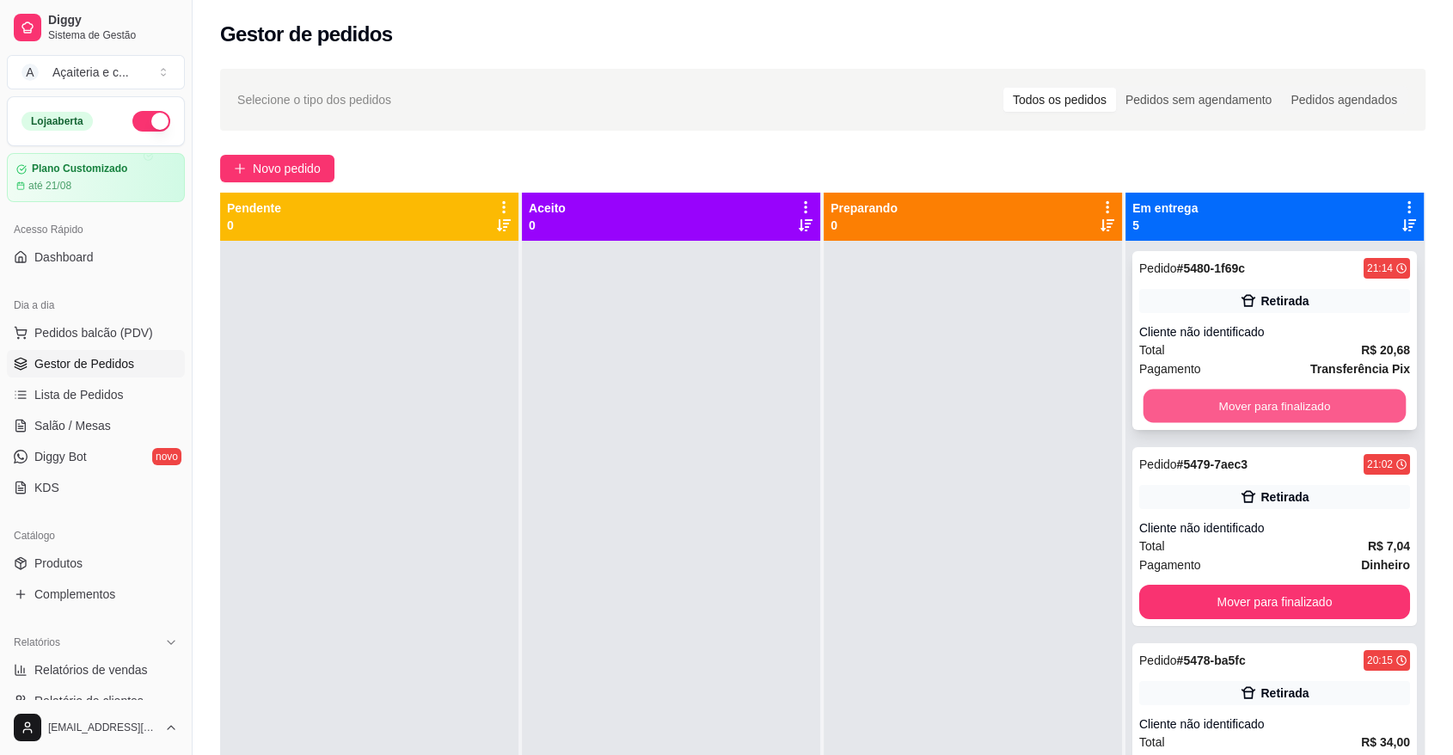
click at [1168, 402] on button "Mover para finalizado" at bounding box center [1274, 406] width 263 height 34
click at [1173, 402] on button "Mover para finalizado" at bounding box center [1274, 406] width 263 height 34
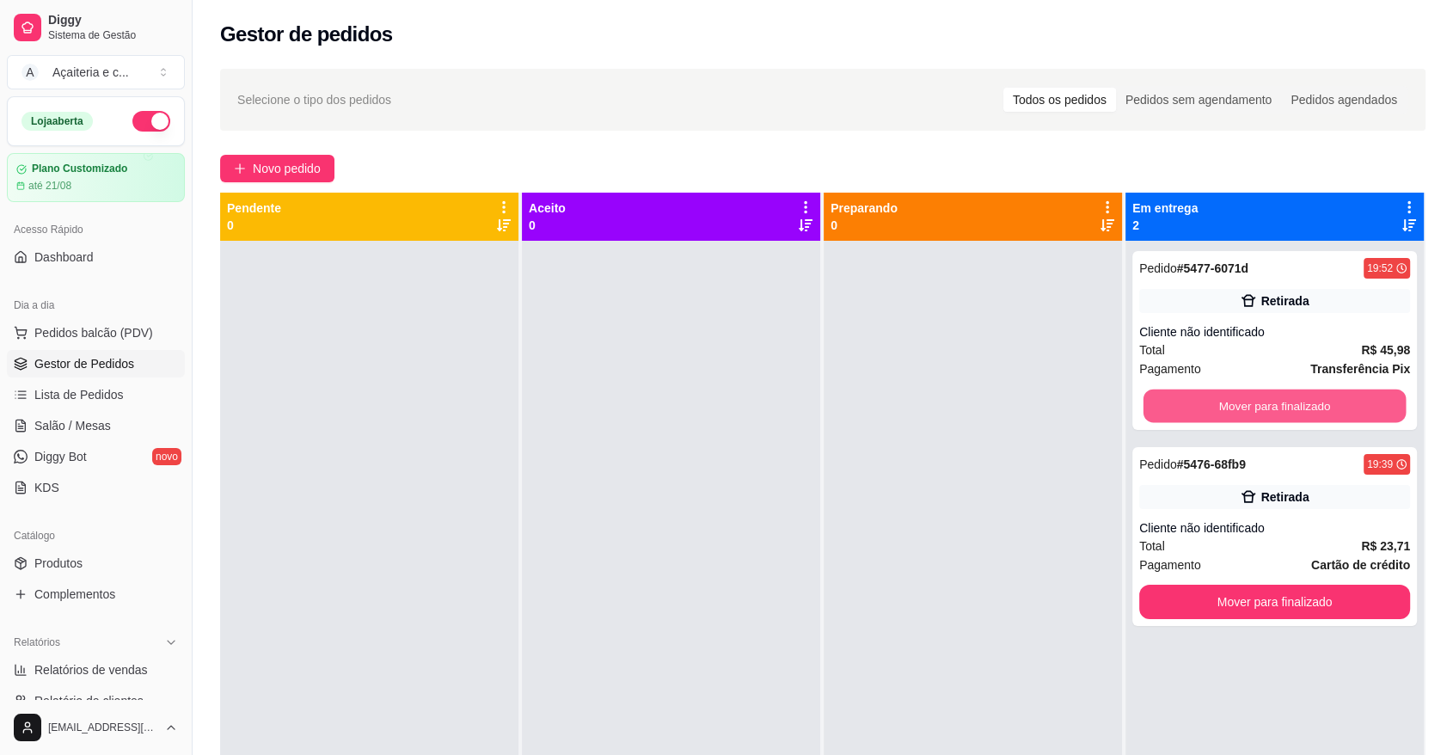
click at [1173, 402] on button "Mover para finalizado" at bounding box center [1274, 406] width 263 height 34
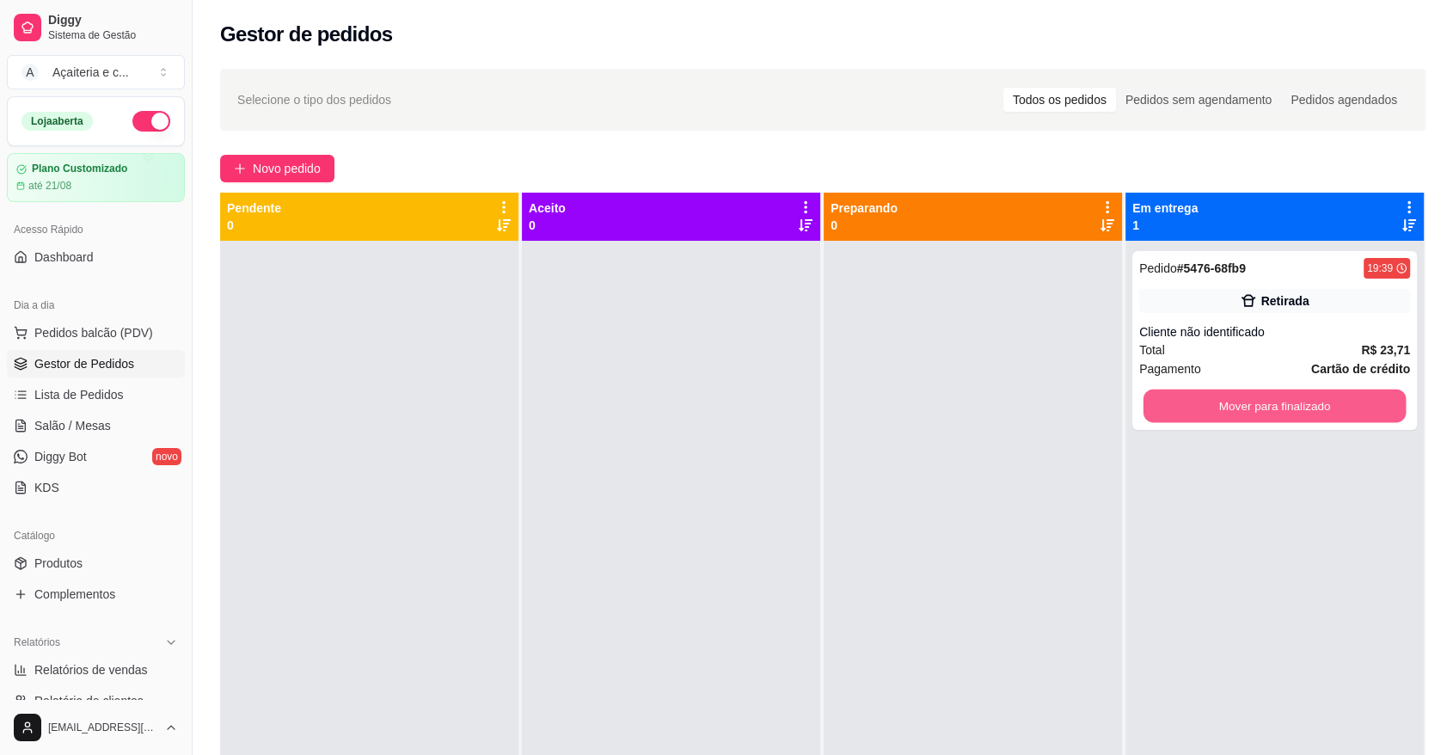
click at [1173, 402] on button "Mover para finalizado" at bounding box center [1274, 406] width 263 height 34
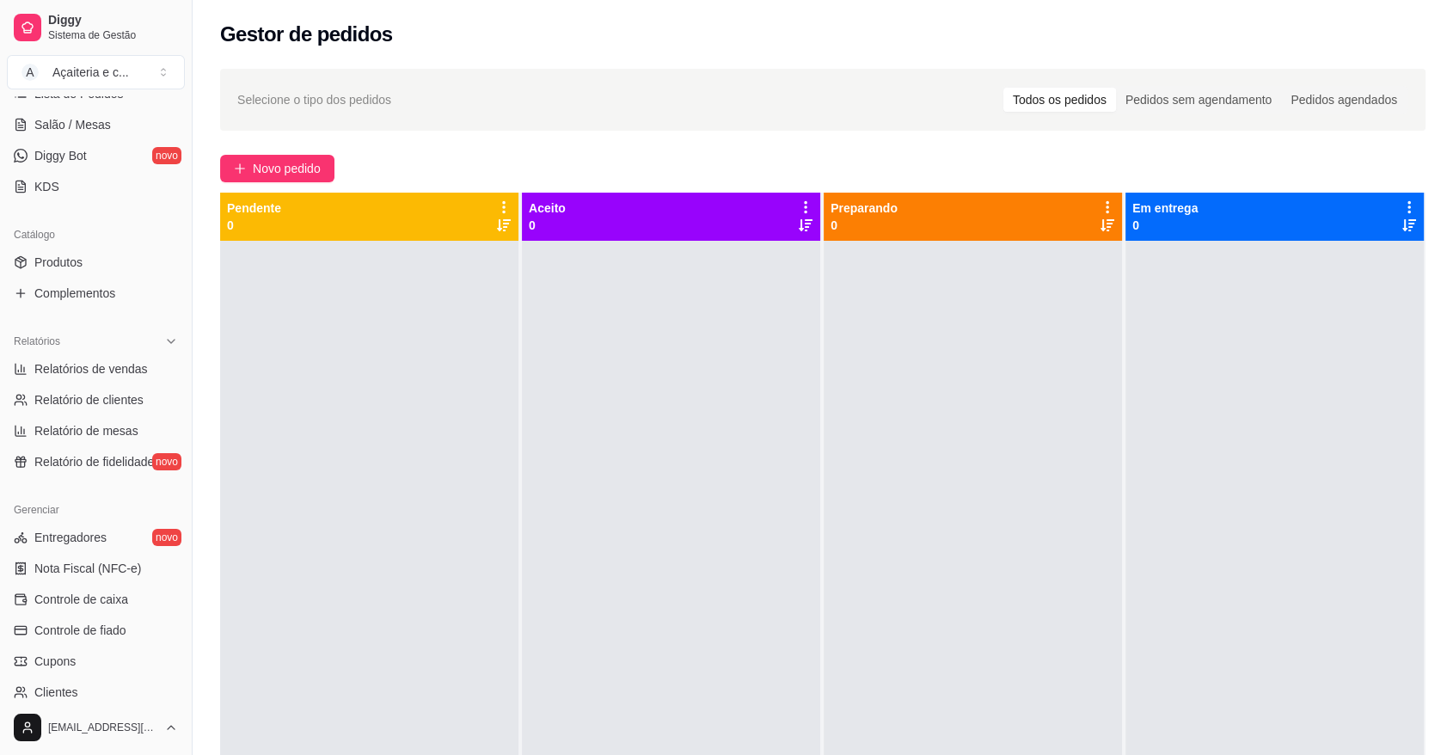
scroll to position [299, 0]
click at [131, 602] on link "Controle de caixa" at bounding box center [96, 601] width 178 height 28
